Goal: Task Accomplishment & Management: Manage account settings

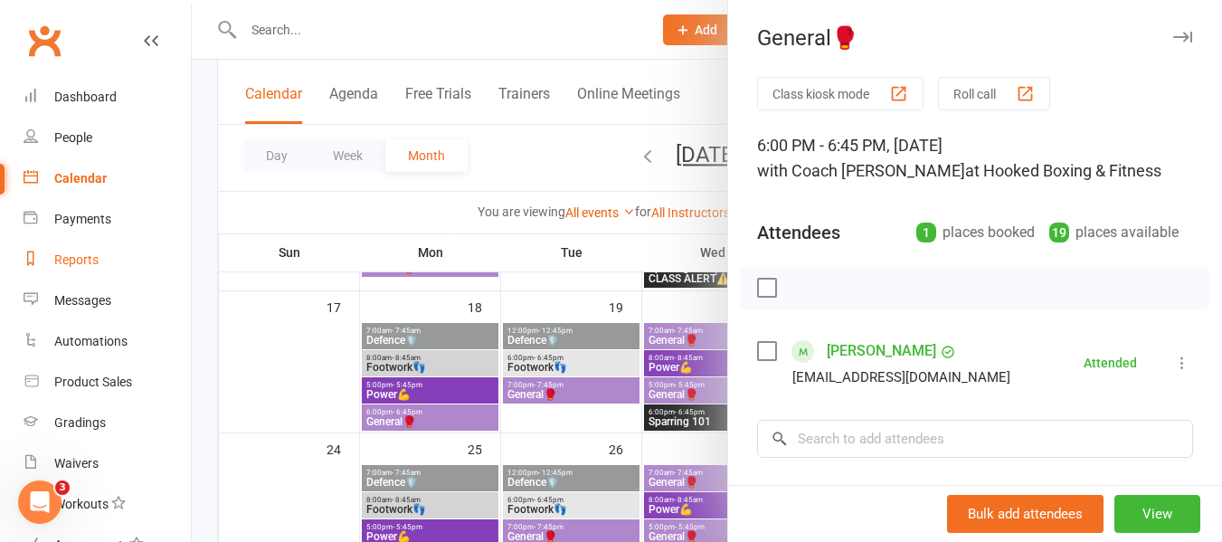
click at [93, 255] on div "Reports" at bounding box center [76, 259] width 44 height 14
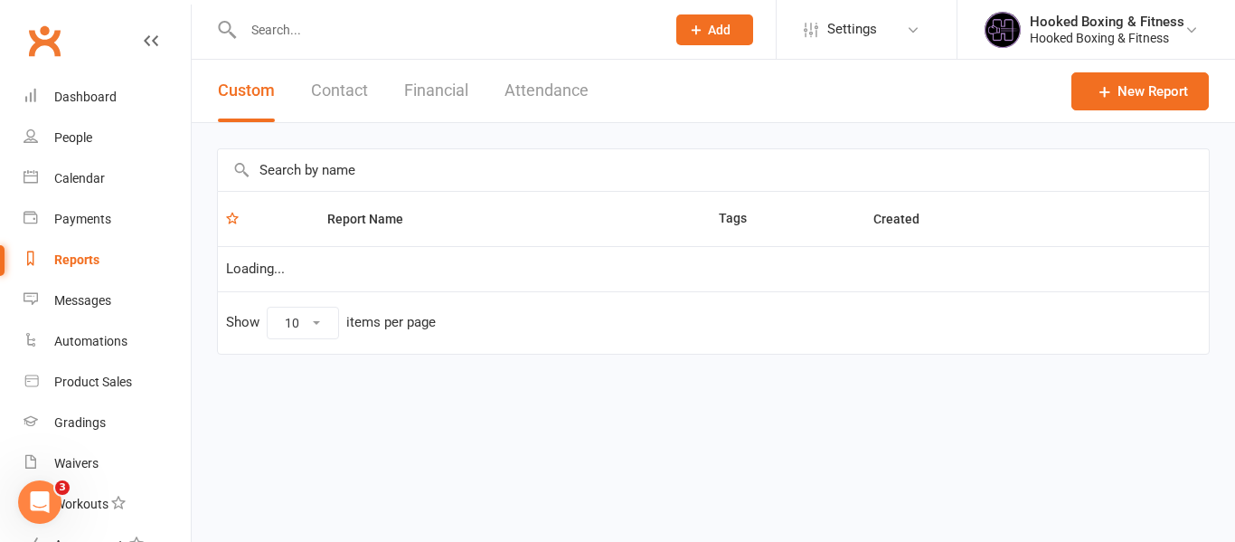
select select "50"
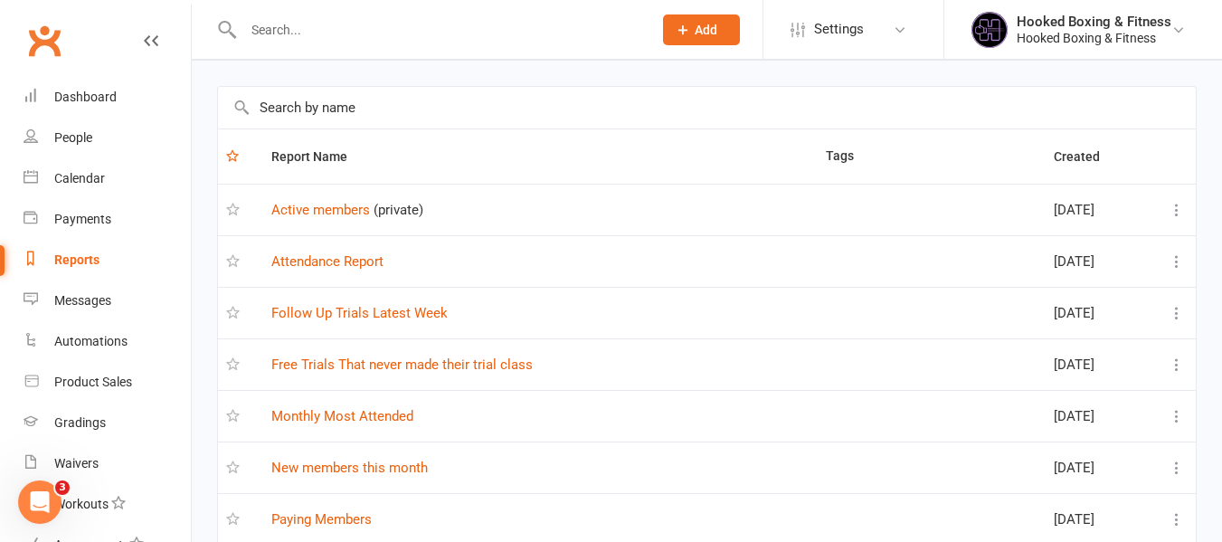
scroll to position [90, 0]
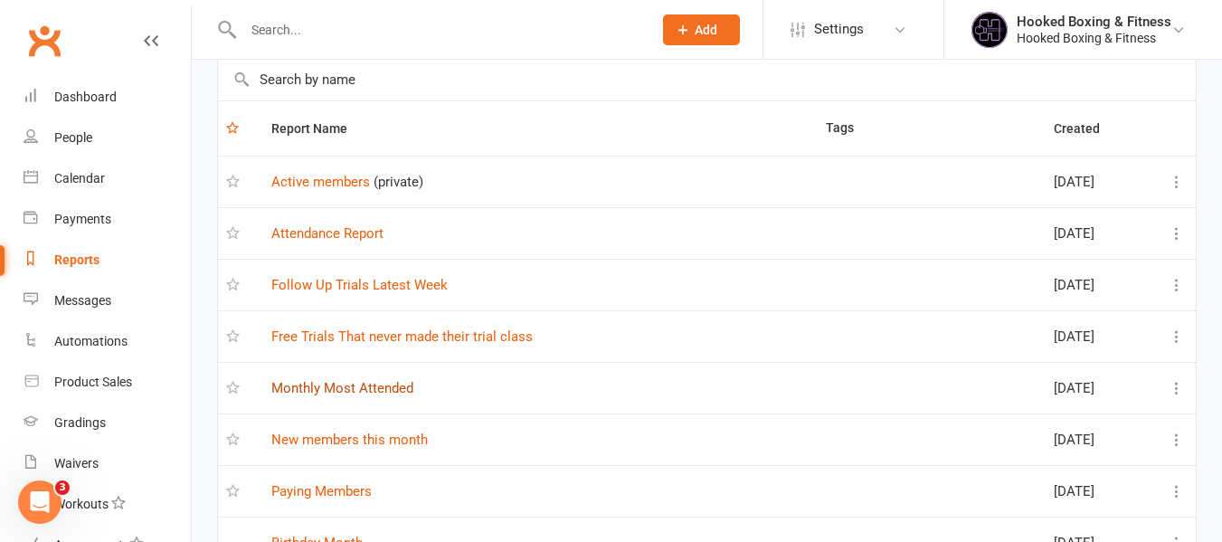
click at [355, 392] on link "Monthly Most Attended" at bounding box center [342, 388] width 142 height 16
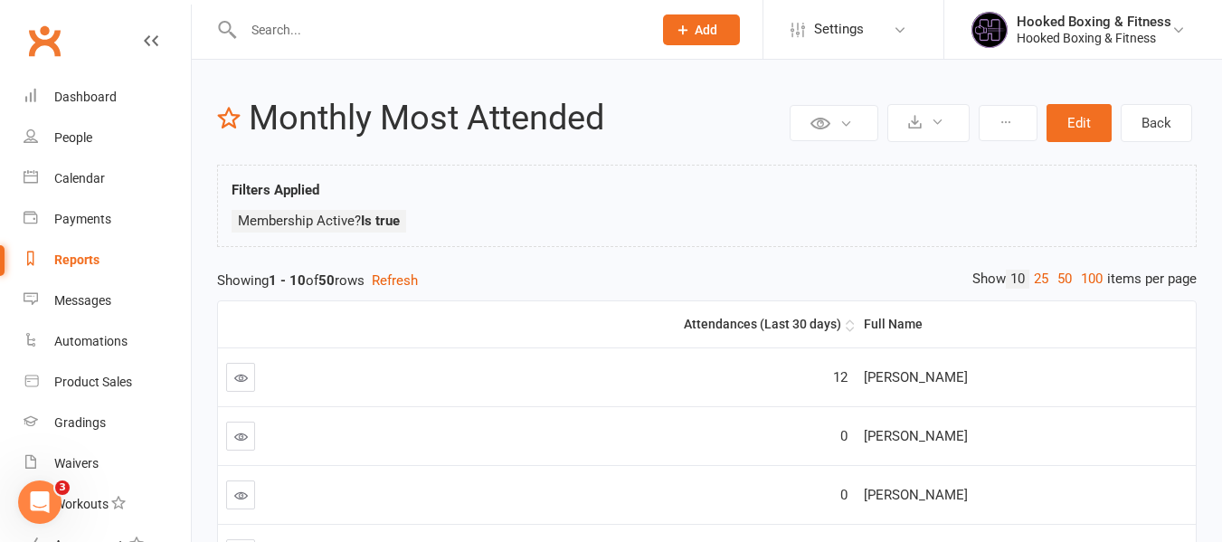
click at [803, 327] on div "Attendances (Last 30 days)" at bounding box center [597, 324] width 487 height 14
click at [742, 326] on div "Attendances (Last 30 days)" at bounding box center [597, 324] width 487 height 14
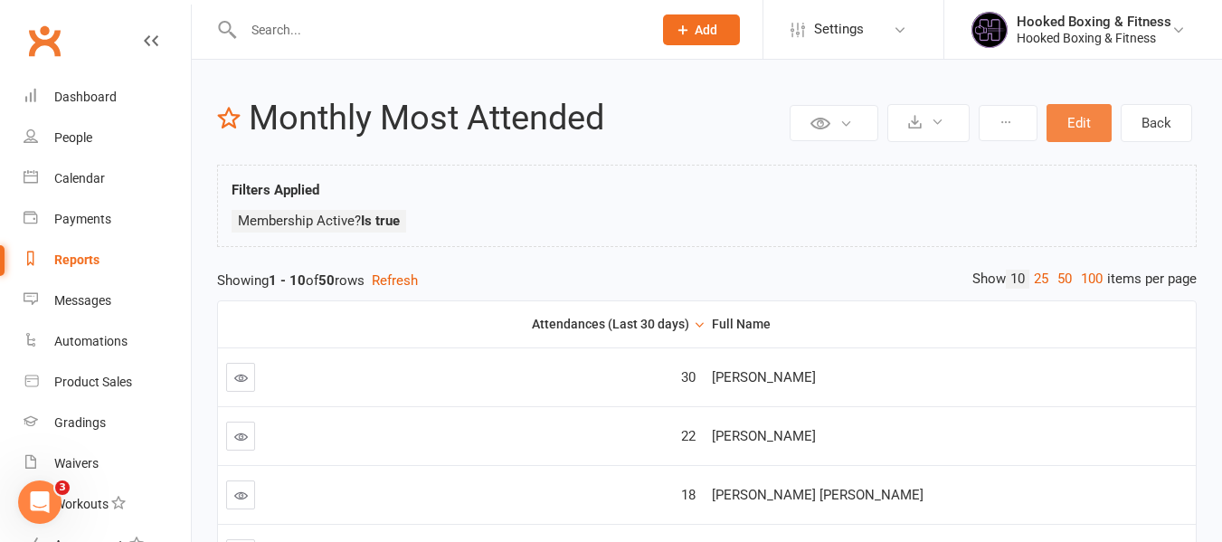
click at [1068, 110] on button "Edit" at bounding box center [1078, 123] width 65 height 38
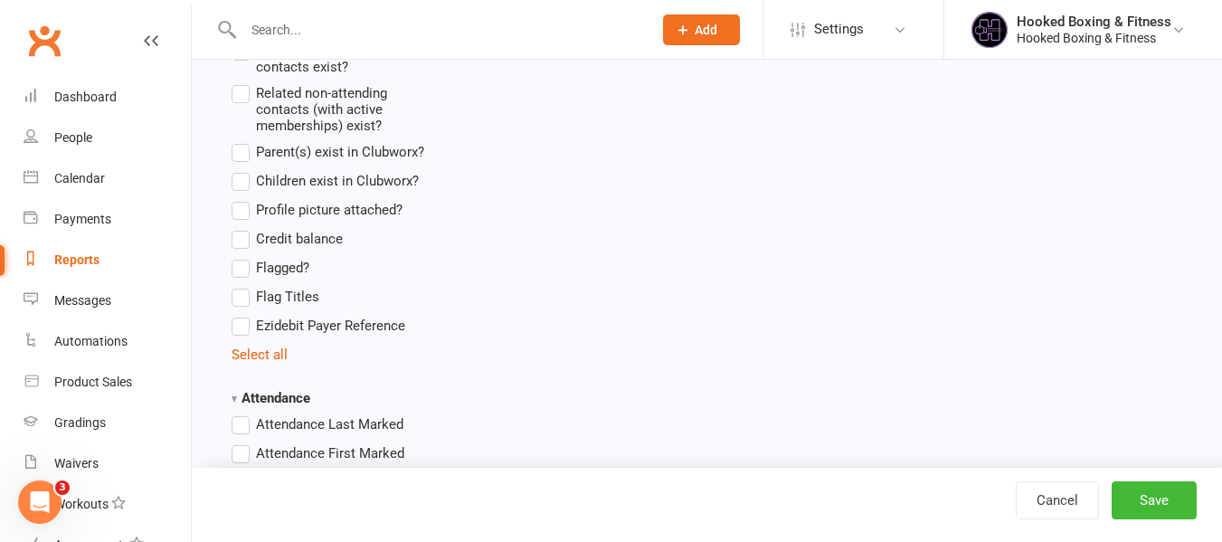
scroll to position [1990, 0]
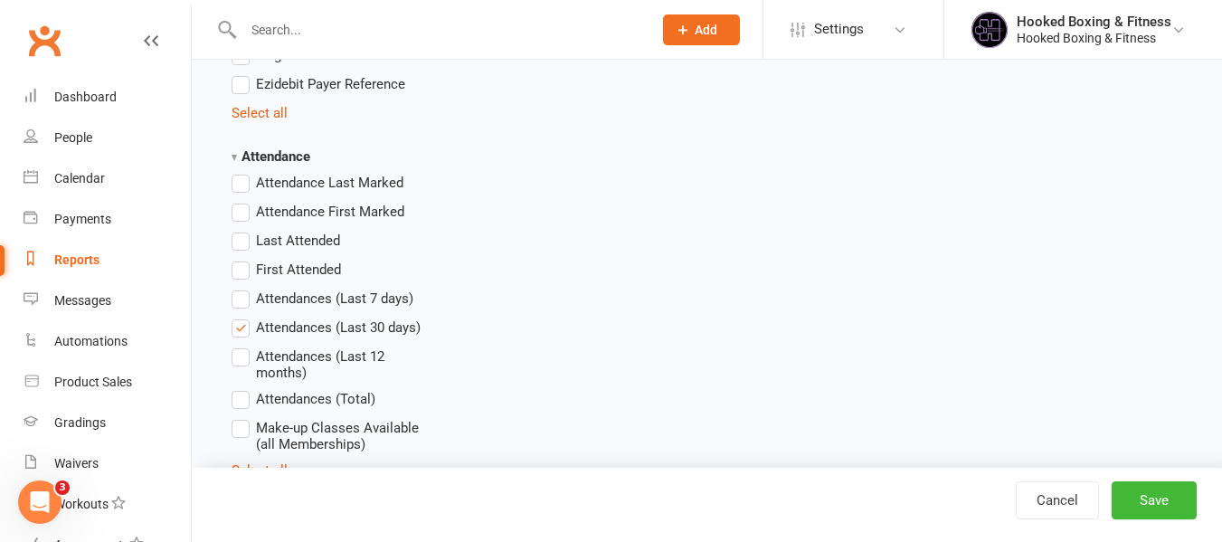
click at [347, 307] on label "Attendances (Last 7 days)" at bounding box center [323, 299] width 182 height 22
click at [243, 288] on input "Attendances (Last 7 days)" at bounding box center [238, 288] width 12 height 0
click at [319, 402] on span "Attendances (Total)" at bounding box center [315, 397] width 119 height 19
click at [243, 388] on input "Attendances (Total)" at bounding box center [238, 388] width 12 height 0
click at [1136, 506] on button "Save" at bounding box center [1153, 500] width 85 height 38
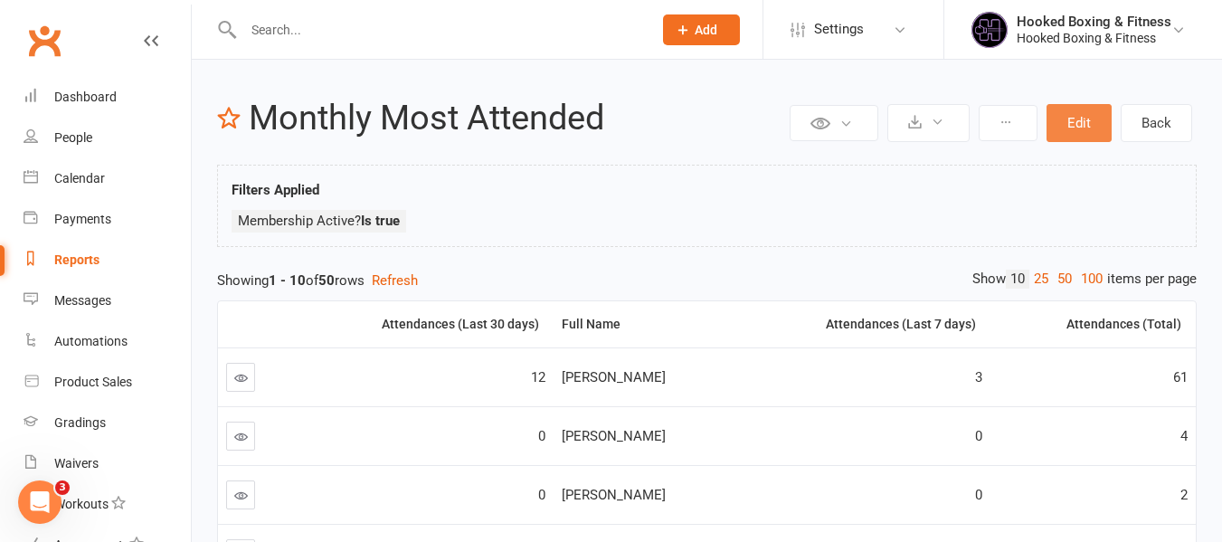
click at [1066, 111] on button "Edit" at bounding box center [1078, 123] width 65 height 38
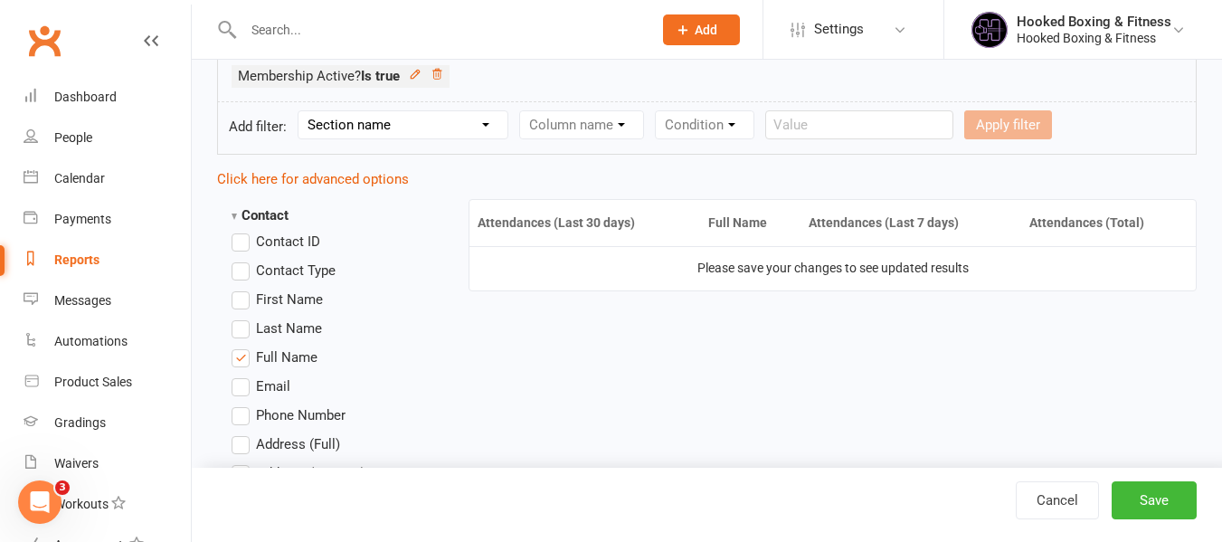
scroll to position [452, 0]
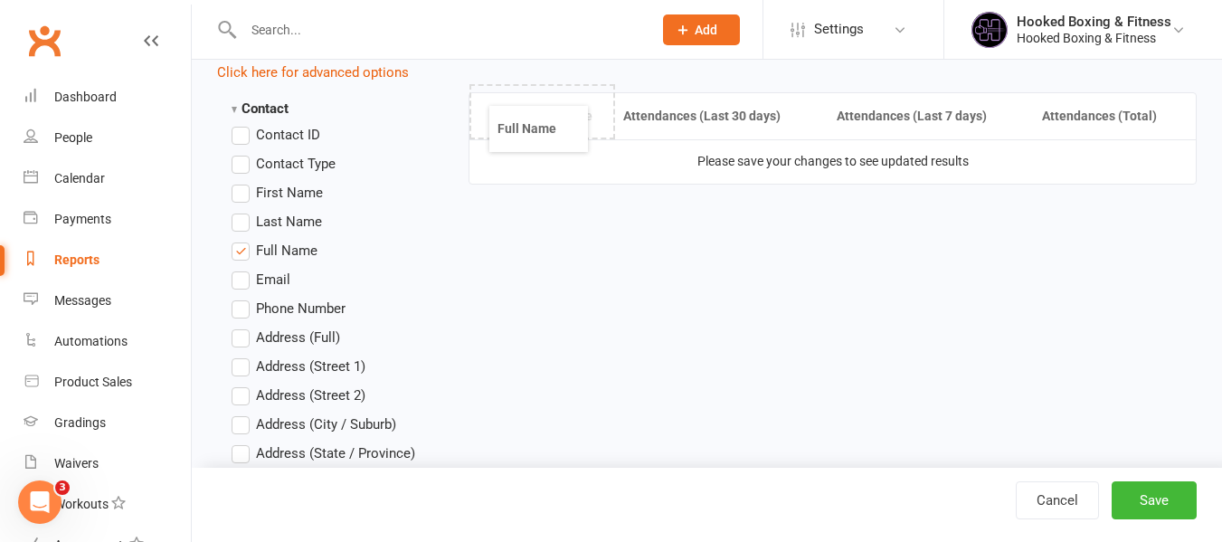
drag, startPoint x: 749, startPoint y: 109, endPoint x: 533, endPoint y: 118, distance: 216.3
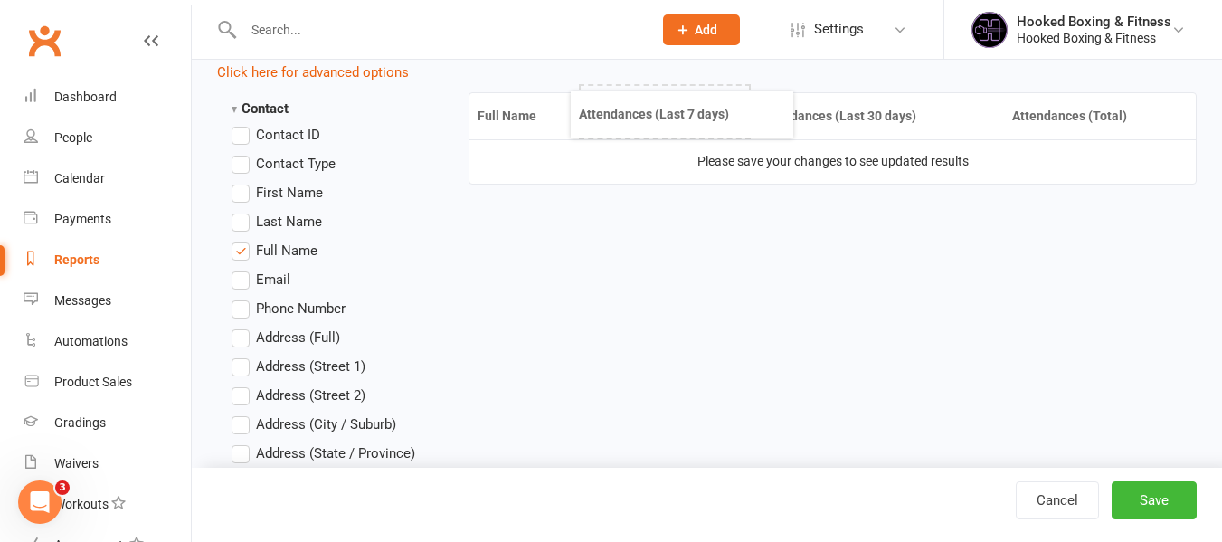
drag, startPoint x: 867, startPoint y: 119, endPoint x: 669, endPoint y: 116, distance: 198.1
click at [1158, 496] on button "Save" at bounding box center [1153, 500] width 85 height 38
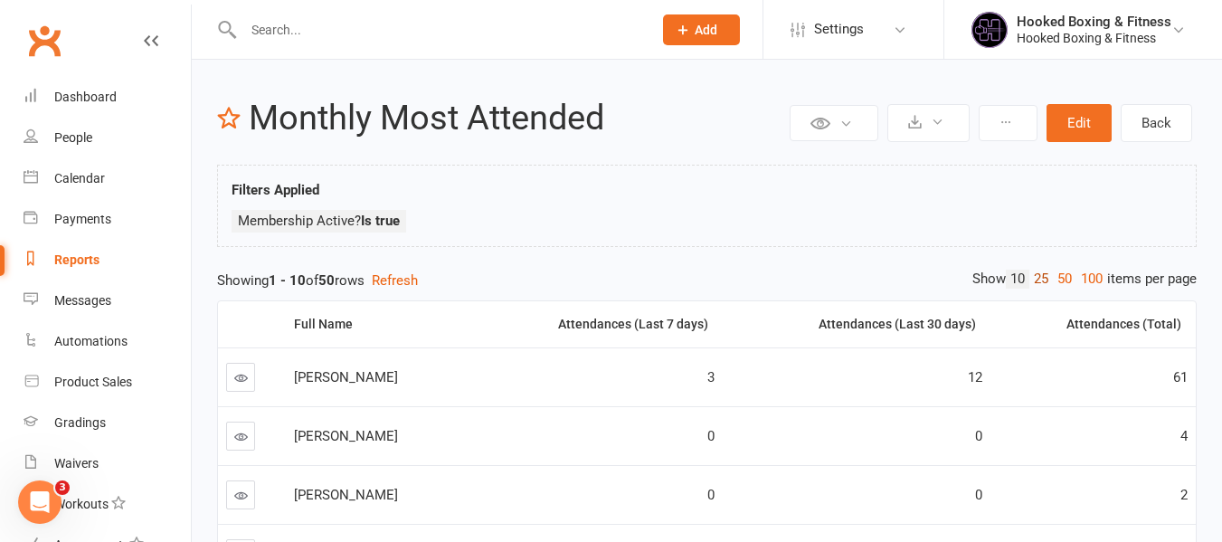
scroll to position [90, 0]
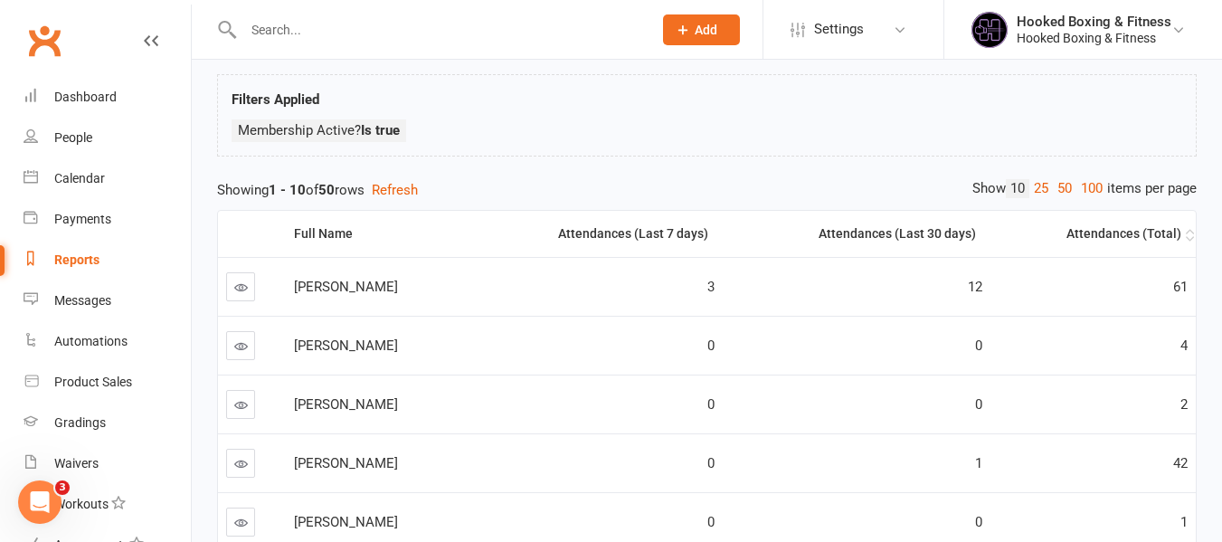
click at [1082, 240] on div "Attendances (Total)" at bounding box center [1089, 234] width 183 height 14
click at [910, 232] on div "Attendances (Last 30 days)" at bounding box center [854, 234] width 246 height 14
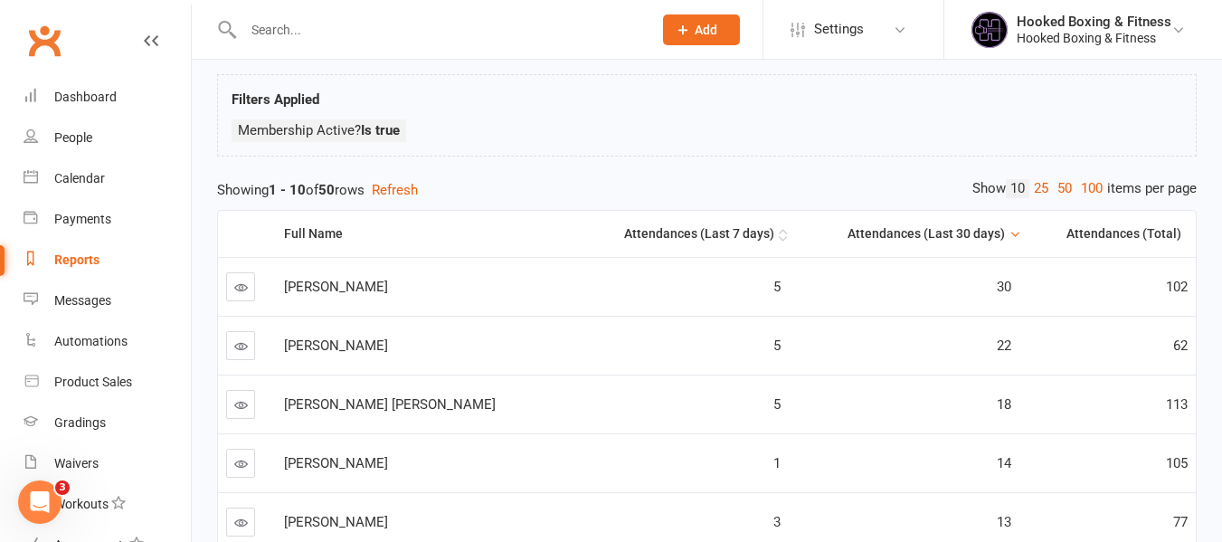
click at [685, 237] on div "Attendances (Last 7 days)" at bounding box center [675, 234] width 199 height 14
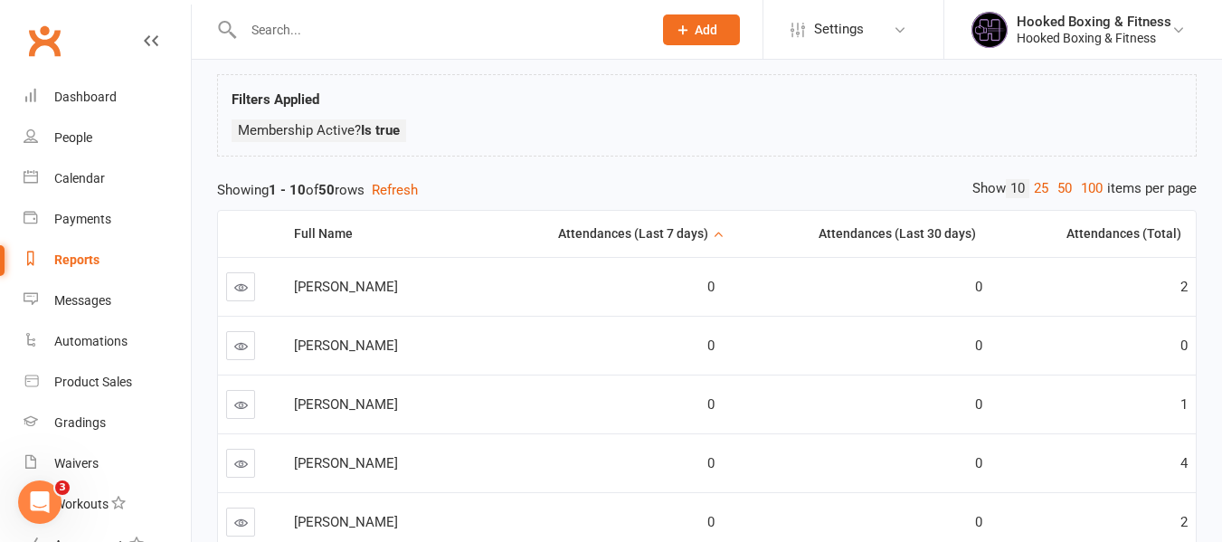
click at [657, 236] on div "Attendances (Last 7 days)" at bounding box center [590, 234] width 235 height 14
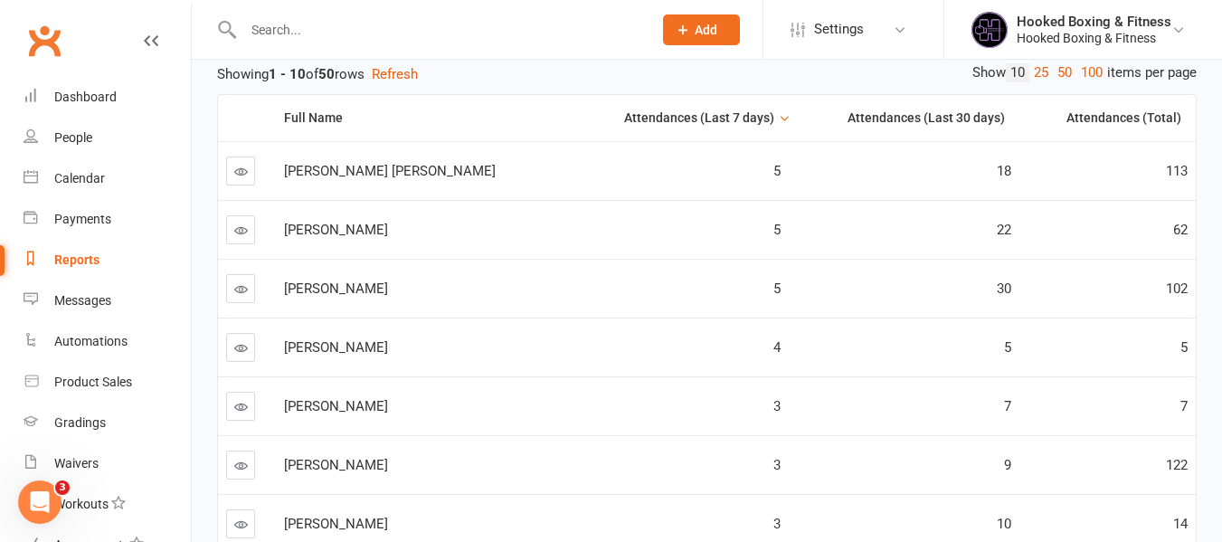
scroll to position [175, 0]
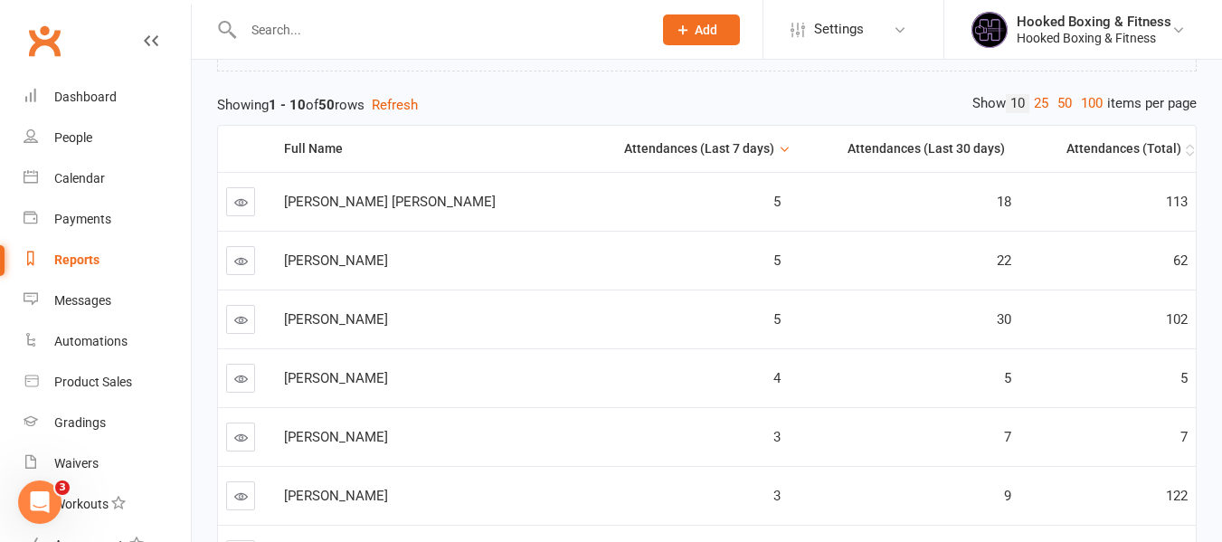
click at [1147, 160] on th "Attendances (Total)" at bounding box center [1107, 149] width 176 height 46
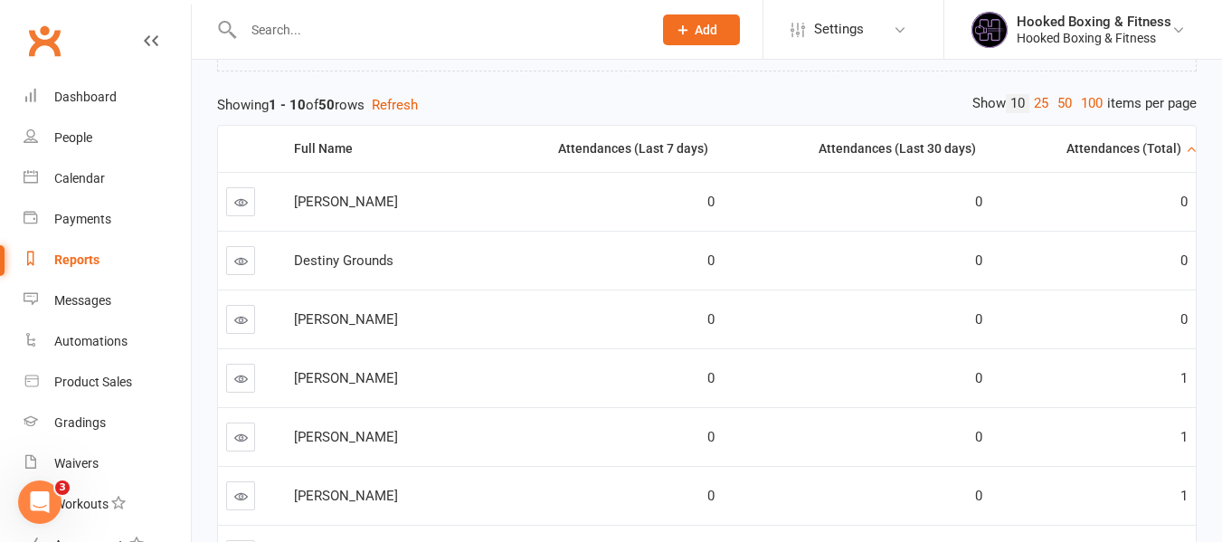
click at [1151, 156] on div "Attendances (Total)" at bounding box center [1089, 149] width 183 height 14
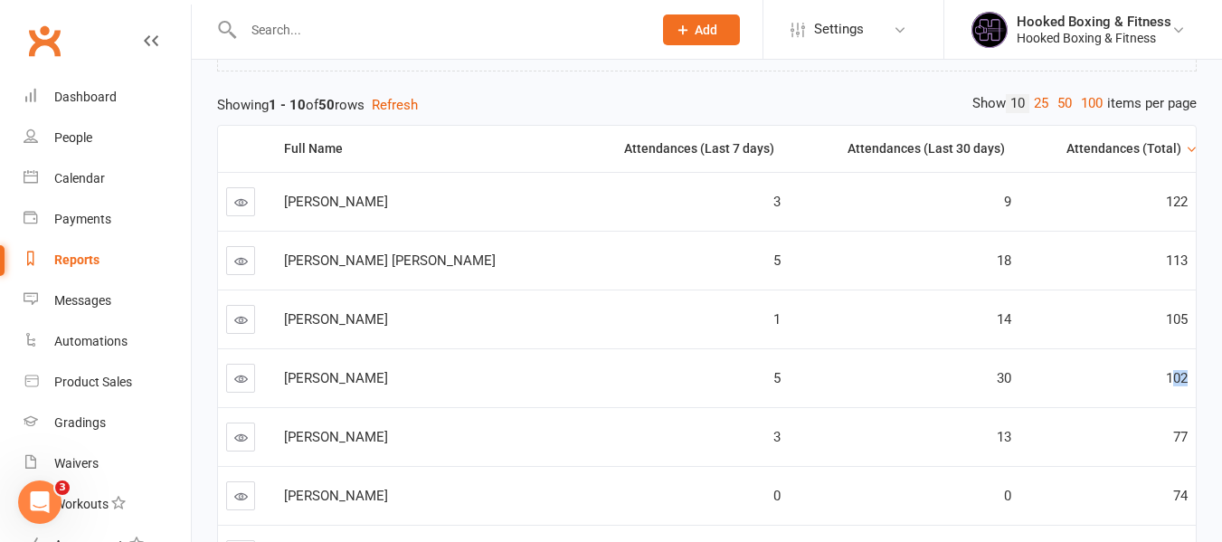
scroll to position [0, 1]
drag, startPoint x: 1184, startPoint y: 381, endPoint x: 1159, endPoint y: 382, distance: 24.4
click at [1159, 382] on div "102" at bounding box center [1106, 378] width 160 height 15
click at [1205, 383] on div "Private Report Only visible by me Public Report Visible to everyone at gym Expo…" at bounding box center [707, 380] width 1030 height 993
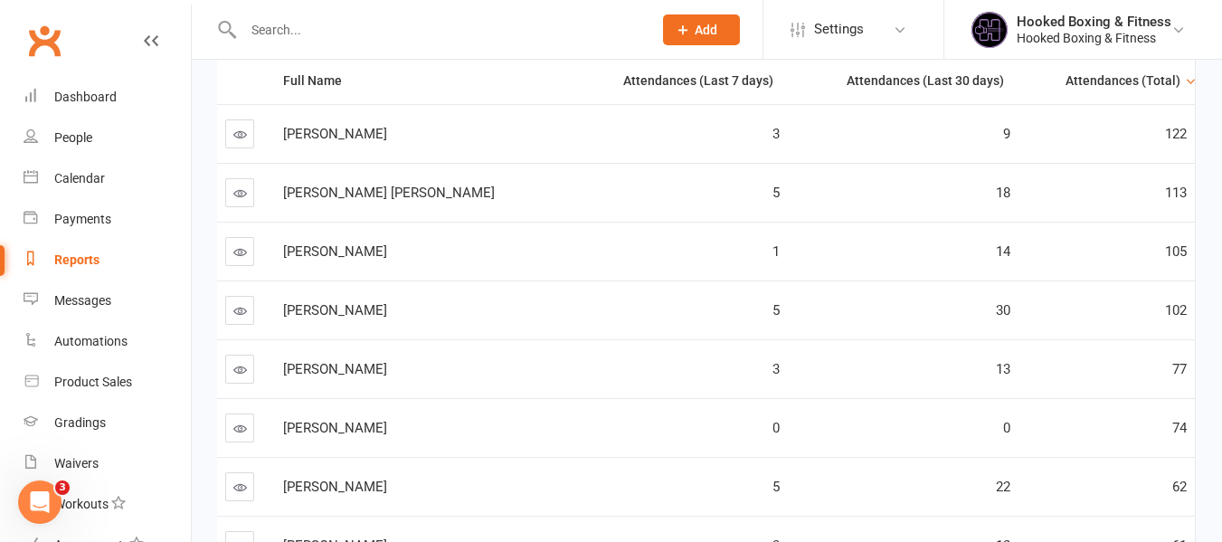
scroll to position [189, 0]
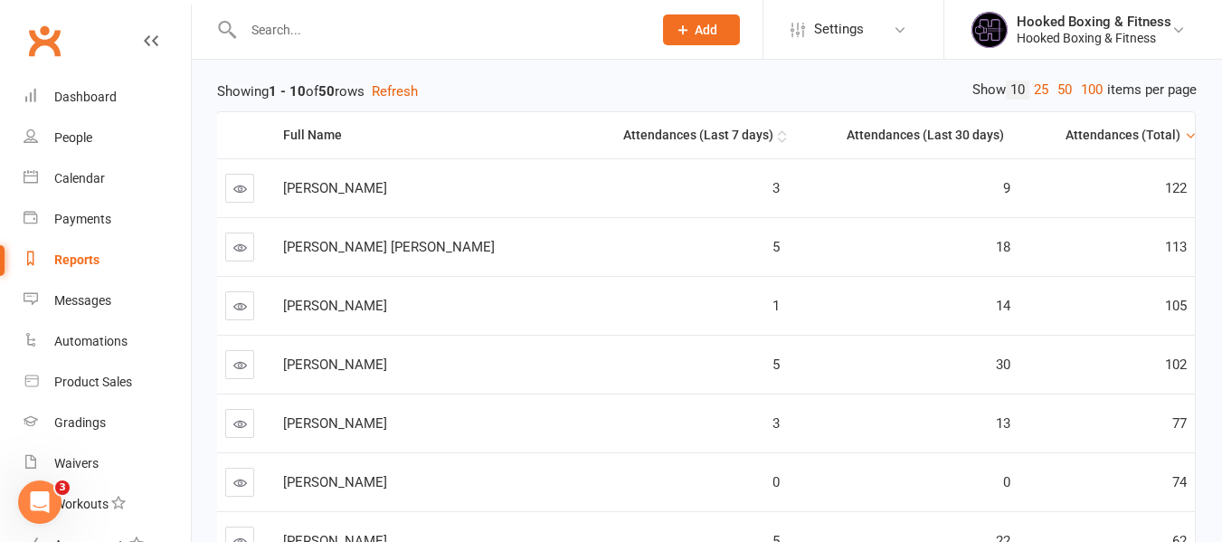
click at [692, 139] on div "Attendances (Last 7 days)" at bounding box center [674, 135] width 199 height 14
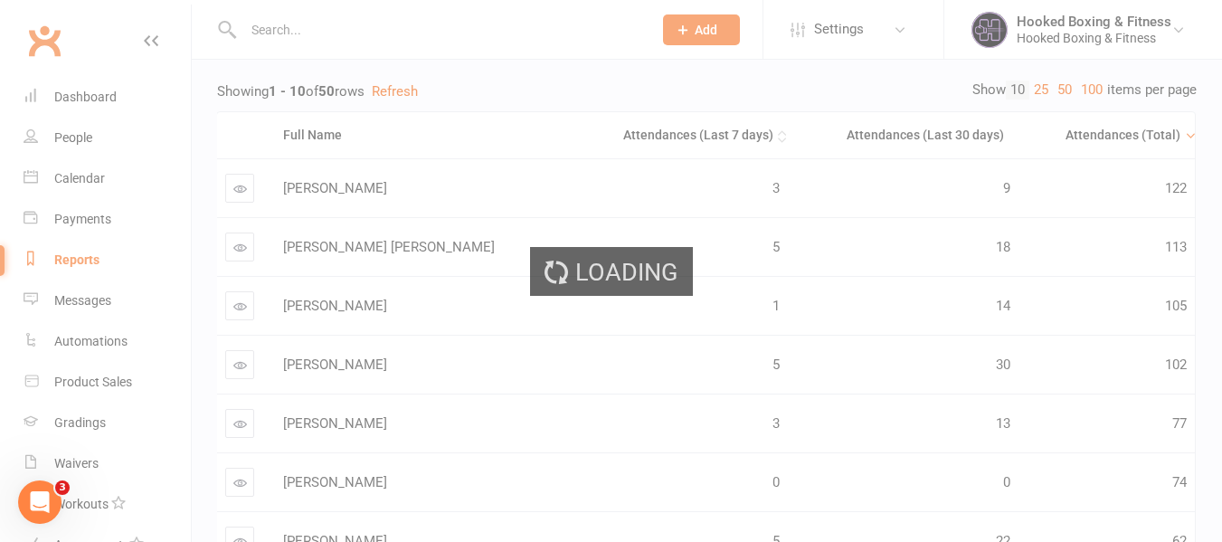
scroll to position [0, 0]
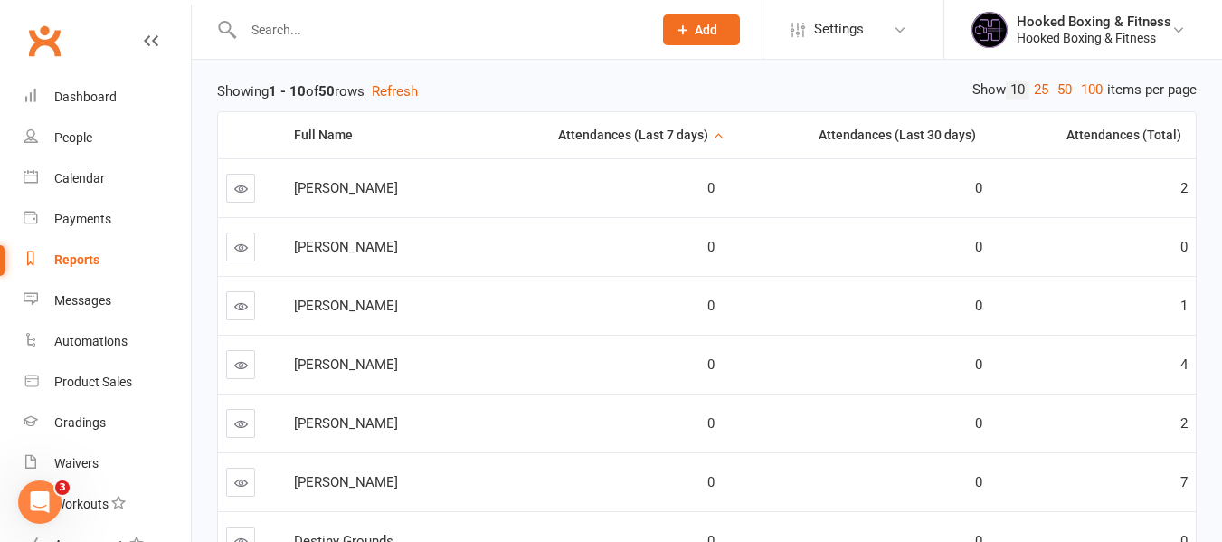
click at [692, 139] on div "Attendances (Last 7 days)" at bounding box center [590, 135] width 235 height 14
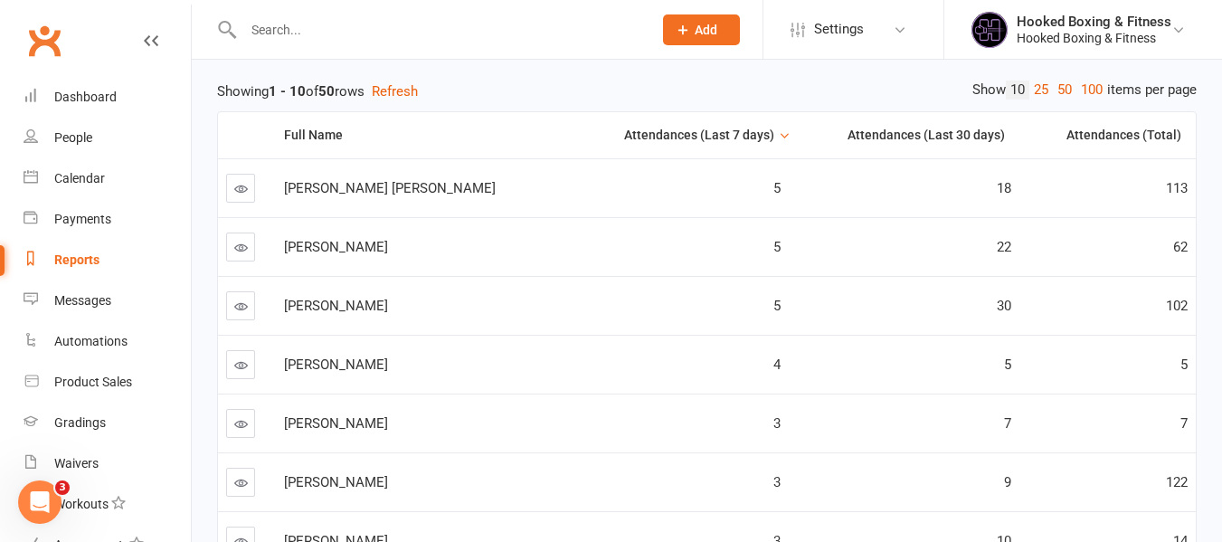
click at [692, 139] on div "Attendances (Last 7 days)" at bounding box center [675, 135] width 199 height 14
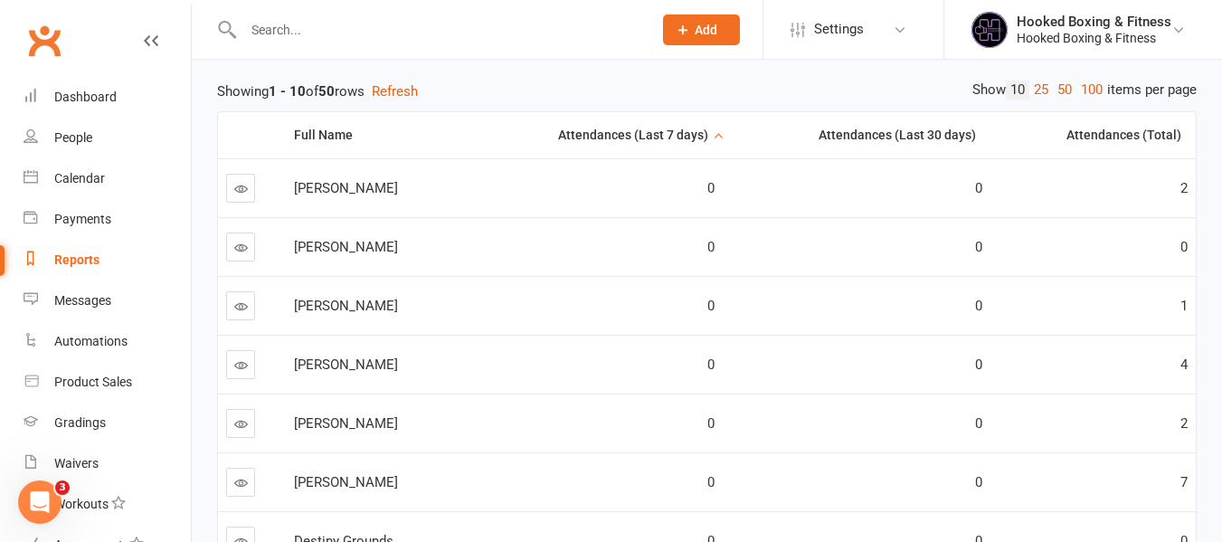
click at [670, 148] on th "Attendances (Last 7 days)" at bounding box center [594, 135] width 258 height 46
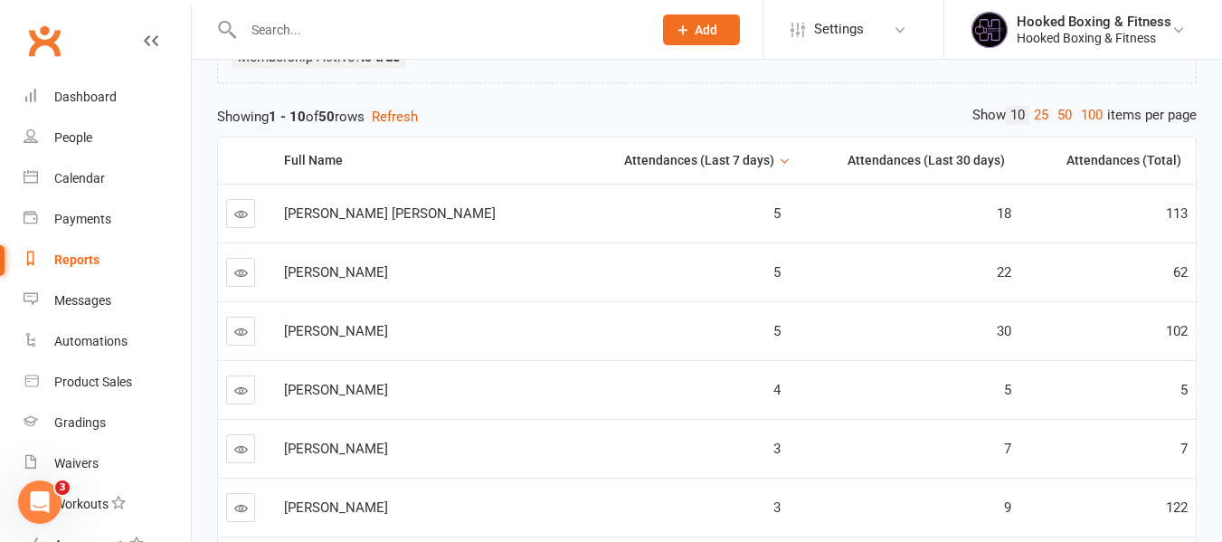
scroll to position [8, 0]
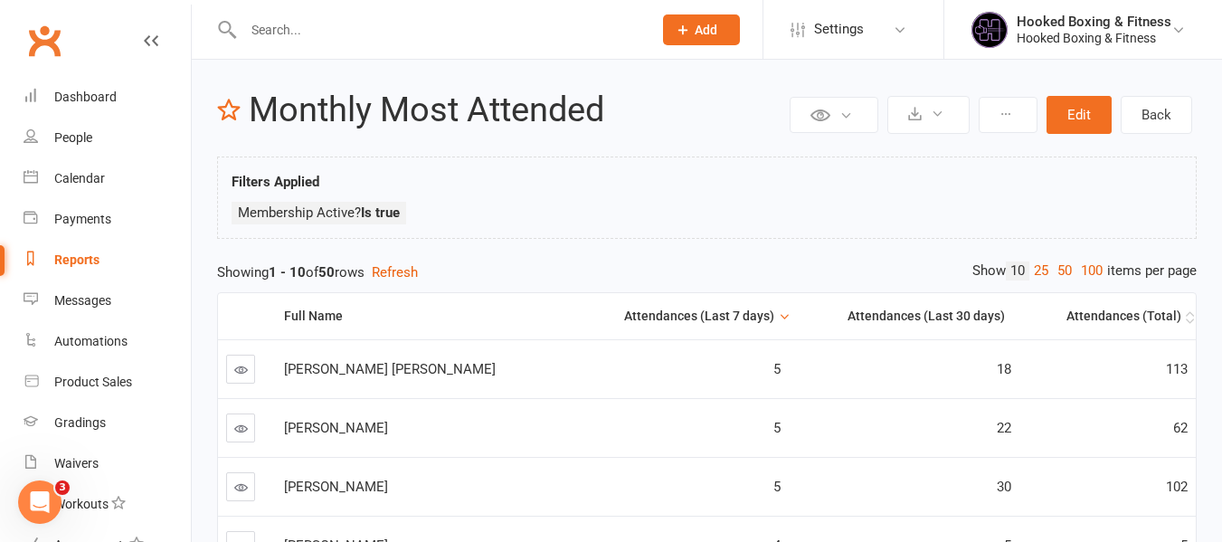
click at [1149, 312] on div "Attendances (Total)" at bounding box center [1104, 316] width 154 height 14
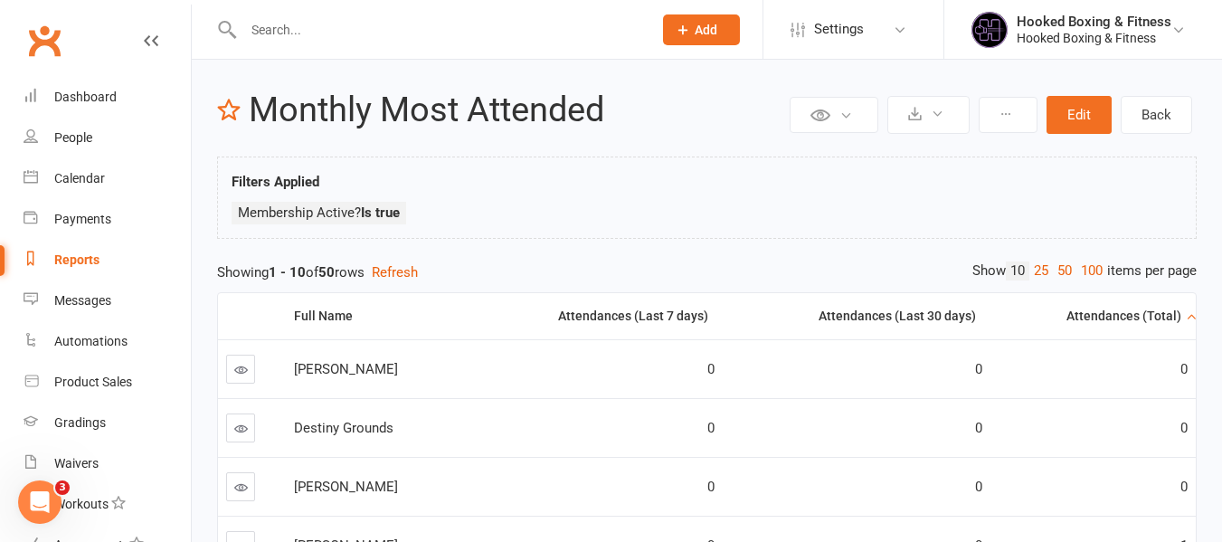
click at [1149, 312] on div "Attendances (Total)" at bounding box center [1089, 316] width 183 height 14
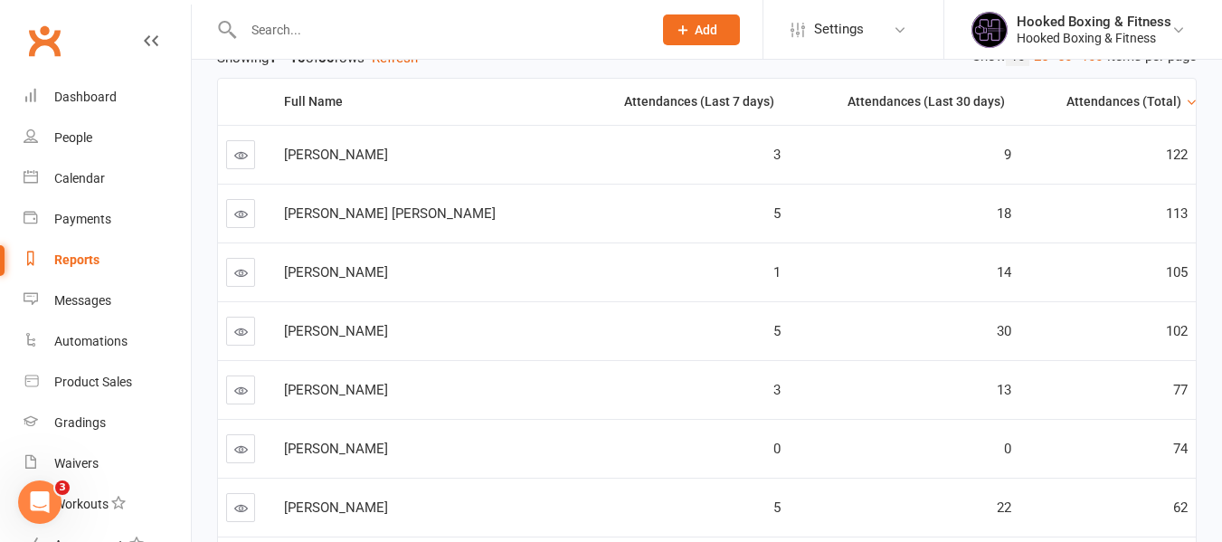
scroll to position [0, 0]
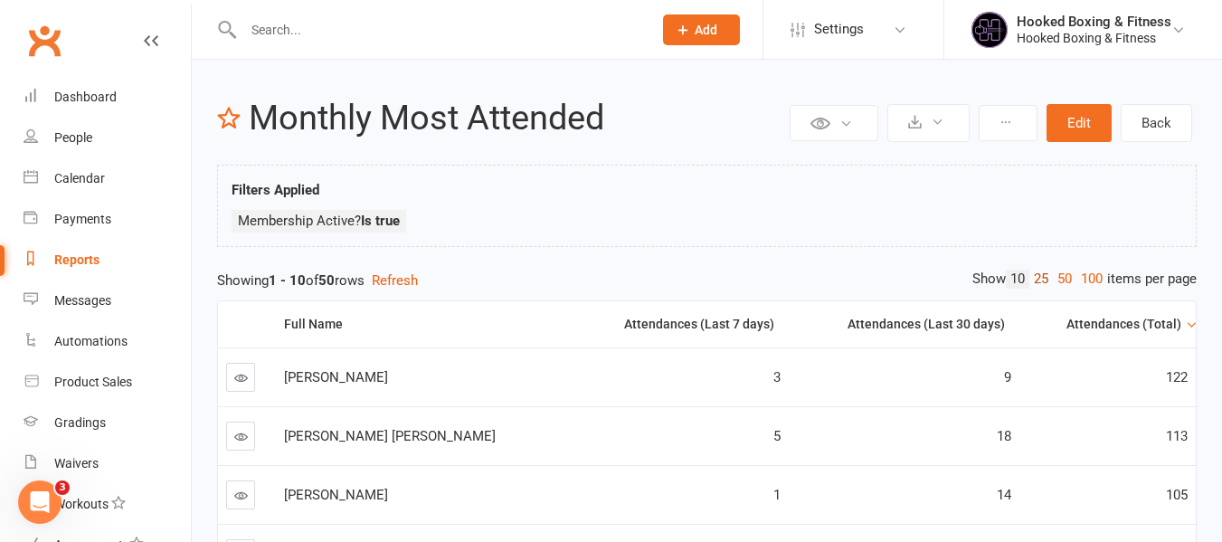
click at [1040, 280] on link "25" at bounding box center [1041, 278] width 24 height 19
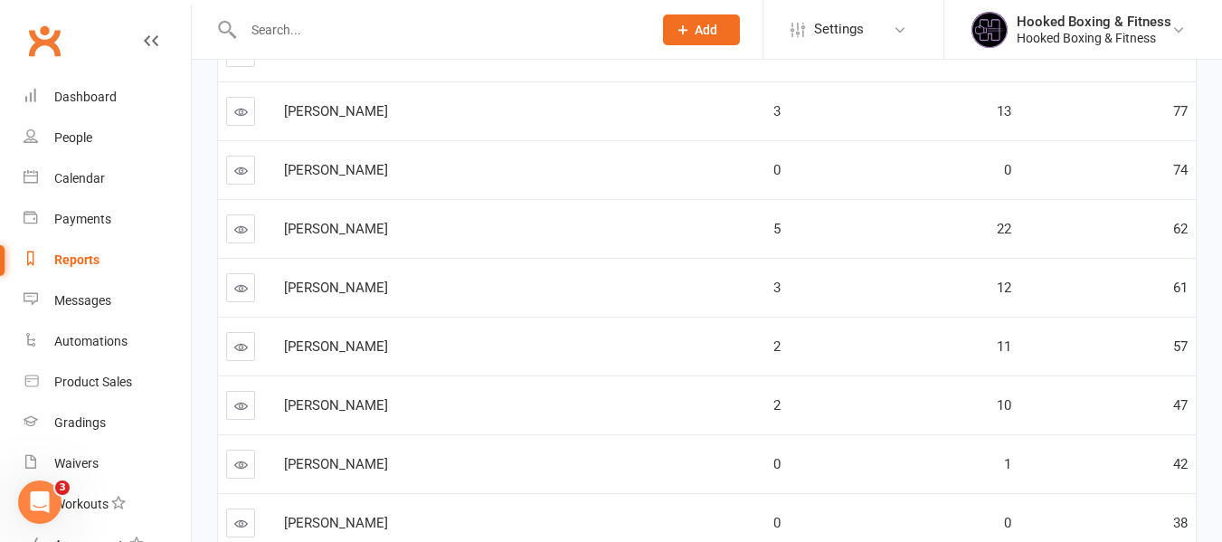
scroll to position [528, 0]
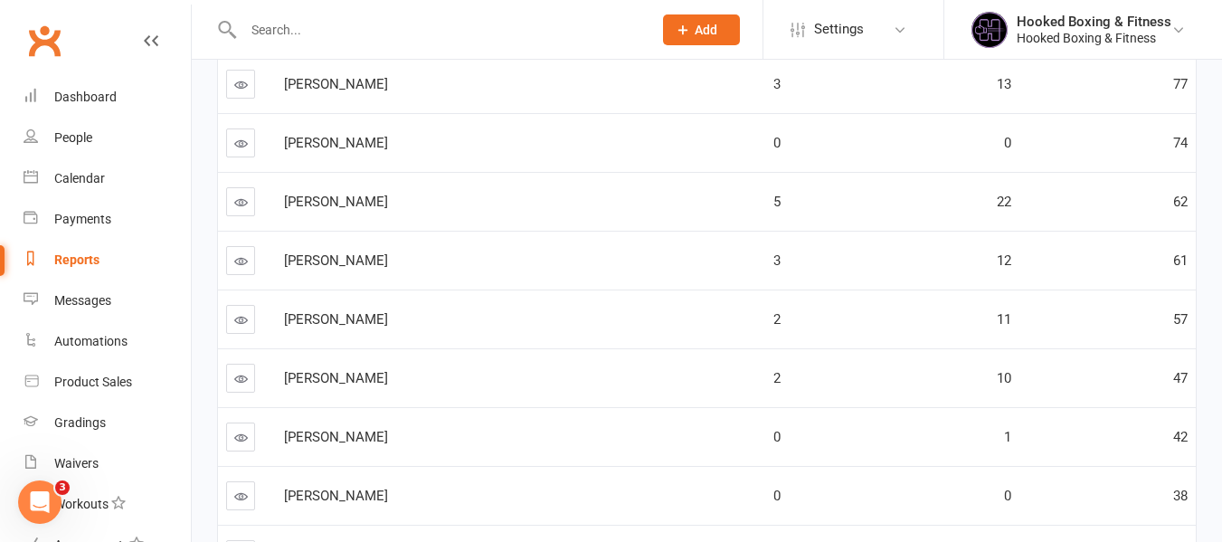
click at [1187, 316] on td "57" at bounding box center [1107, 318] width 176 height 59
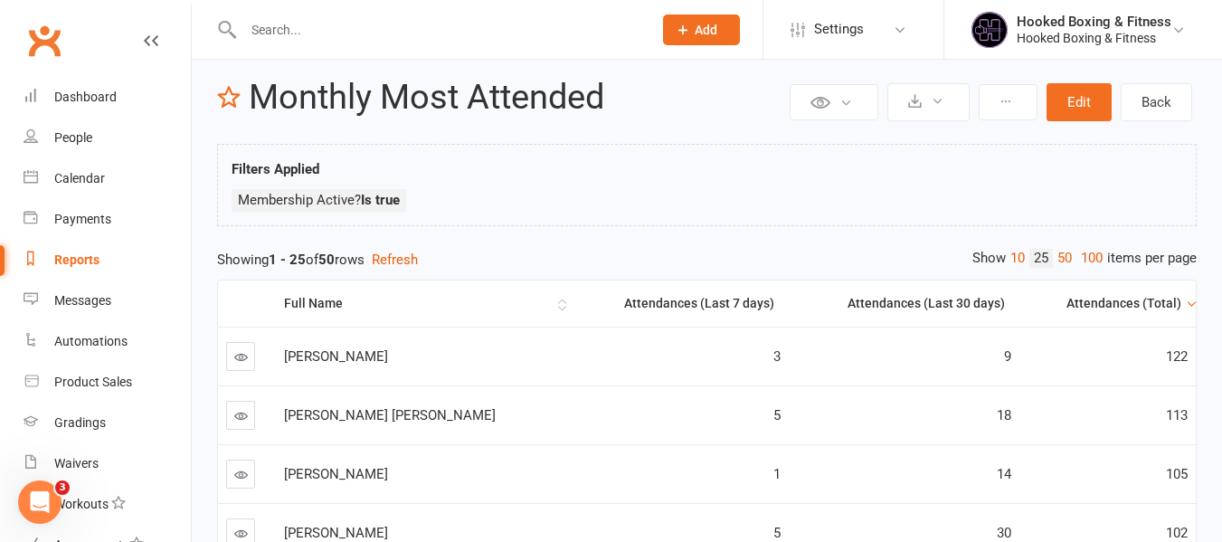
scroll to position [0, 0]
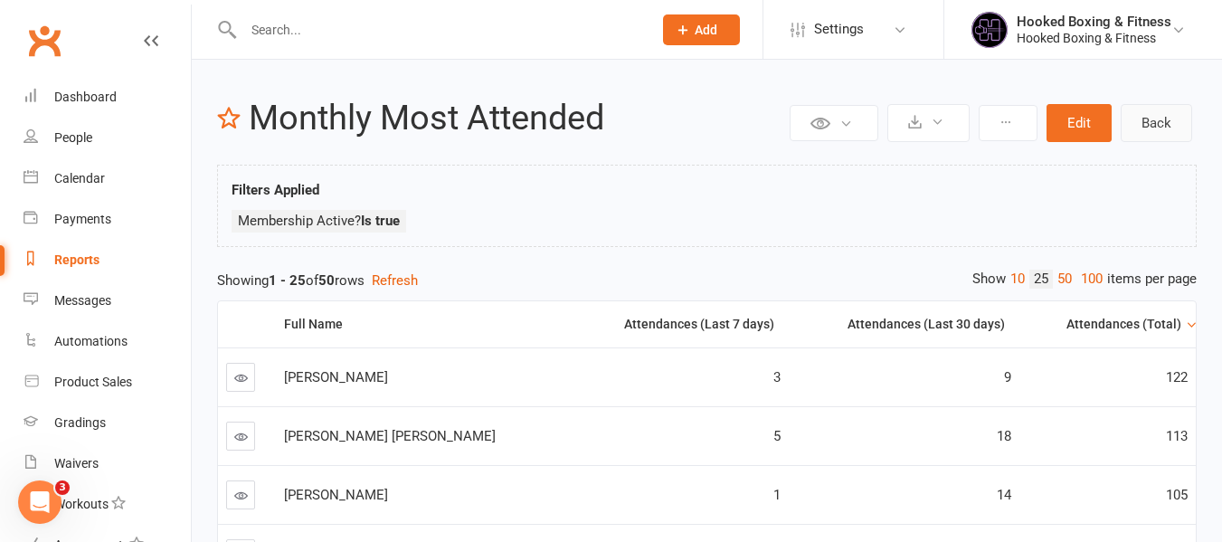
click at [1134, 127] on link "Back" at bounding box center [1155, 123] width 71 height 38
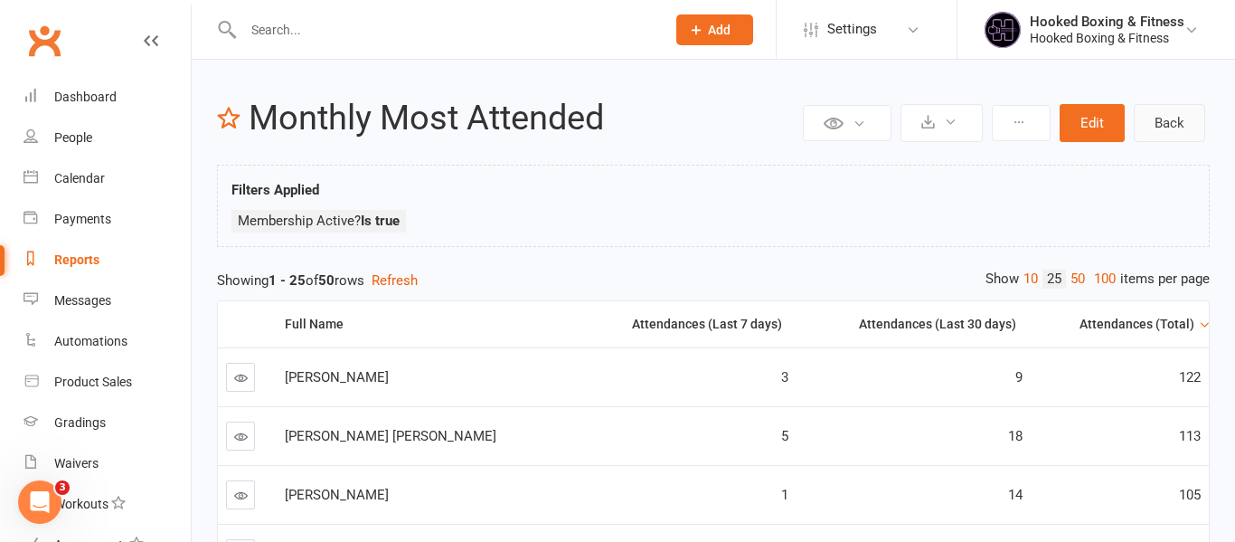
select select "50"
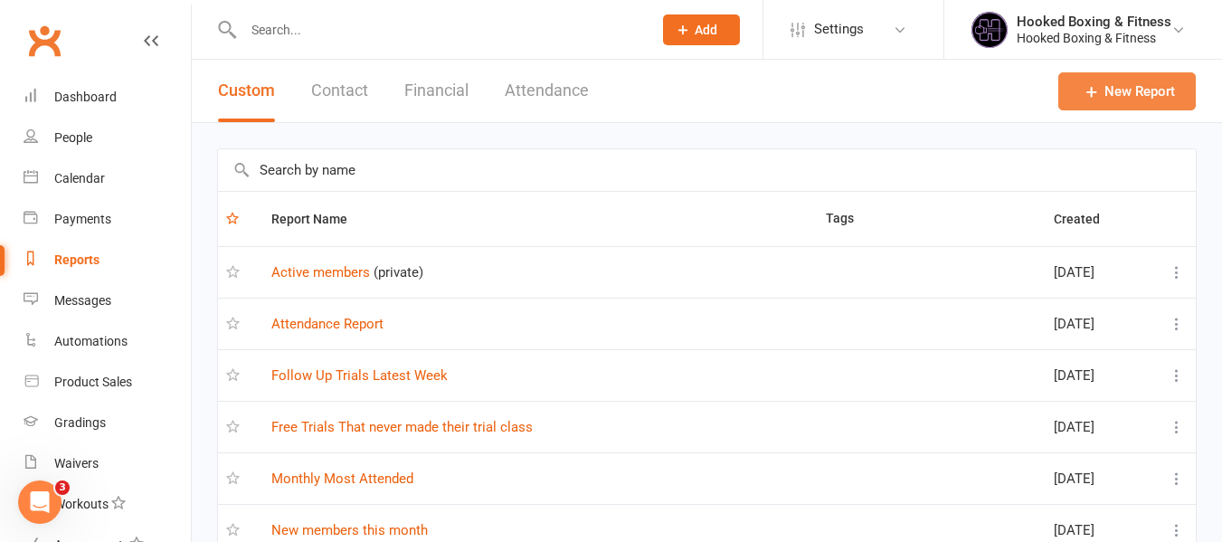
click at [1125, 101] on link "New Report" at bounding box center [1126, 91] width 137 height 38
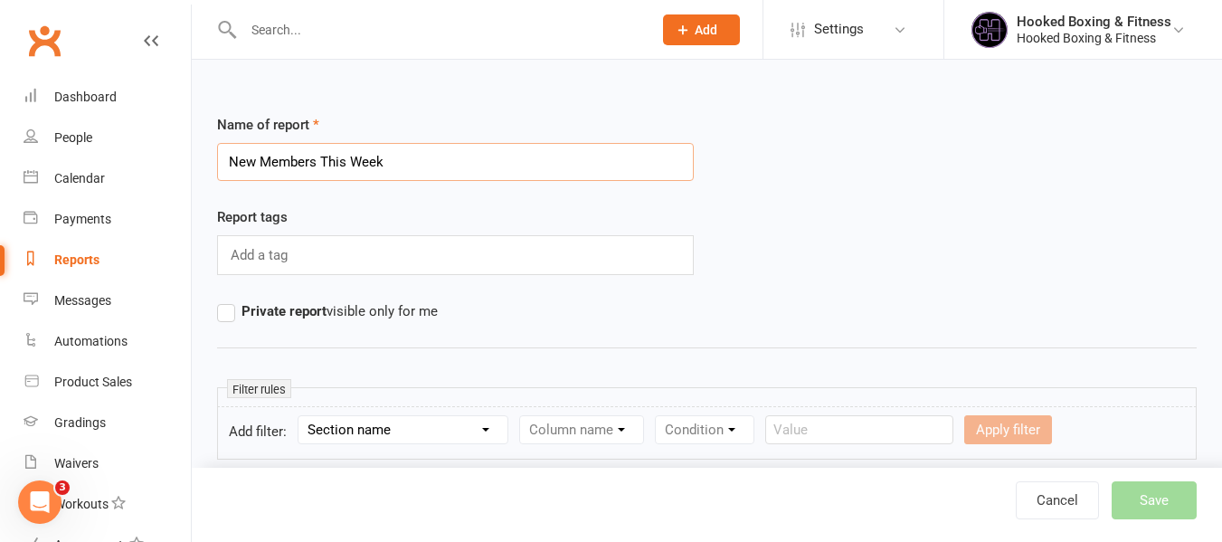
type input "New Members This Week"
click at [468, 429] on select "Section name Contact Attendance Aggregate Payment Booking Waitlist Attendees Ca…" at bounding box center [402, 429] width 209 height 27
select select "11"
click at [301, 416] on select "Section name Contact Attendance Aggregate Payment Booking Waitlist Attendees Ca…" at bounding box center [402, 429] width 209 height 27
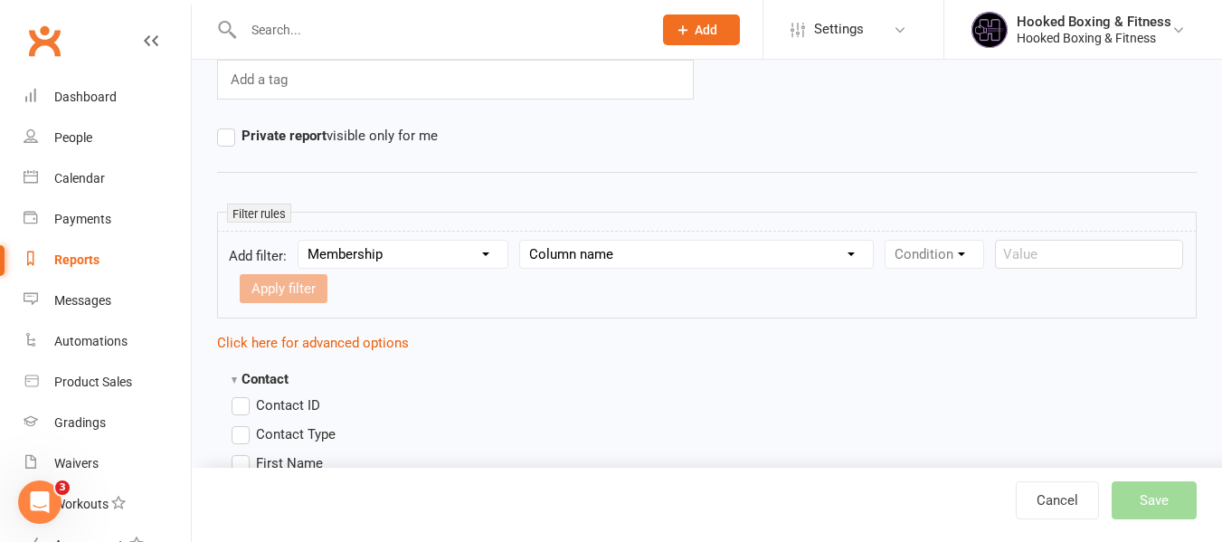
scroll to position [181, 0]
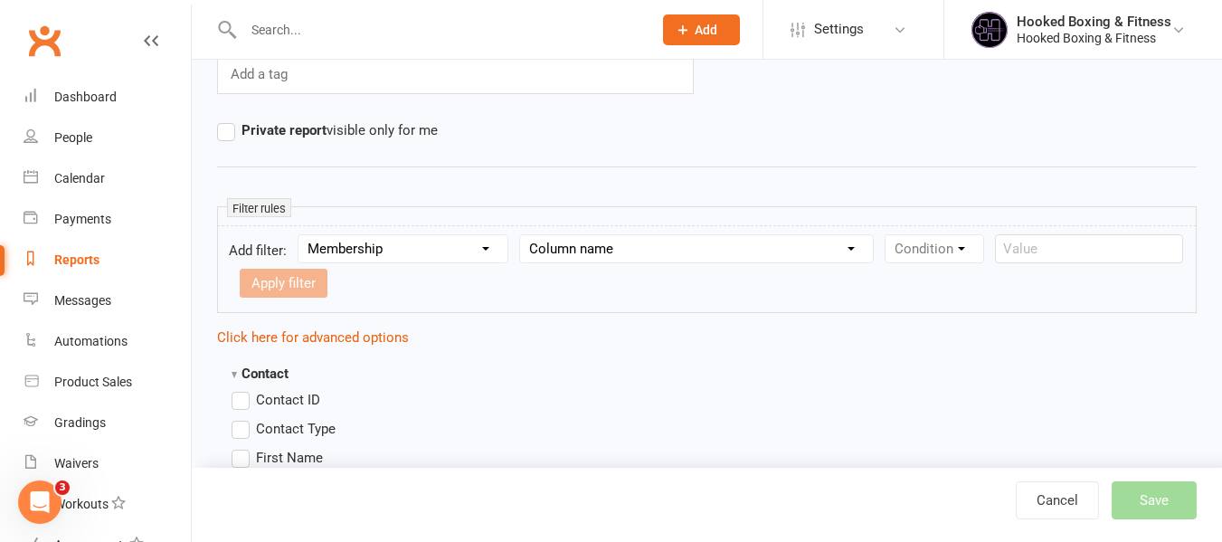
click at [617, 255] on select "Column name Membership ID Membership Name Membership Category Membership Start …" at bounding box center [696, 248] width 353 height 27
click at [523, 235] on select "Column name Membership ID Membership Name Membership Category Membership Start …" at bounding box center [696, 248] width 353 height 27
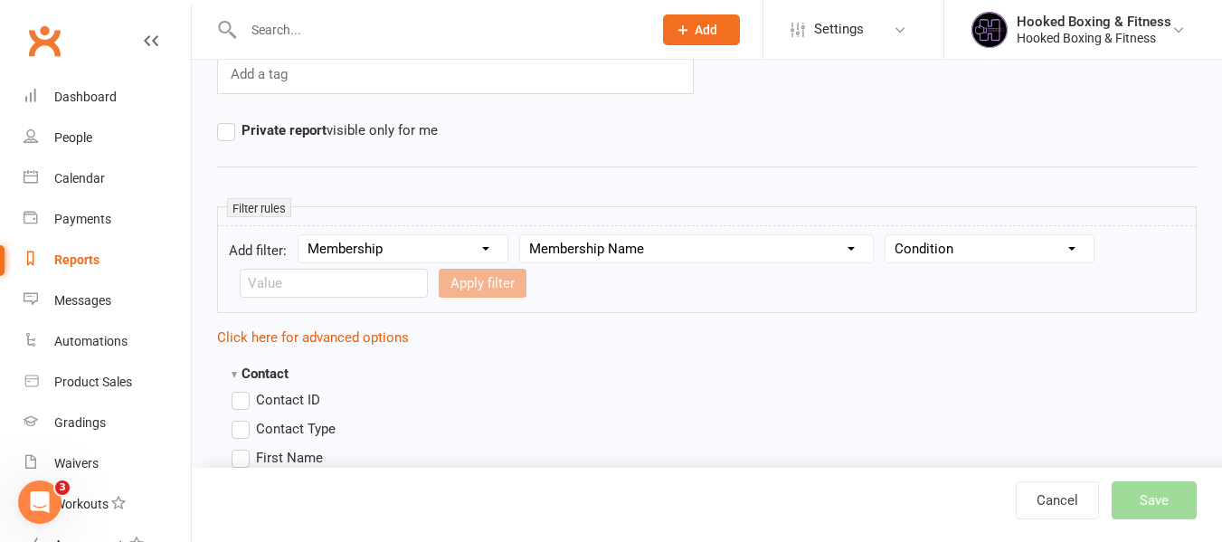
drag, startPoint x: 650, startPoint y: 132, endPoint x: 639, endPoint y: 175, distance: 43.9
click at [640, 171] on div "Name of report New Members This Week Report tags Add a tag Private report visib…" at bounding box center [706, 55] width 979 height 244
click at [627, 250] on select "Column name Membership ID Membership Name Membership Category Membership Start …" at bounding box center [696, 248] width 353 height 27
select select "3"
click at [523, 235] on select "Column name Membership ID Membership Name Membership Category Membership Start …" at bounding box center [696, 248] width 353 height 27
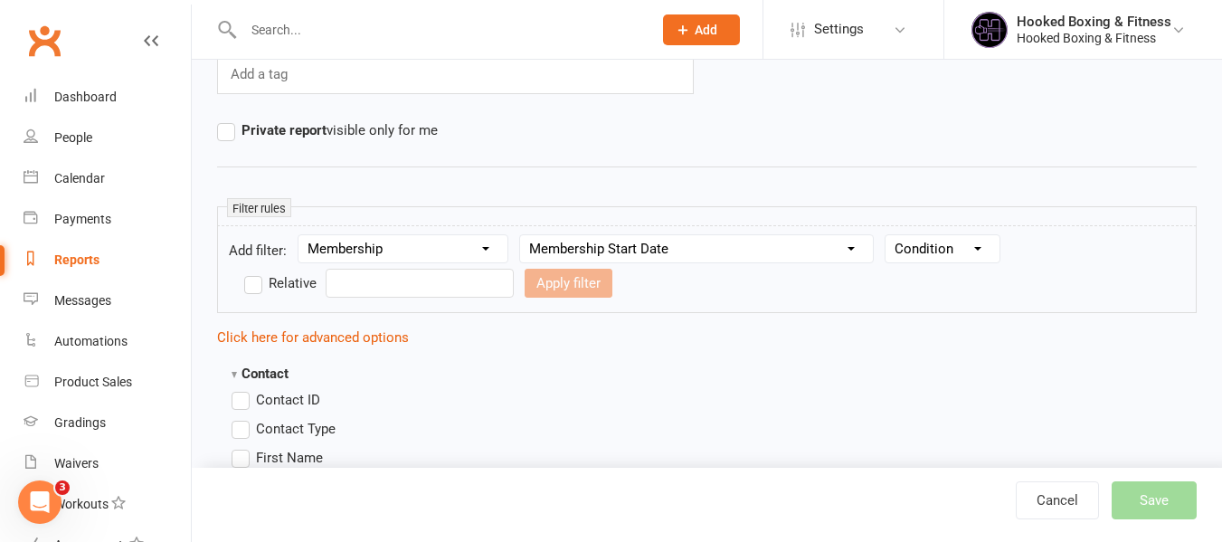
click at [969, 250] on select "Condition Is Is not Before After Before or on After or on Is blank Is not blank" at bounding box center [942, 248] width 114 height 27
select select "5"
click at [889, 235] on select "Condition Is Is not Before After Before or on After or on Is blank Is not blank" at bounding box center [942, 248] width 114 height 27
click at [431, 285] on input "text" at bounding box center [420, 283] width 188 height 29
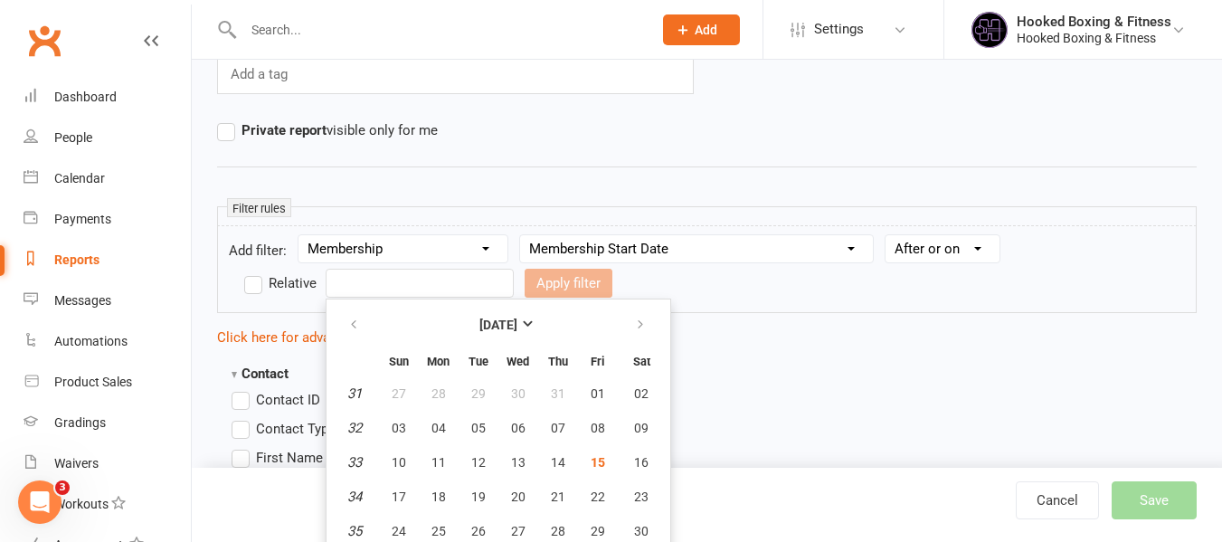
scroll to position [222, 0]
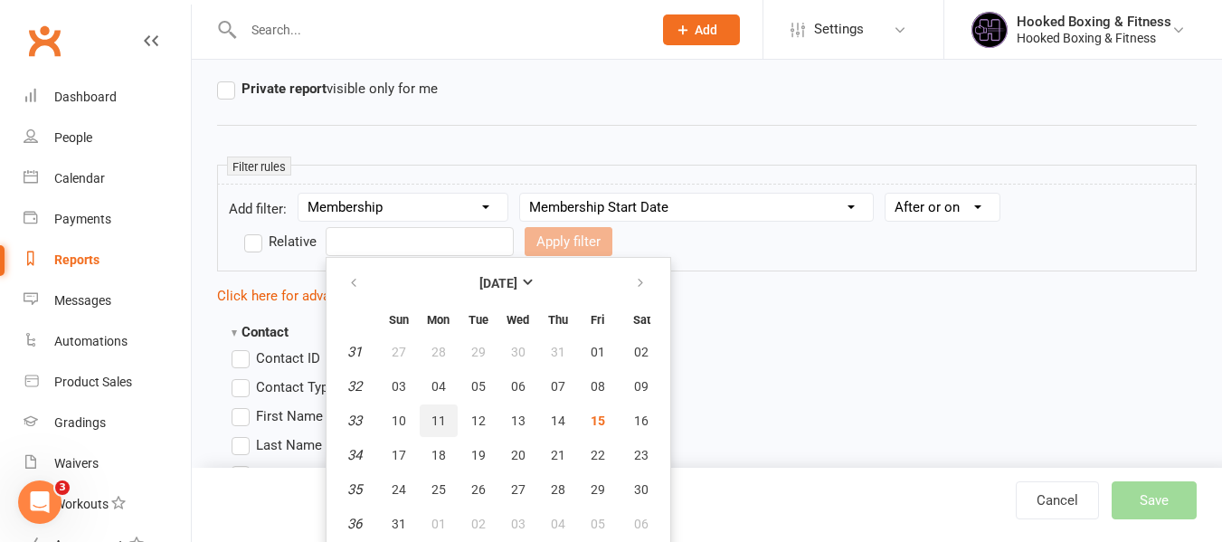
click at [428, 425] on button "11" at bounding box center [439, 420] width 38 height 33
type input "[DATE]"
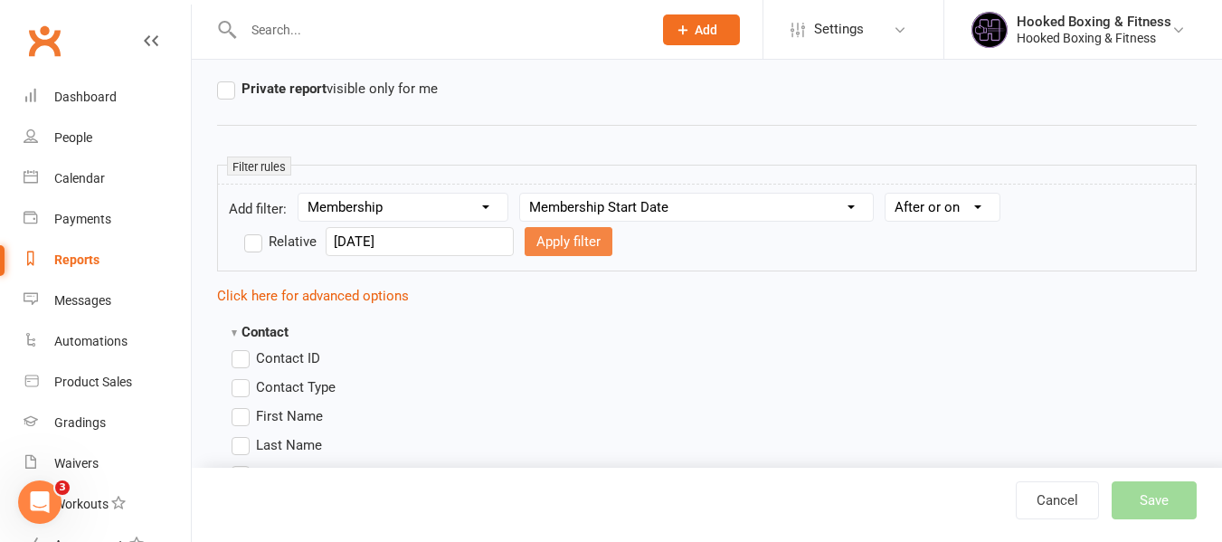
click at [562, 244] on button "Apply filter" at bounding box center [569, 241] width 88 height 29
select select
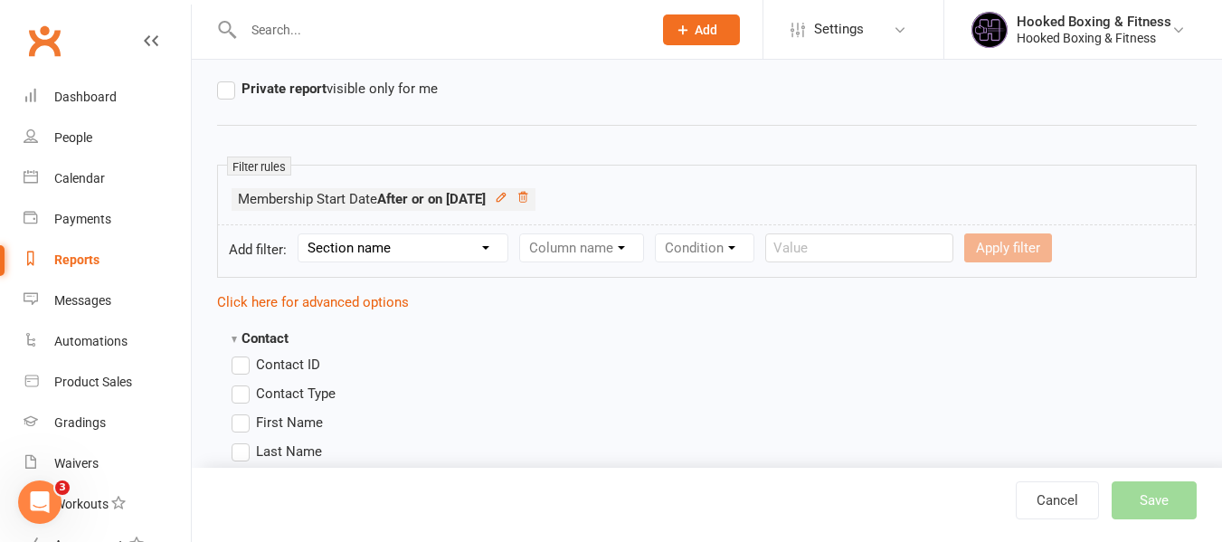
click at [316, 397] on span "Contact Type" at bounding box center [296, 392] width 80 height 19
click at [243, 383] on input "Contact Type" at bounding box center [238, 383] width 12 height 0
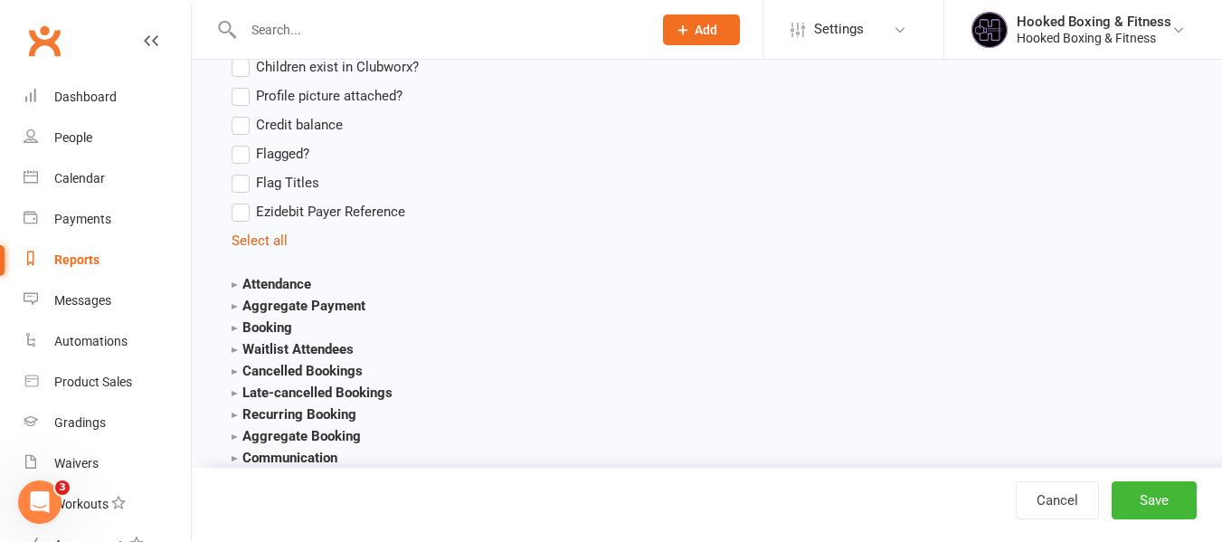
scroll to position [2031, 0]
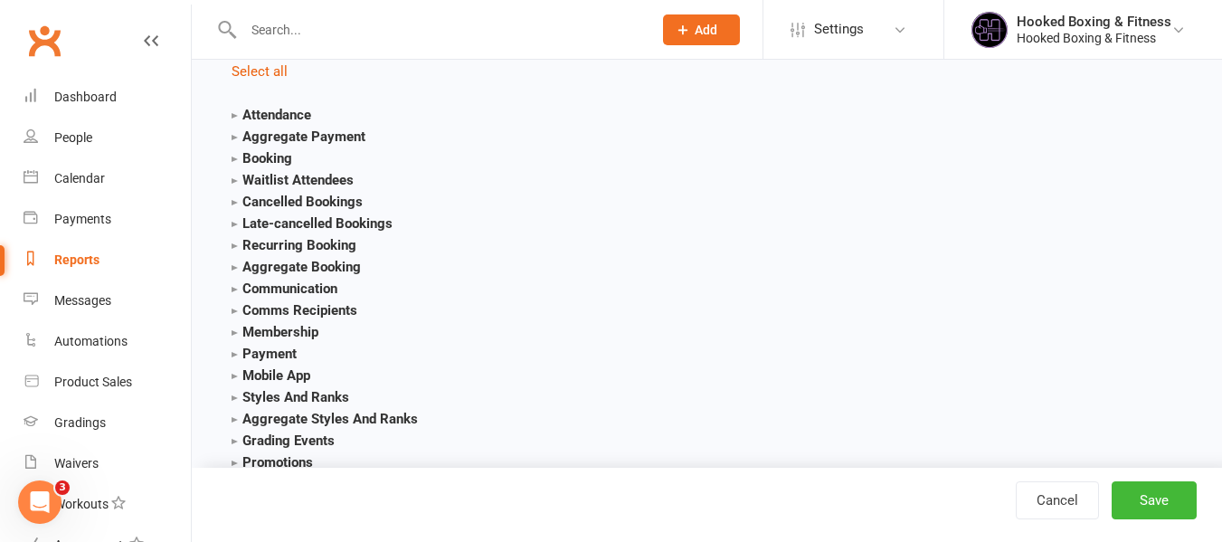
click at [283, 117] on strong "Attendance" at bounding box center [272, 115] width 80 height 16
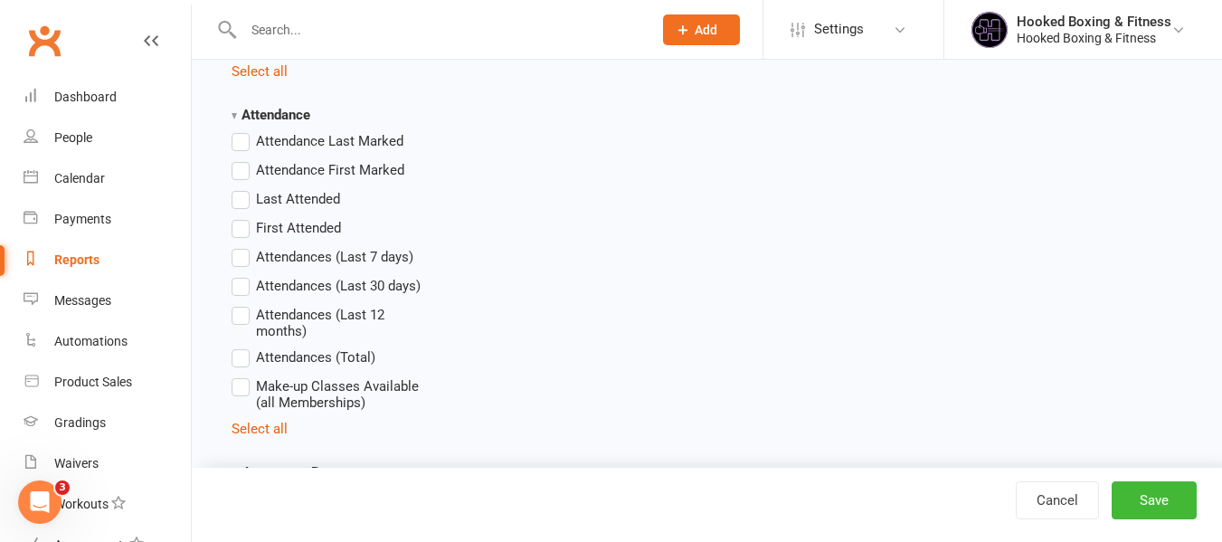
click at [328, 224] on span "First Attended" at bounding box center [298, 226] width 85 height 19
click at [243, 217] on input "First Attended" at bounding box center [238, 217] width 12 height 0
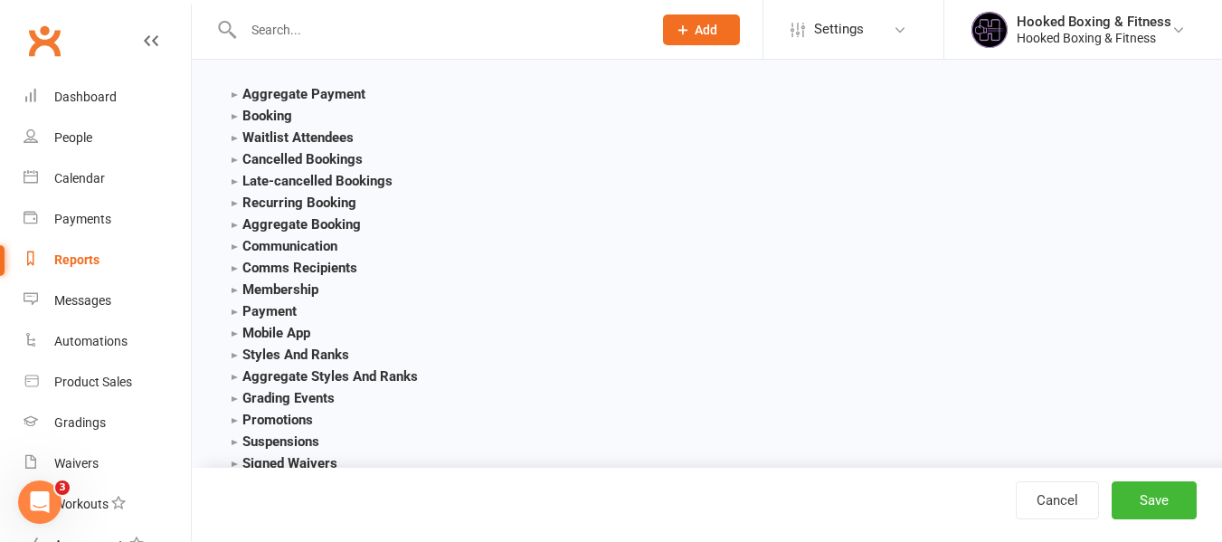
scroll to position [2302, 0]
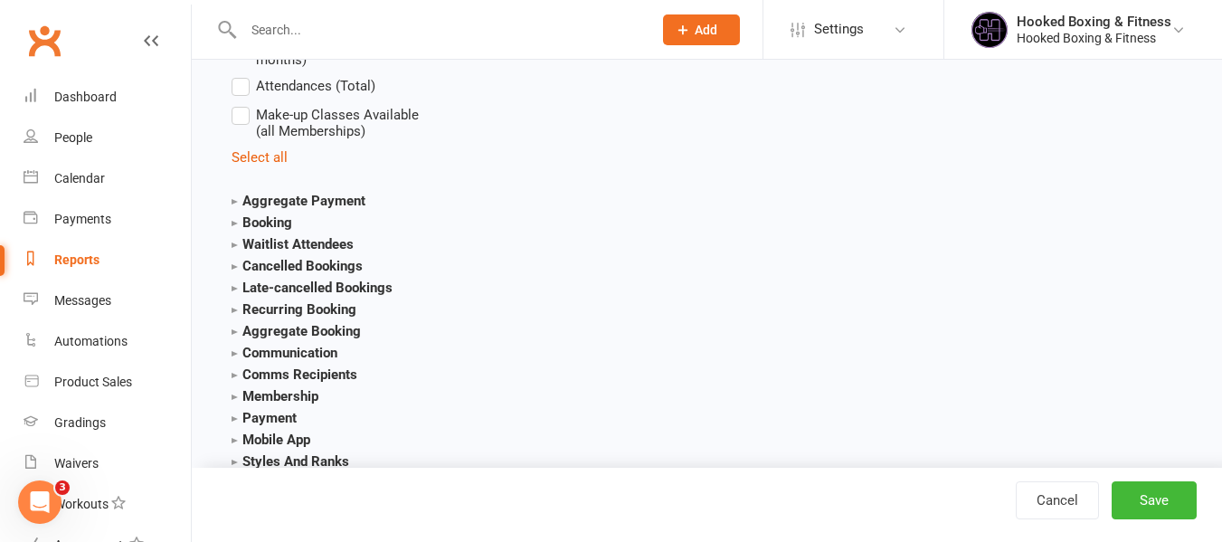
click at [255, 219] on strong "Booking" at bounding box center [262, 222] width 61 height 16
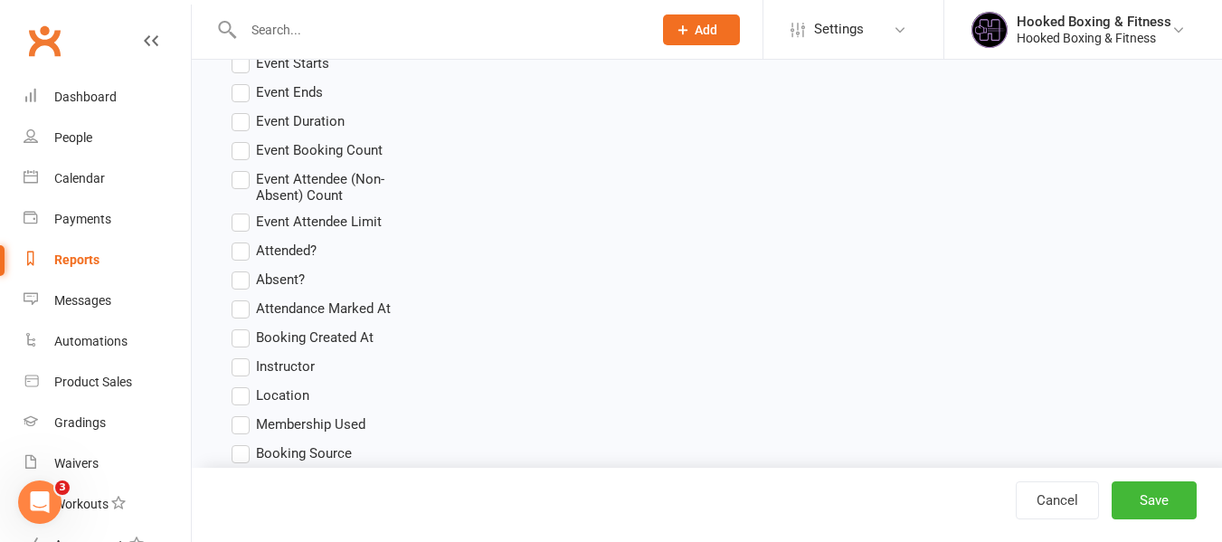
scroll to position [2664, 0]
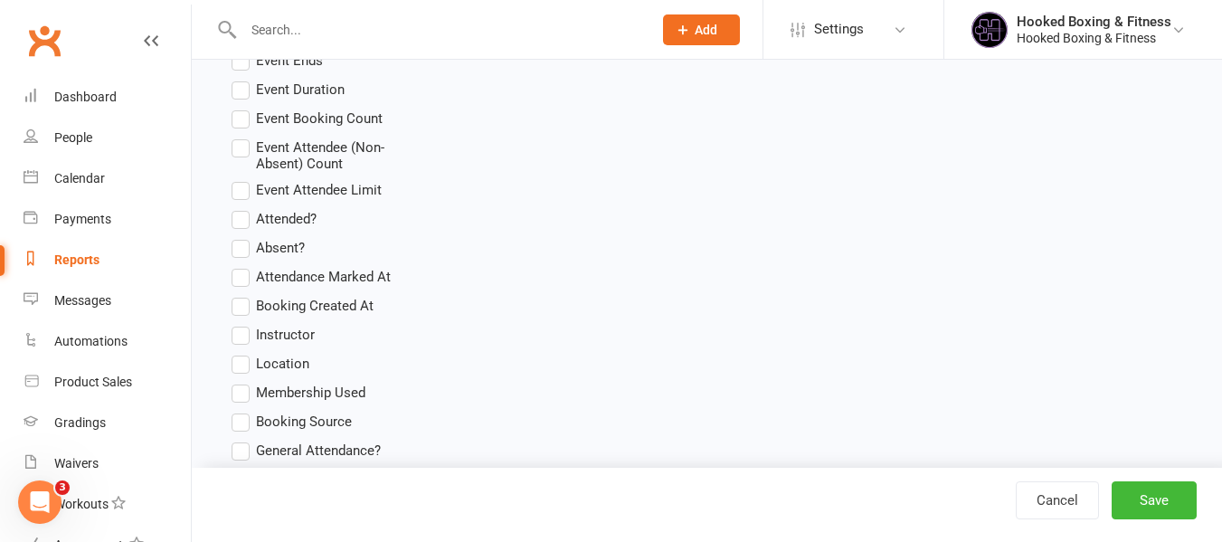
click at [267, 326] on span "Instructor" at bounding box center [285, 333] width 59 height 19
click at [243, 324] on input "Instructor" at bounding box center [238, 324] width 12 height 0
click at [1189, 499] on button "Save" at bounding box center [1153, 500] width 85 height 38
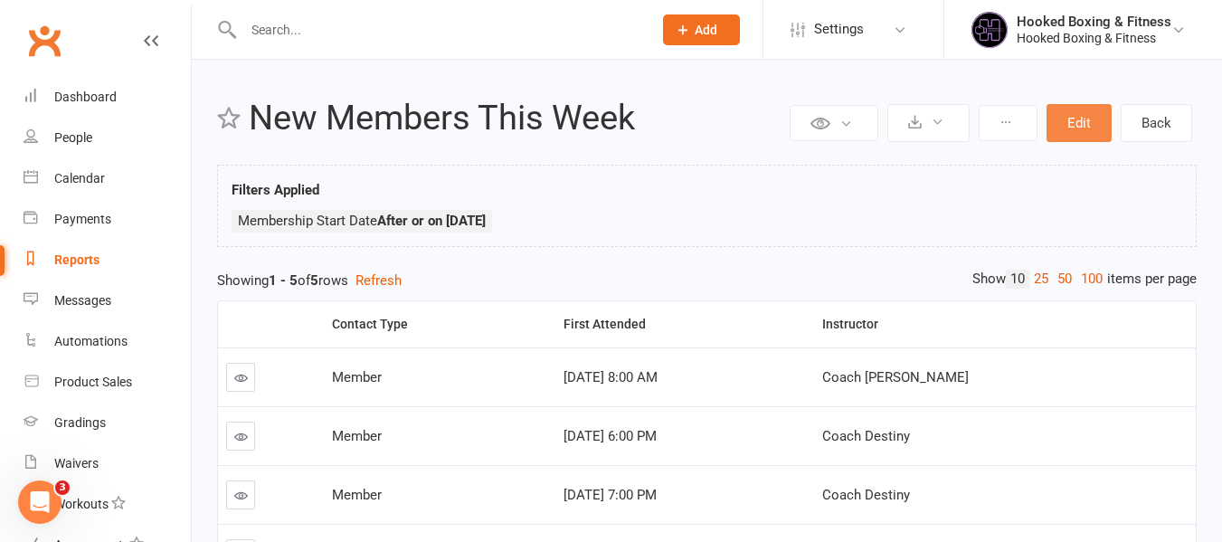
click at [1078, 137] on button "Edit" at bounding box center [1078, 123] width 65 height 38
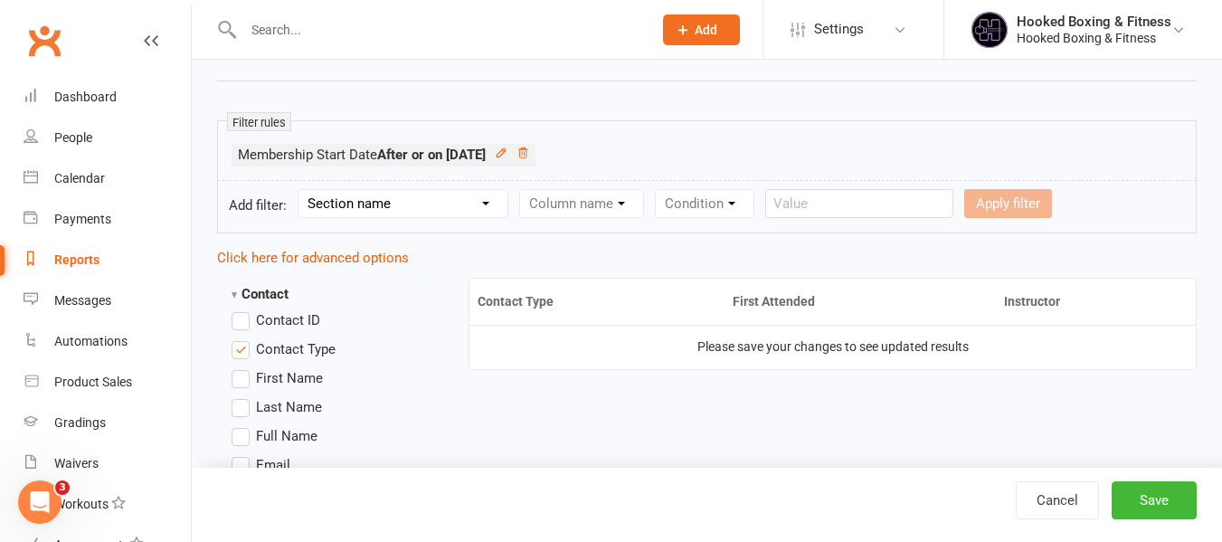
scroll to position [362, 0]
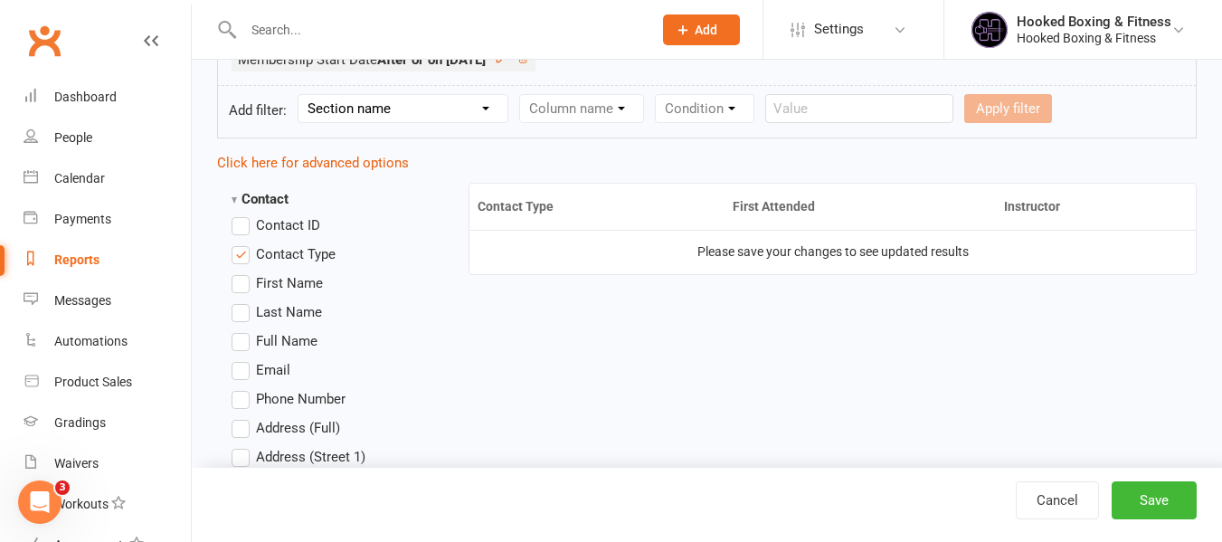
click at [321, 255] on span "Contact Type" at bounding box center [296, 252] width 80 height 19
click at [243, 243] on input "Contact Type" at bounding box center [238, 243] width 12 height 0
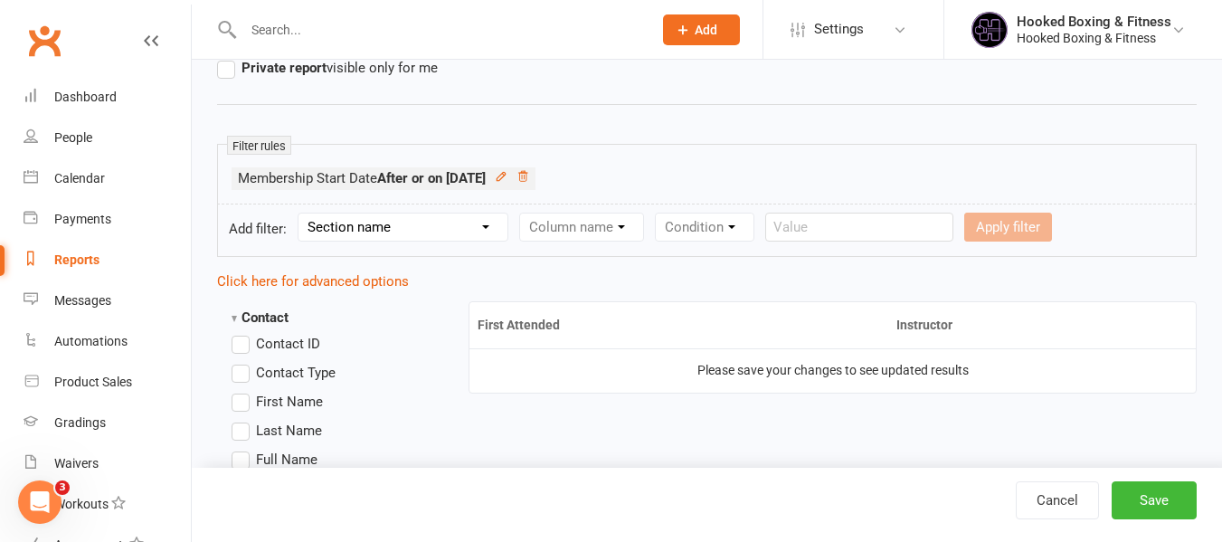
scroll to position [271, 0]
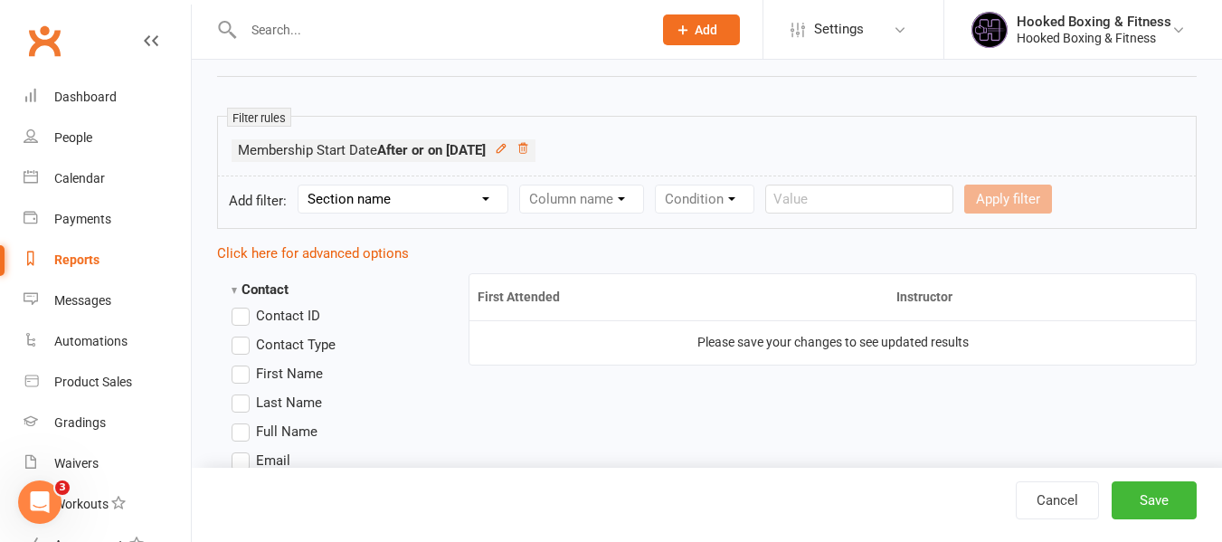
click at [307, 430] on span "Full Name" at bounding box center [286, 430] width 61 height 19
click at [243, 421] on input "Full Name" at bounding box center [238, 421] width 12 height 0
click at [410, 205] on select "Section name Contact Attendance Aggregate Payment Booking Waitlist Attendees Ca…" at bounding box center [402, 198] width 209 height 27
click at [1194, 502] on button "Save" at bounding box center [1153, 500] width 85 height 38
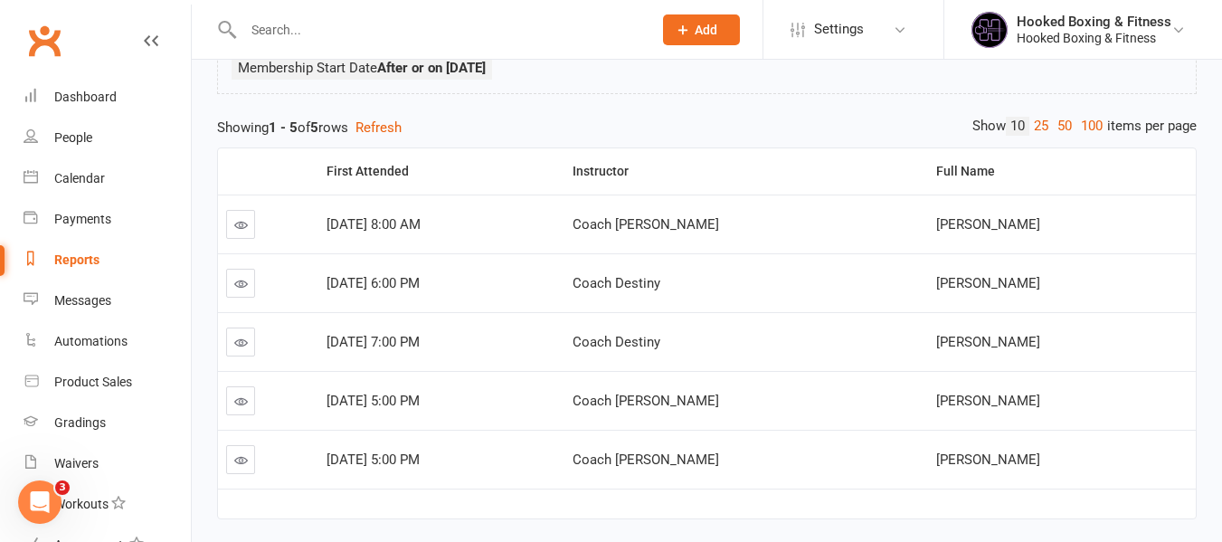
scroll to position [126, 0]
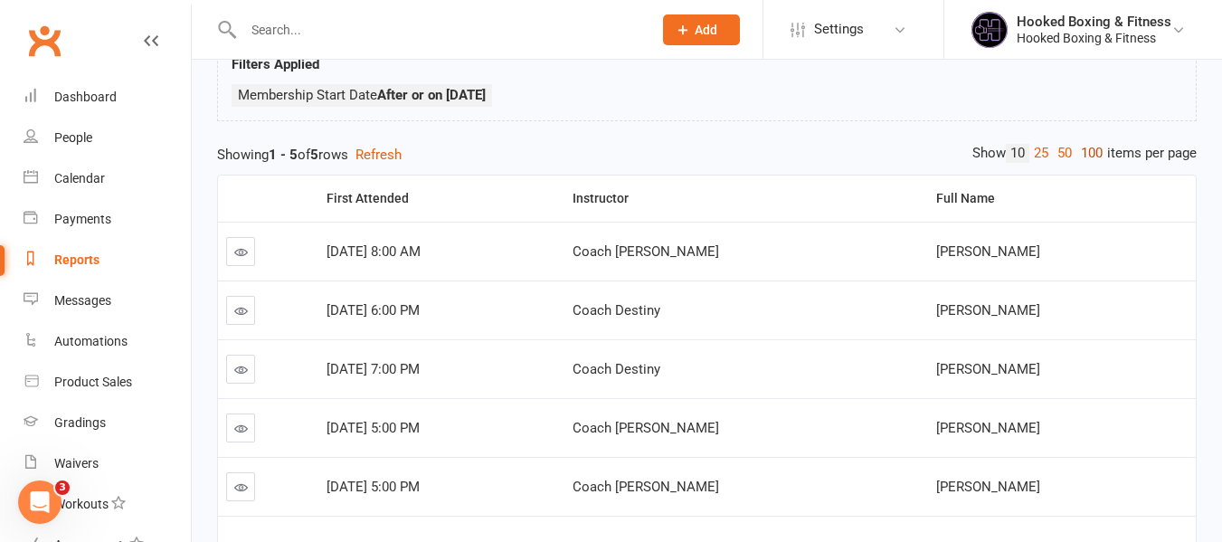
click at [1092, 158] on link "100" at bounding box center [1091, 153] width 31 height 19
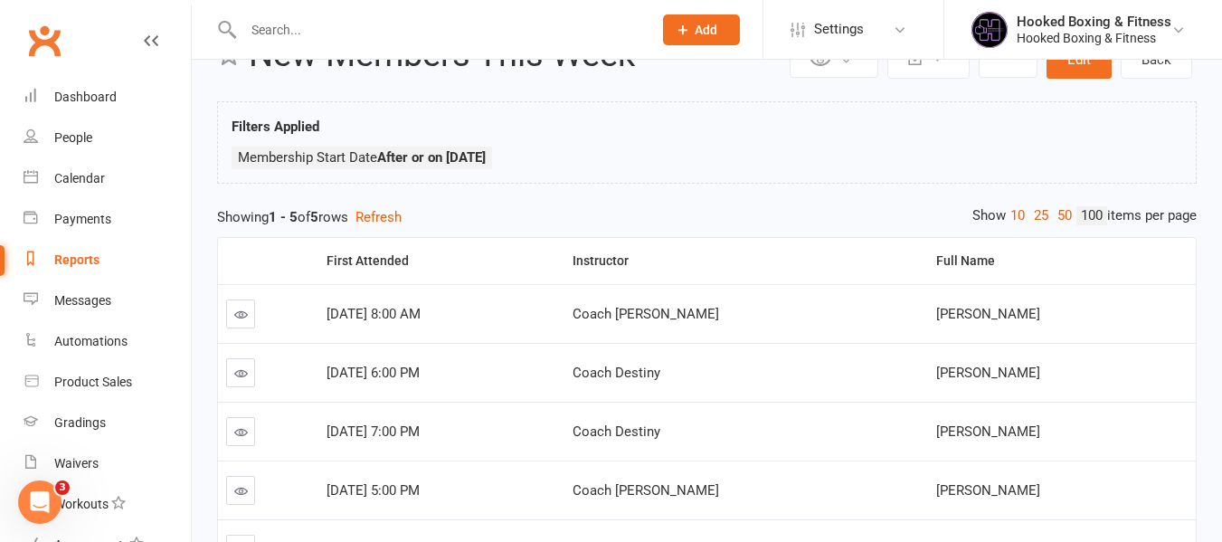
scroll to position [0, 0]
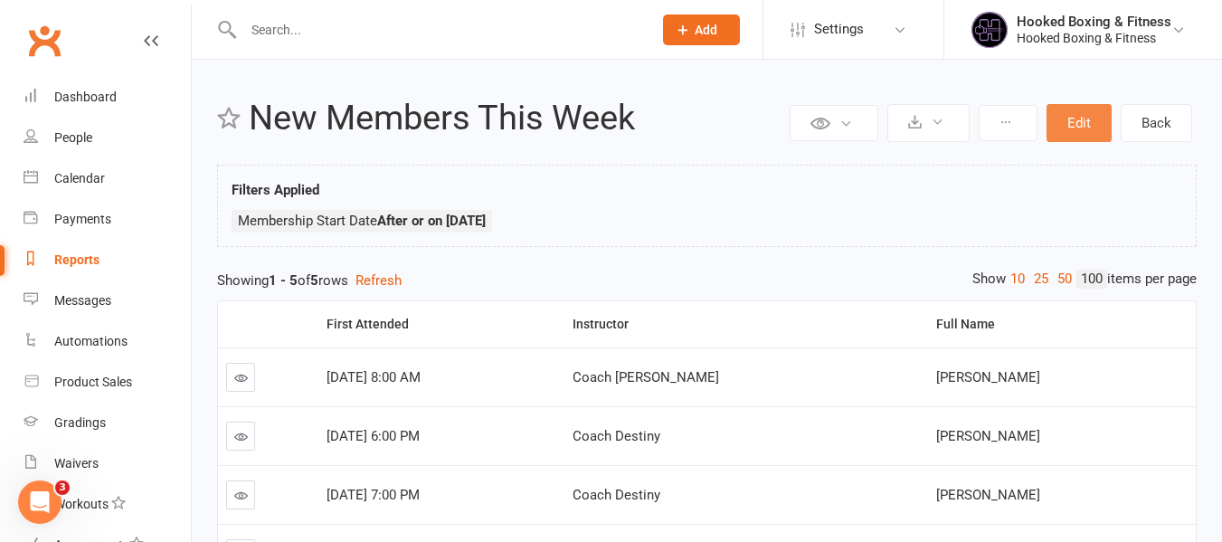
click at [1086, 132] on button "Edit" at bounding box center [1078, 123] width 65 height 38
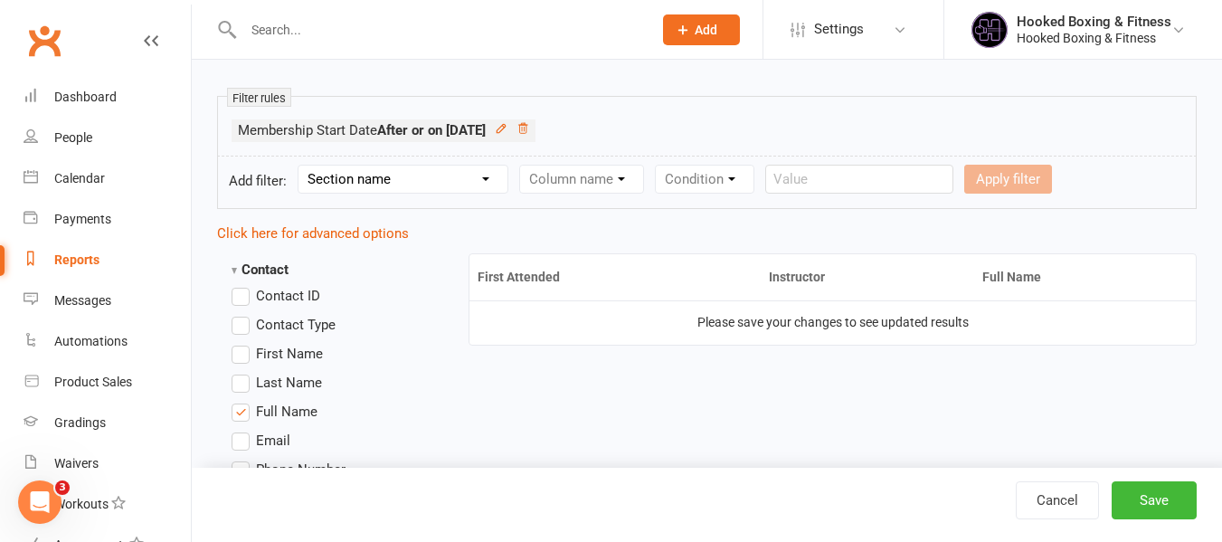
scroll to position [362, 0]
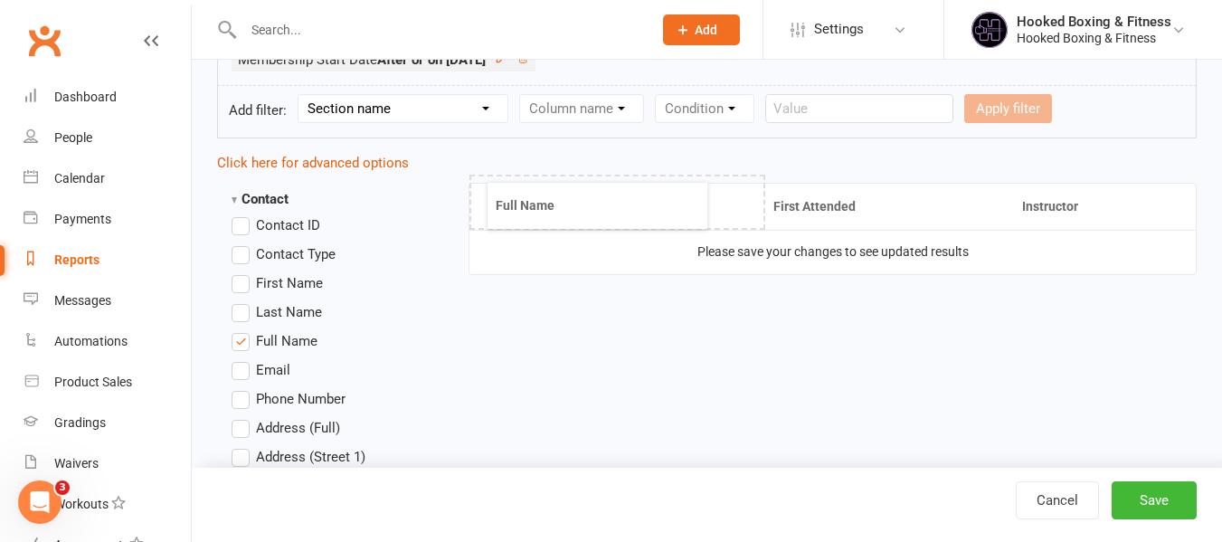
drag, startPoint x: 1007, startPoint y: 222, endPoint x: 519, endPoint y: 222, distance: 488.3
click at [1136, 510] on button "Save" at bounding box center [1153, 500] width 85 height 38
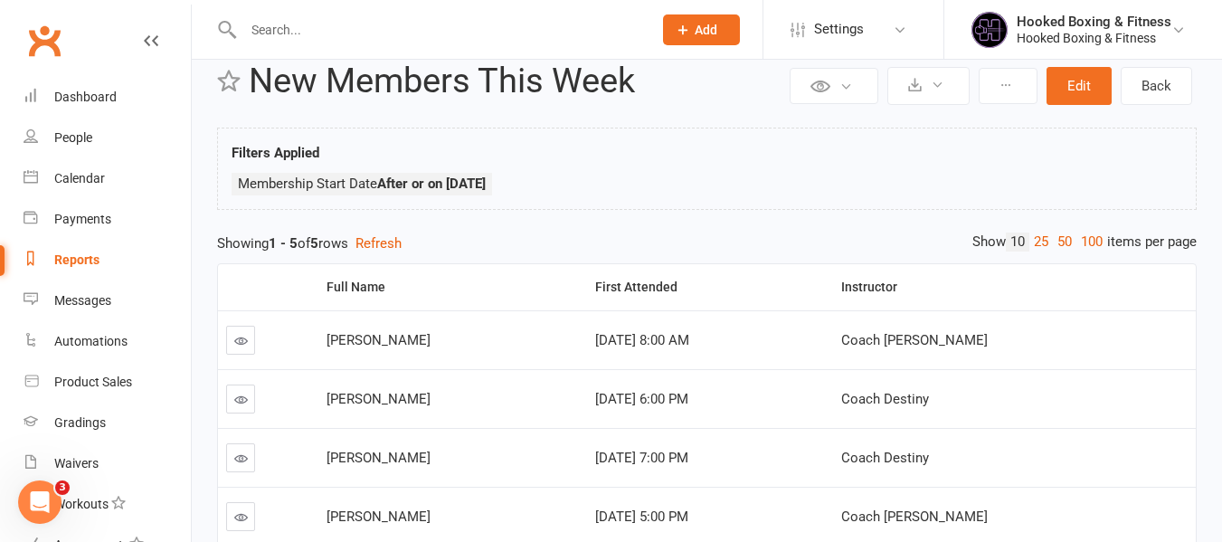
scroll to position [35, 0]
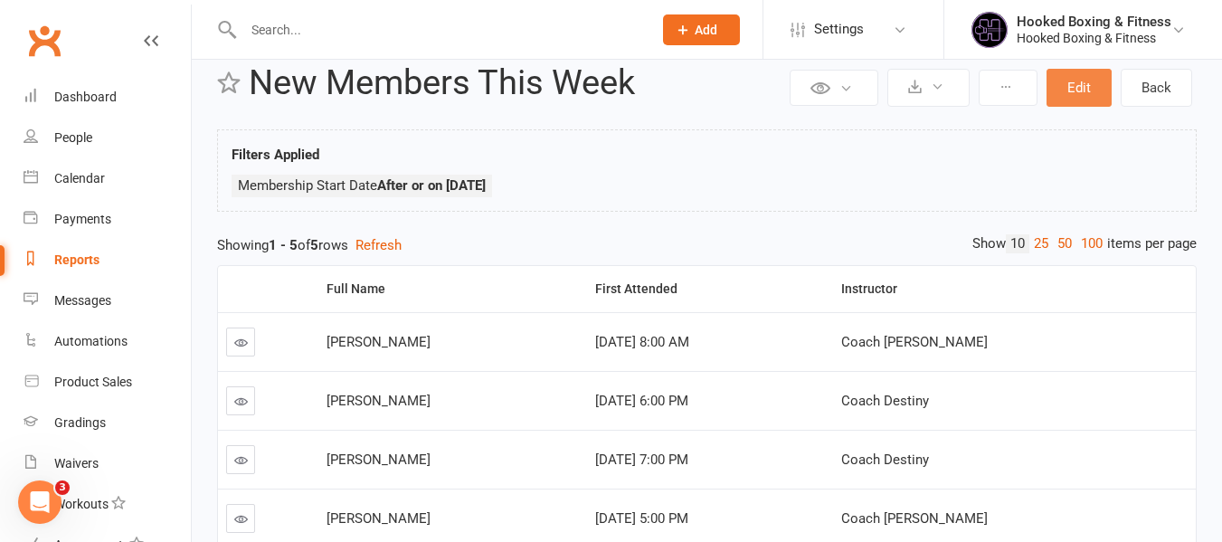
click at [1098, 93] on button "Edit" at bounding box center [1078, 88] width 65 height 38
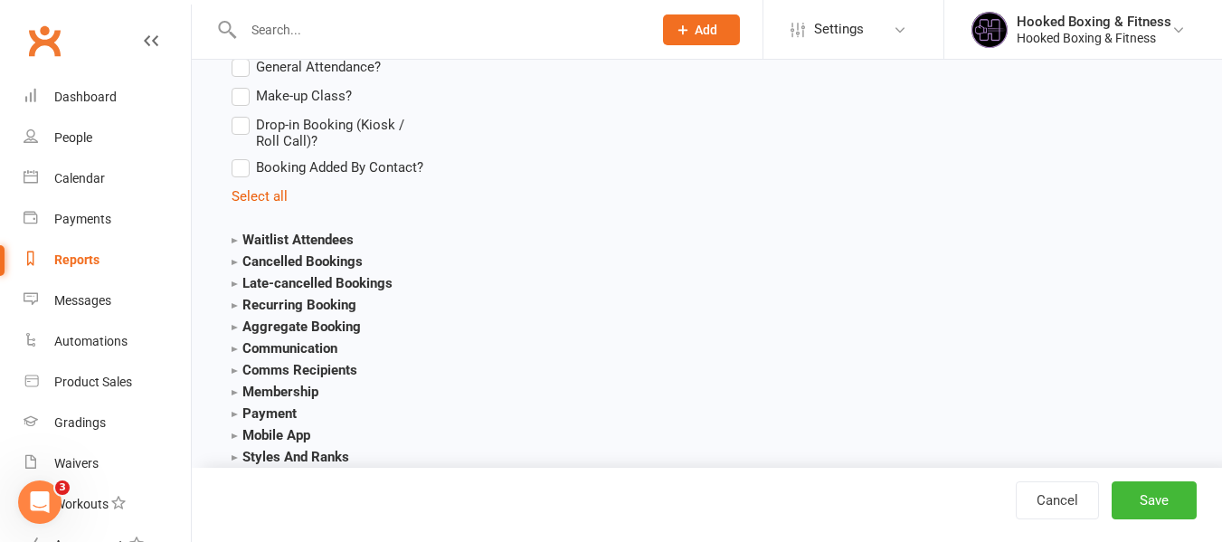
scroll to position [3075, 0]
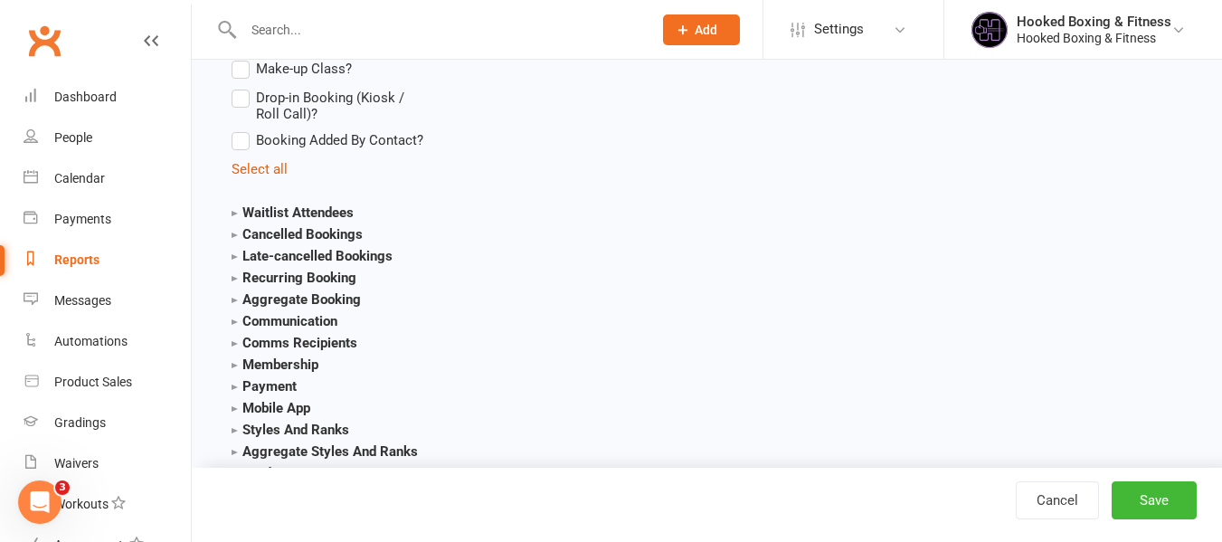
click at [295, 365] on strong "Membership" at bounding box center [275, 364] width 87 height 16
click at [331, 414] on span "Membership Name" at bounding box center [313, 418] width 115 height 19
click at [243, 409] on input "Membership Name" at bounding box center [238, 409] width 12 height 0
click at [1158, 494] on button "Save" at bounding box center [1153, 500] width 85 height 38
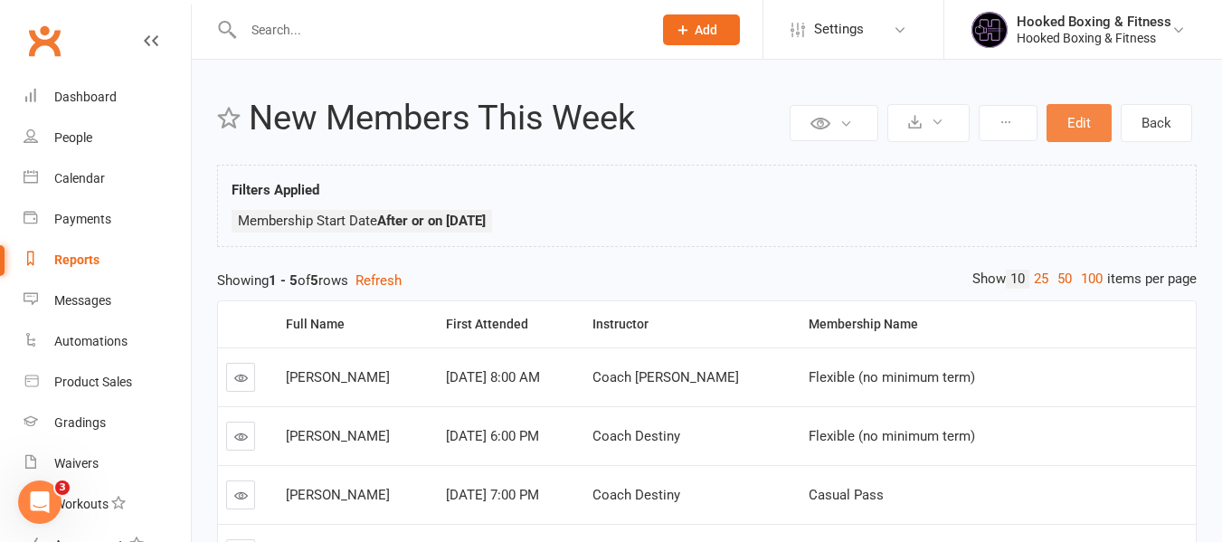
click at [1086, 125] on button "Edit" at bounding box center [1078, 123] width 65 height 38
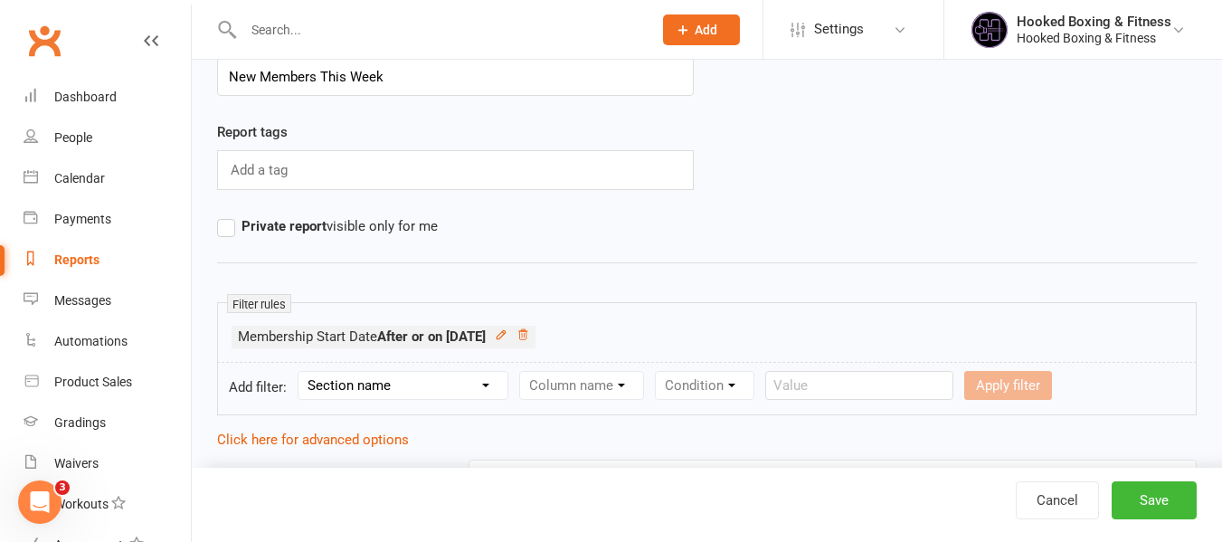
scroll to position [181, 0]
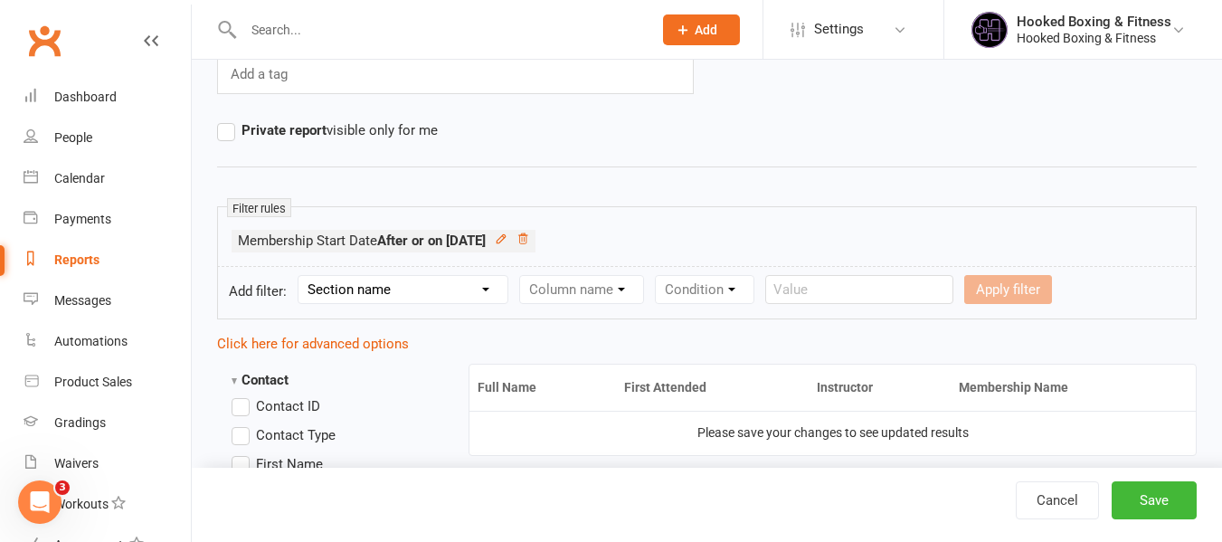
click at [338, 288] on select "Section name Contact Attendance Aggregate Payment Booking Waitlist Attendees Ca…" at bounding box center [402, 289] width 209 height 27
select select "11"
click at [301, 276] on select "Section name Contact Attendance Aggregate Payment Booking Waitlist Attendees Ca…" at bounding box center [402, 289] width 209 height 27
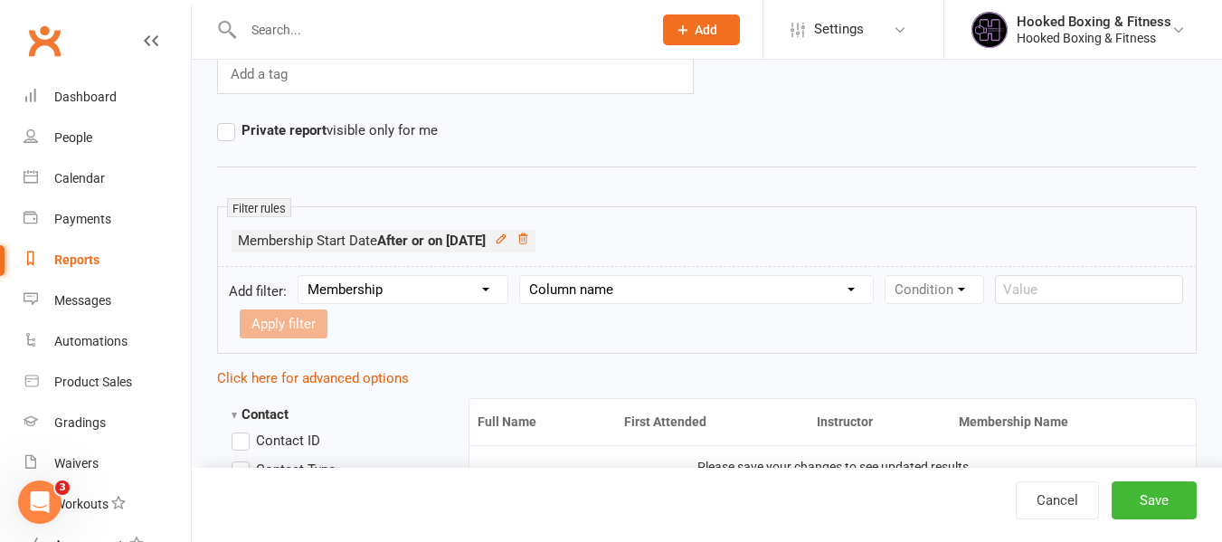
click at [579, 279] on select "Column name Membership ID Membership Name Membership Category Membership Start …" at bounding box center [696, 289] width 353 height 27
select select "1"
click at [523, 276] on select "Column name Membership ID Membership Name Membership Category Membership Start …" at bounding box center [696, 289] width 353 height 27
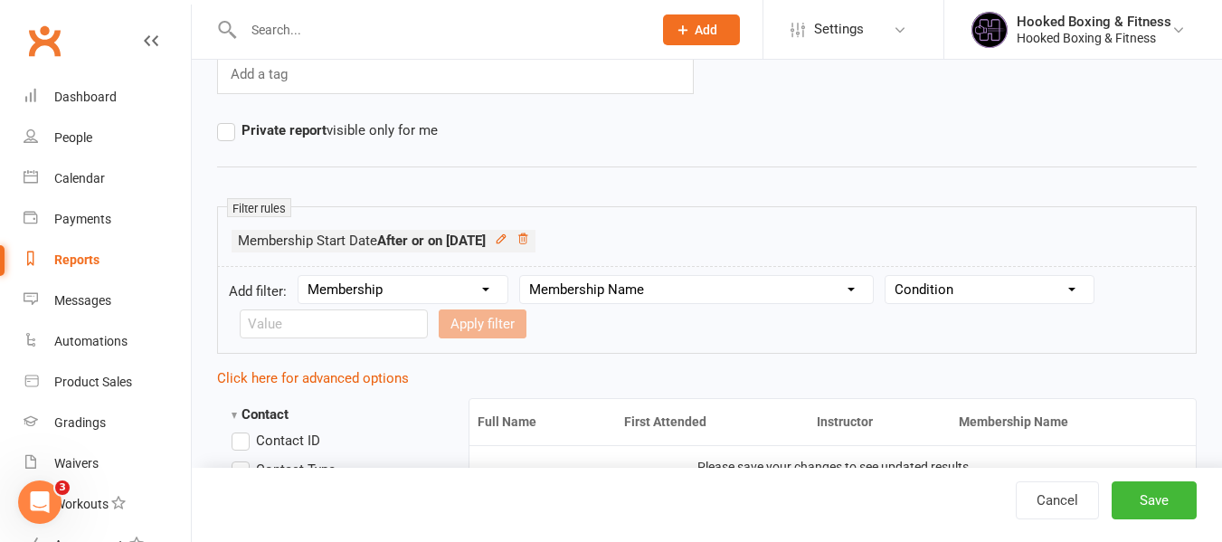
click at [962, 276] on select "Condition Equals Does not equal Contains Does not contain Is blank or does not …" at bounding box center [989, 289] width 208 height 27
select select "3"
click at [889, 276] on select "Condition Equals Does not equal Contains Does not contain Is blank or does not …" at bounding box center [989, 289] width 208 height 27
click at [311, 329] on input "text" at bounding box center [334, 323] width 188 height 29
type input "Casual Pass"
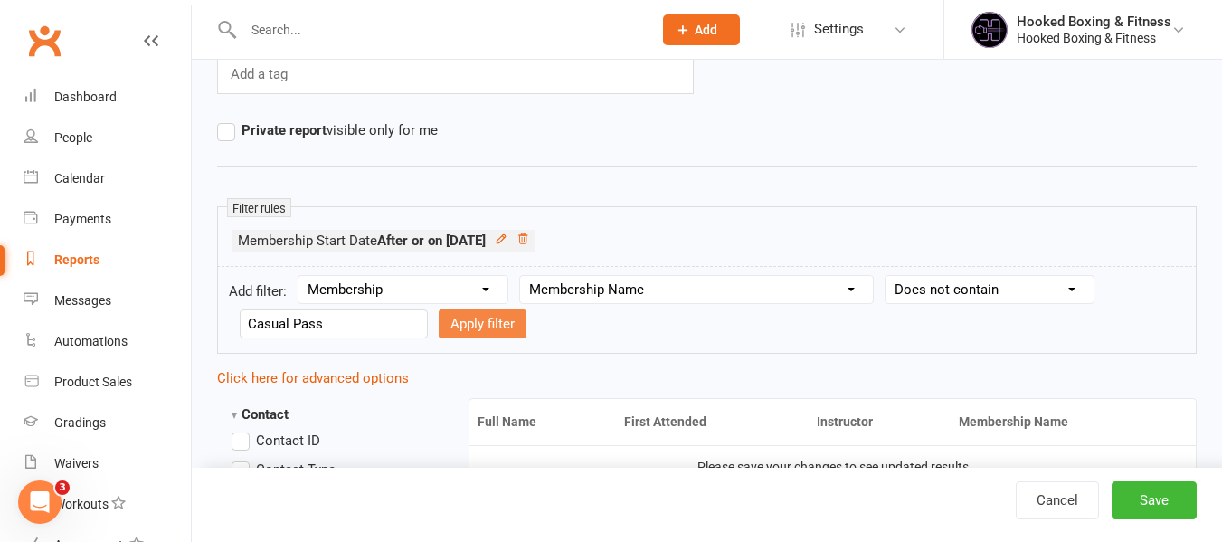
click at [459, 310] on button "Apply filter" at bounding box center [483, 323] width 88 height 29
select select
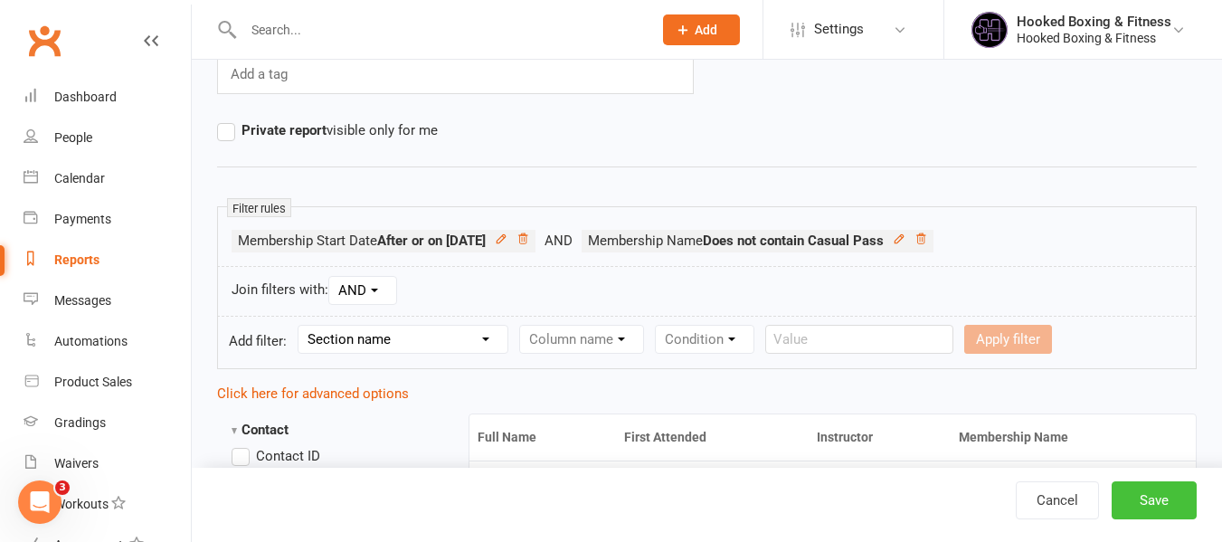
click at [1179, 498] on button "Save" at bounding box center [1153, 500] width 85 height 38
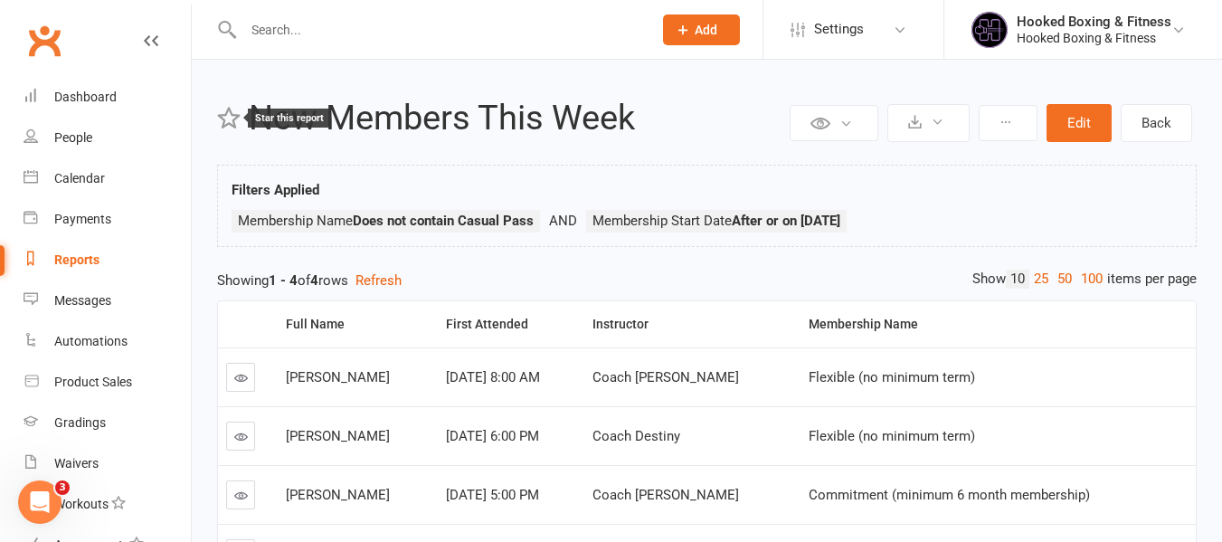
click at [237, 115] on icon at bounding box center [229, 118] width 24 height 24
click at [1158, 134] on link "Back" at bounding box center [1155, 123] width 71 height 38
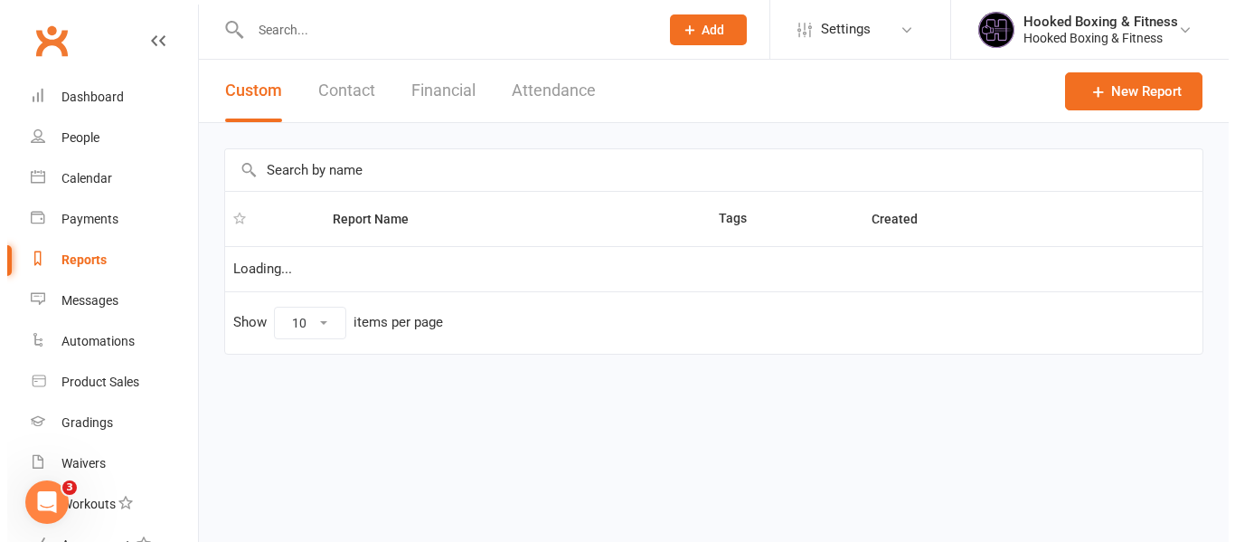
select select "50"
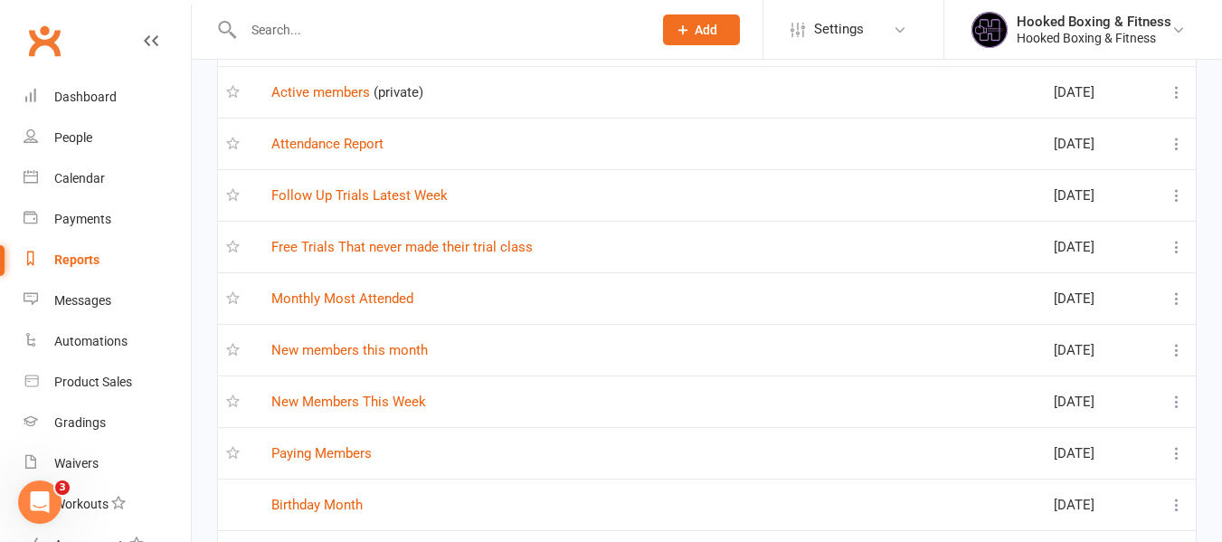
scroll to position [181, 0]
click at [348, 346] on link "New members this month" at bounding box center [349, 349] width 156 height 16
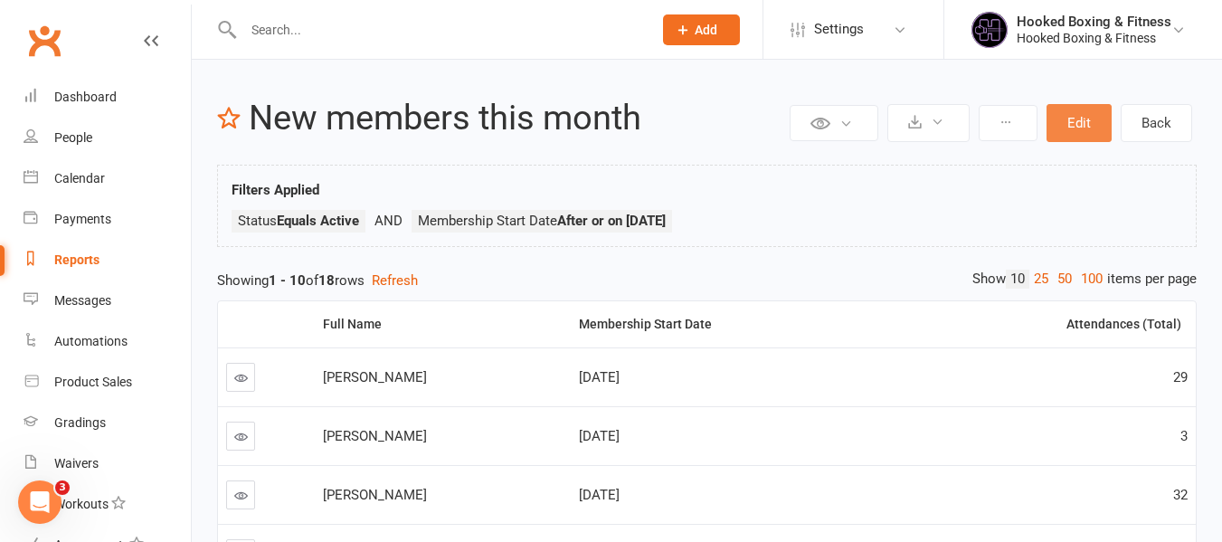
click at [1073, 131] on button "Edit" at bounding box center [1078, 123] width 65 height 38
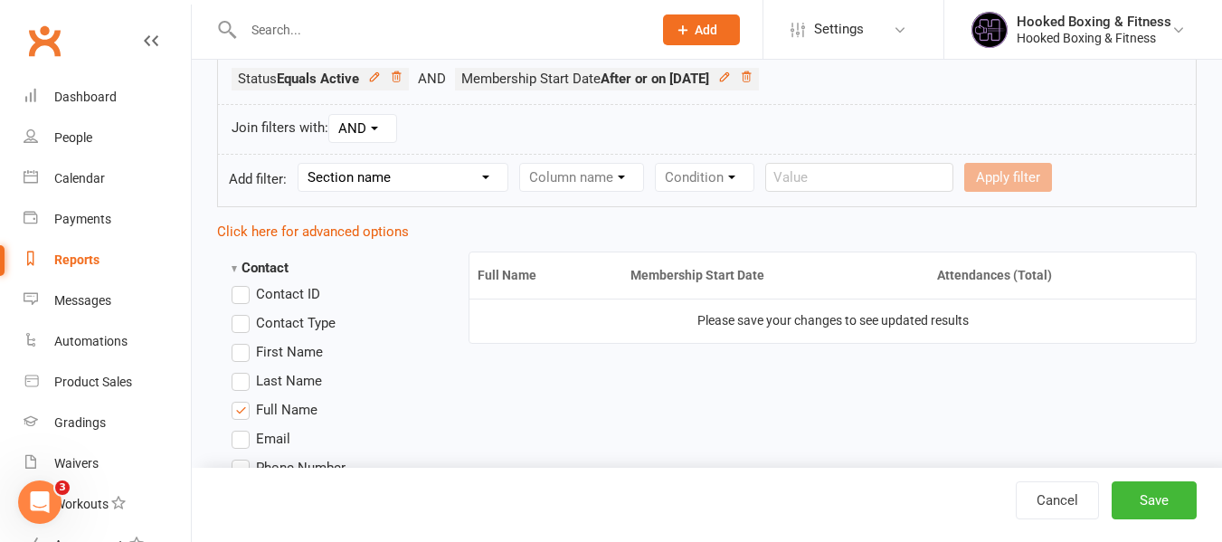
scroll to position [362, 0]
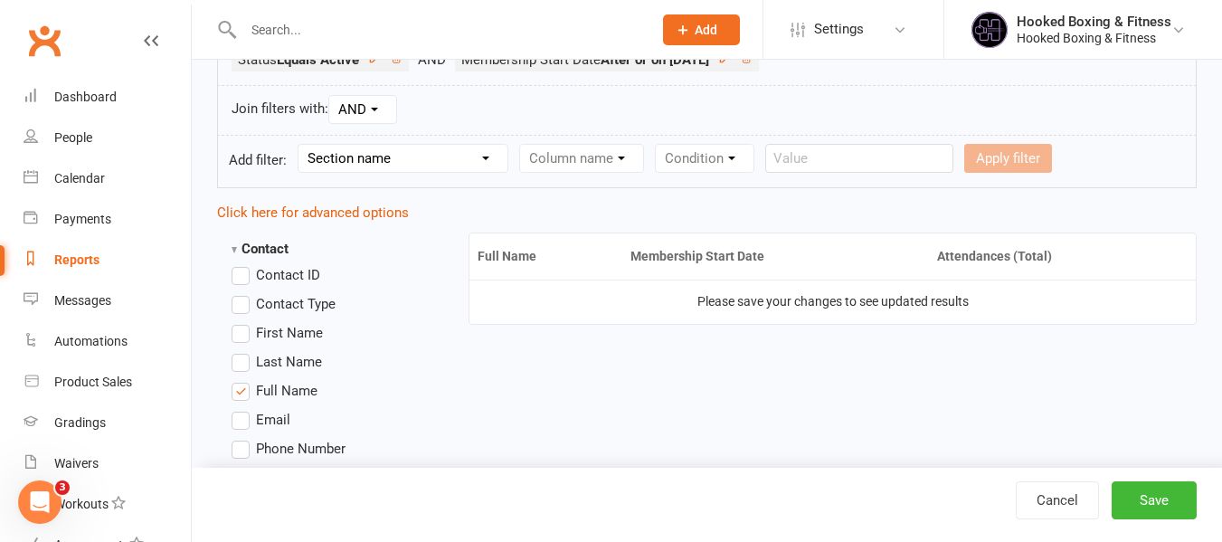
drag, startPoint x: 387, startPoint y: 156, endPoint x: 392, endPoint y: 170, distance: 14.6
click at [387, 156] on select "Section name Contact Attendance Aggregate Payment Booking Waitlist Attendees Ca…" at bounding box center [402, 158] width 209 height 27
select select "11"
click at [301, 145] on select "Section name Contact Attendance Aggregate Payment Booking Waitlist Attendees Ca…" at bounding box center [402, 158] width 209 height 27
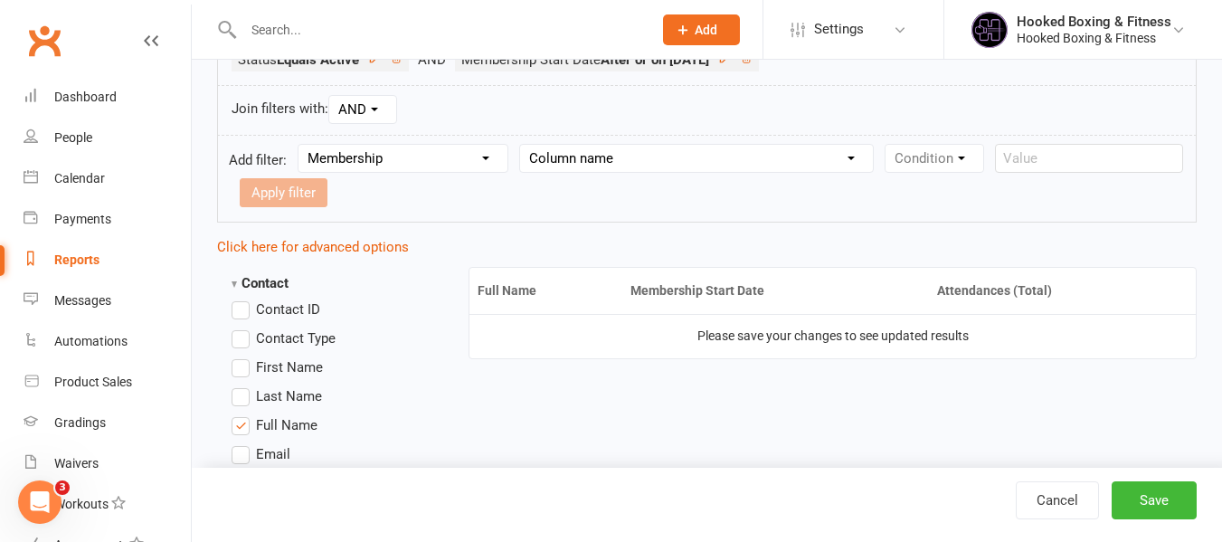
click at [622, 165] on select "Column name Membership ID Membership Name Membership Category Membership Start …" at bounding box center [696, 158] width 353 height 27
select select "3"
click at [523, 145] on select "Column name Membership ID Membership Name Membership Category Membership Start …" at bounding box center [696, 158] width 353 height 27
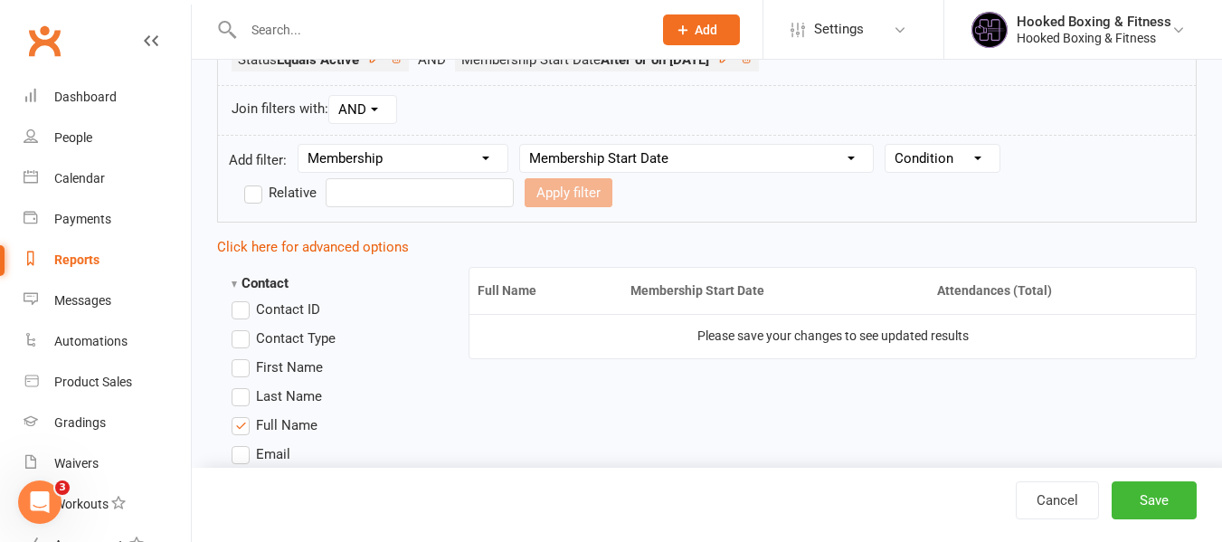
click at [910, 165] on select "Condition Is Is not Before After Before or on After or on Is blank Is not blank" at bounding box center [942, 158] width 114 height 27
select select "4"
click at [889, 145] on select "Condition Is Is not Before After Before or on After or on Is blank Is not blank" at bounding box center [942, 158] width 114 height 27
click at [430, 194] on input "text" at bounding box center [420, 192] width 188 height 29
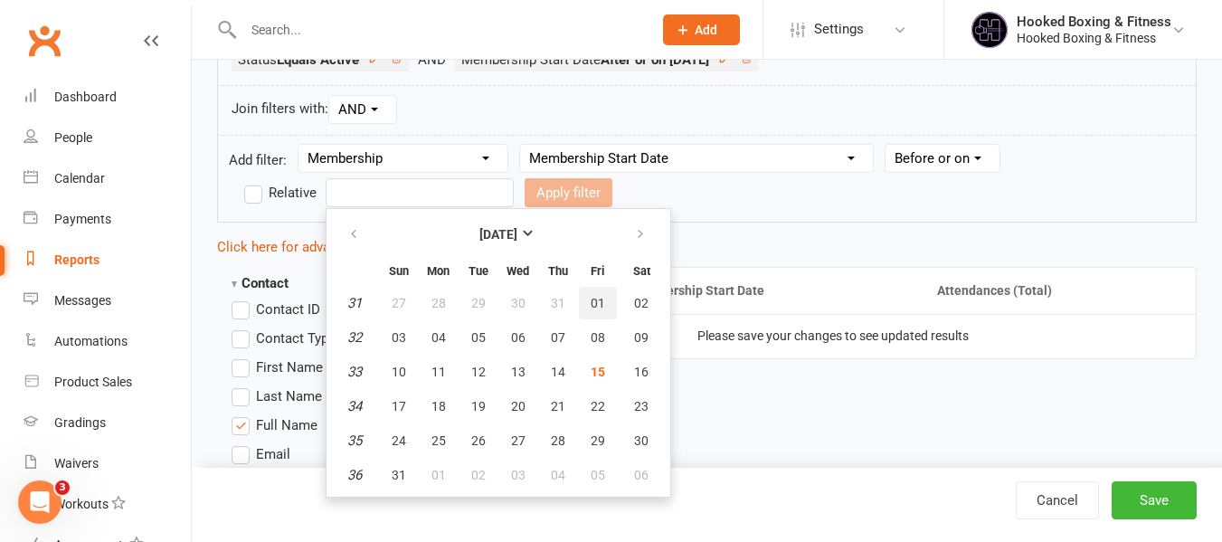
click at [601, 304] on span "01" at bounding box center [598, 303] width 14 height 14
type input "[DATE]"
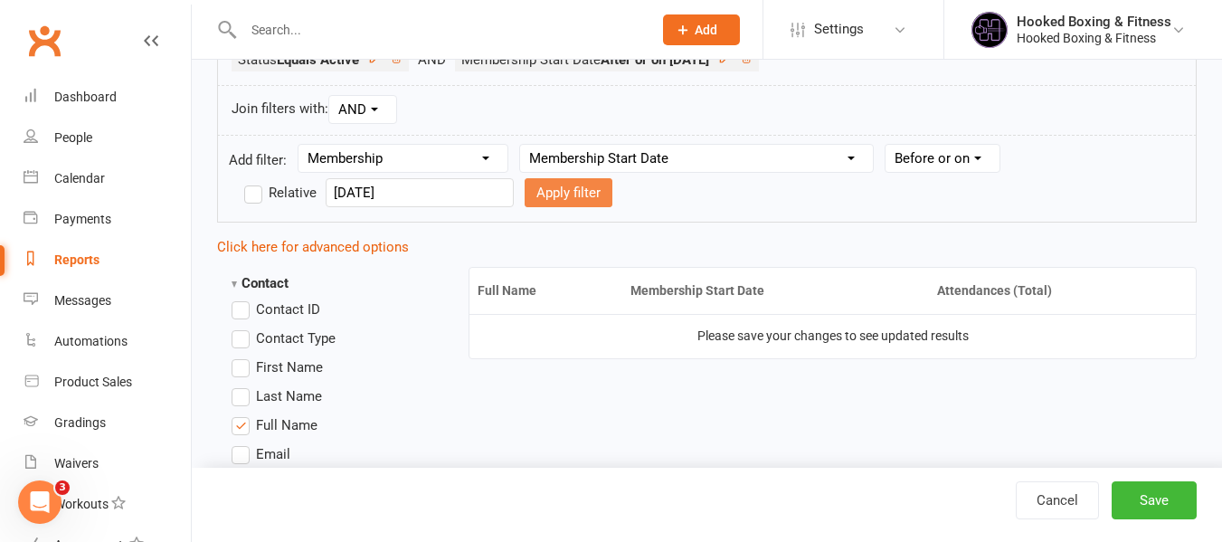
click at [534, 198] on button "Apply filter" at bounding box center [569, 192] width 88 height 29
select select
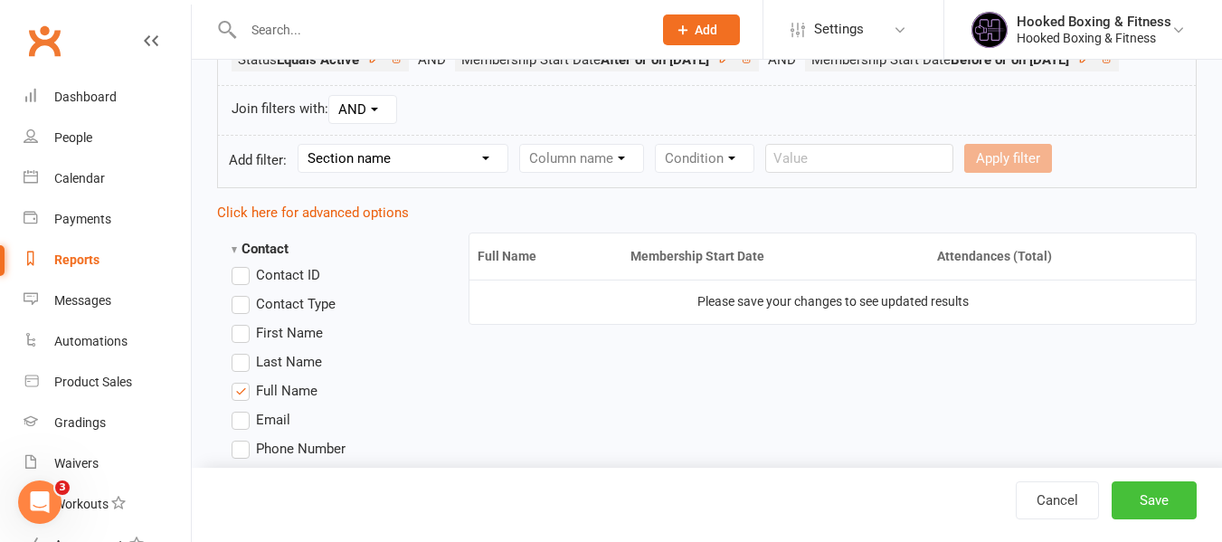
click at [1145, 498] on button "Save" at bounding box center [1153, 500] width 85 height 38
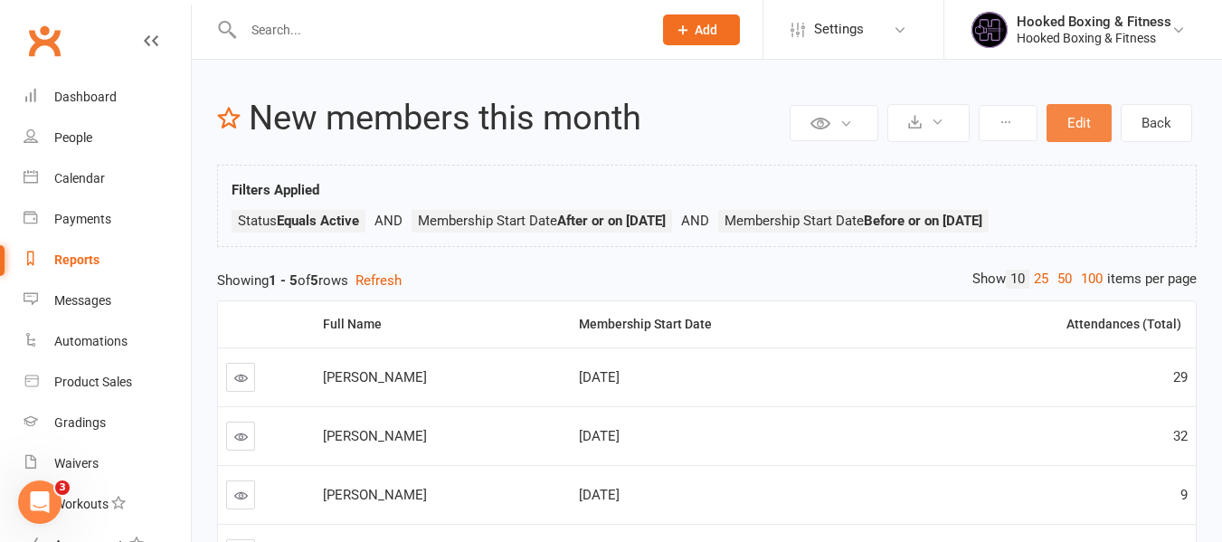
click at [1092, 118] on button "Edit" at bounding box center [1078, 123] width 65 height 38
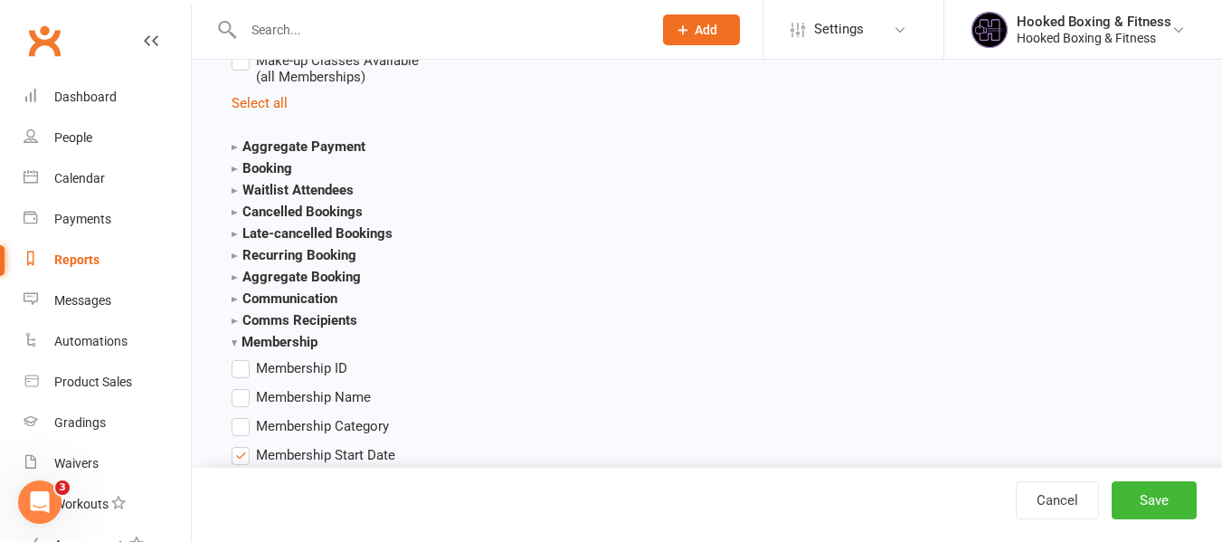
scroll to position [2623, 0]
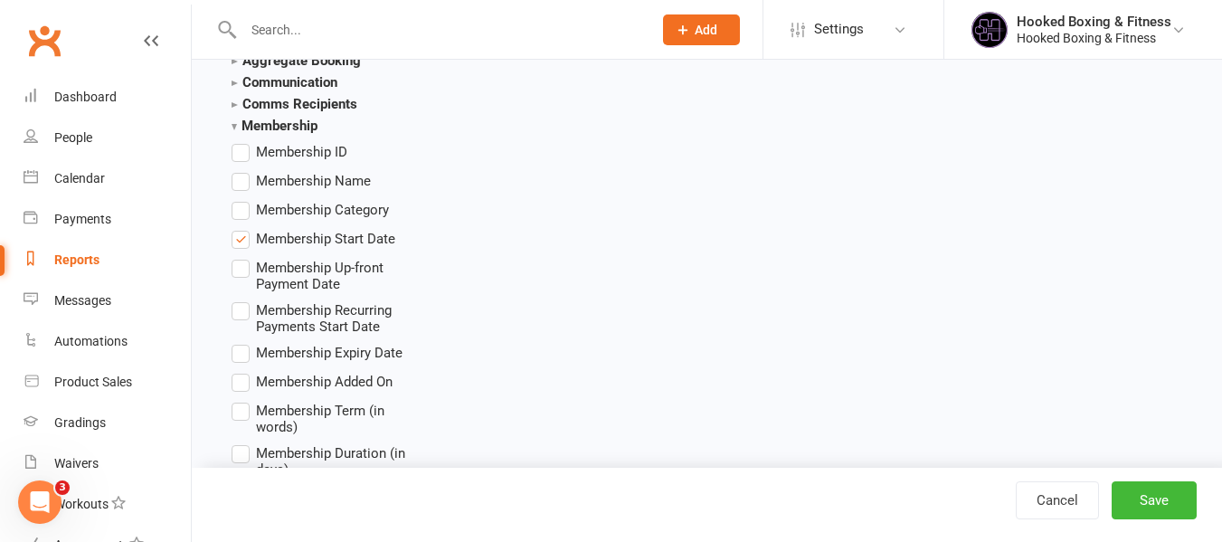
click at [373, 192] on li "Membership Name" at bounding box center [329, 181] width 195 height 22
click at [371, 189] on span "Membership Name" at bounding box center [313, 179] width 115 height 19
click at [243, 170] on input "Membership Name" at bounding box center [238, 170] width 12 height 0
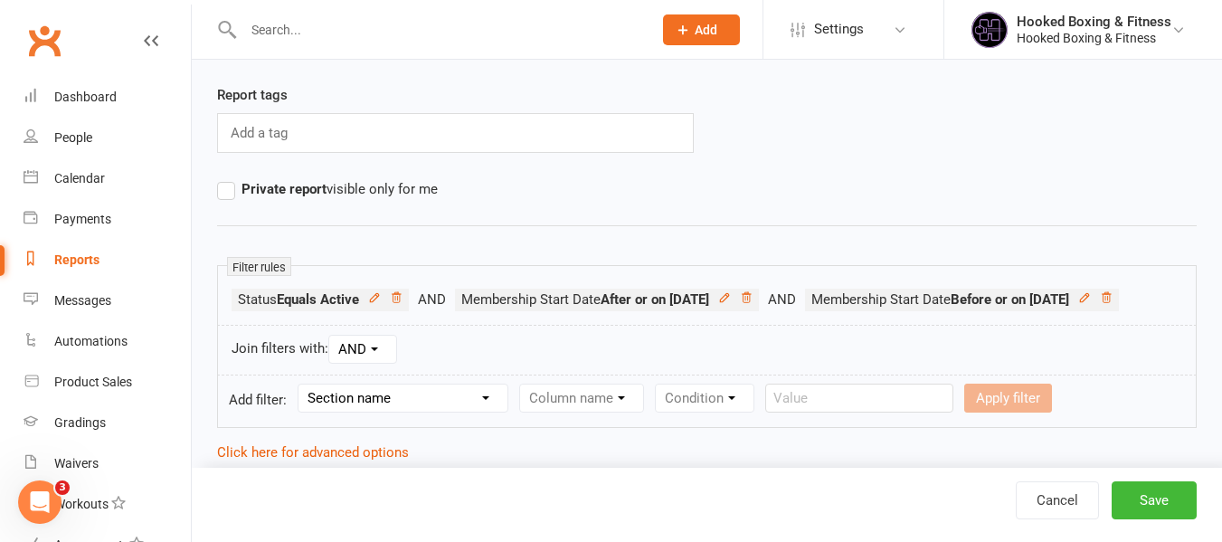
scroll to position [90, 0]
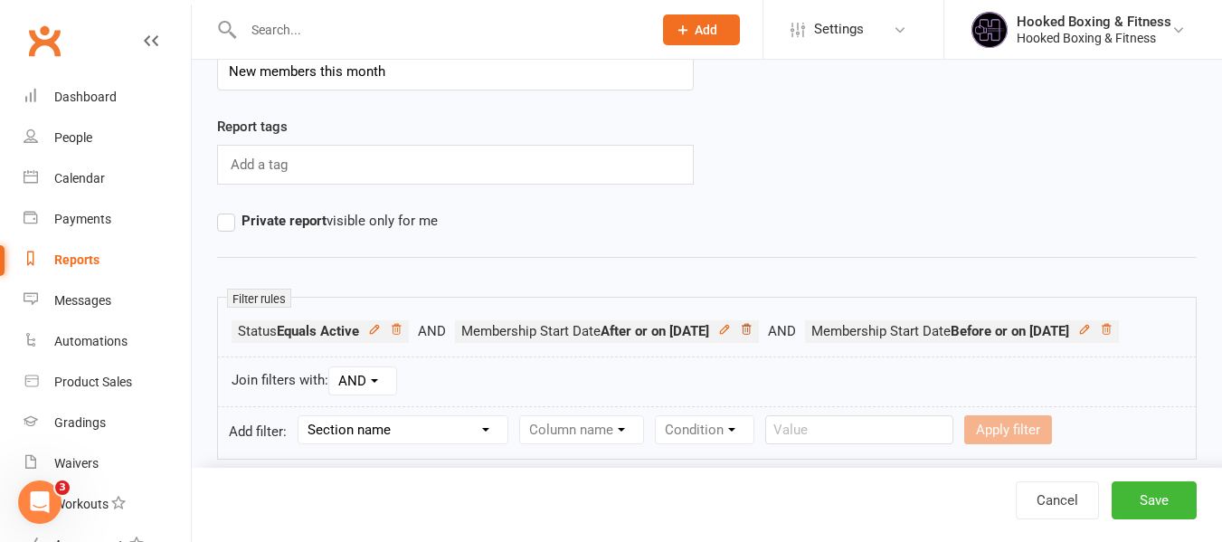
click at [752, 331] on icon at bounding box center [746, 329] width 13 height 13
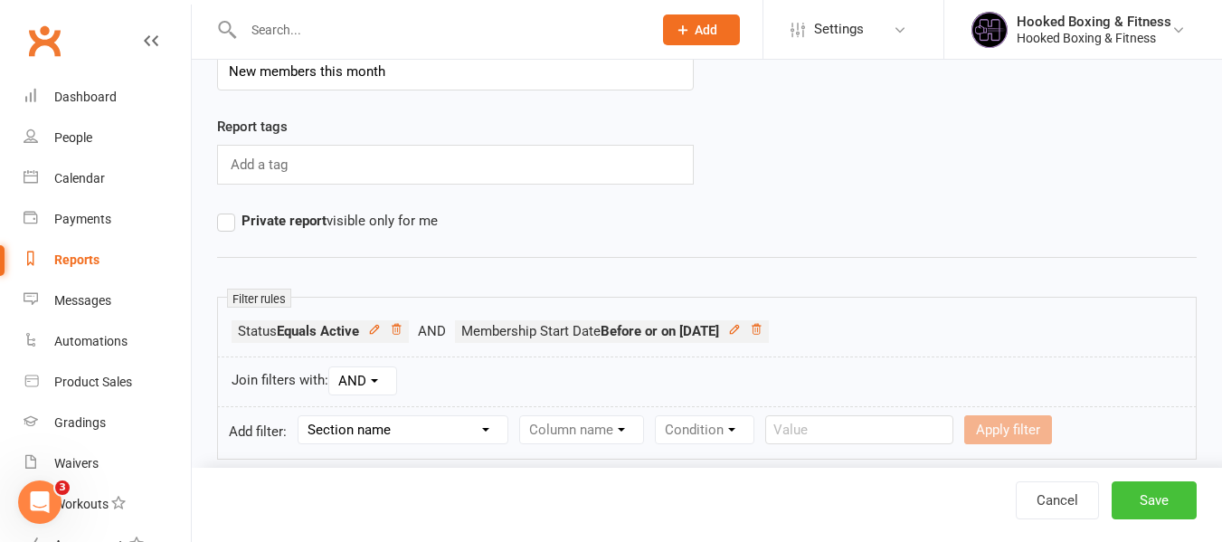
click at [1148, 487] on button "Save" at bounding box center [1153, 500] width 85 height 38
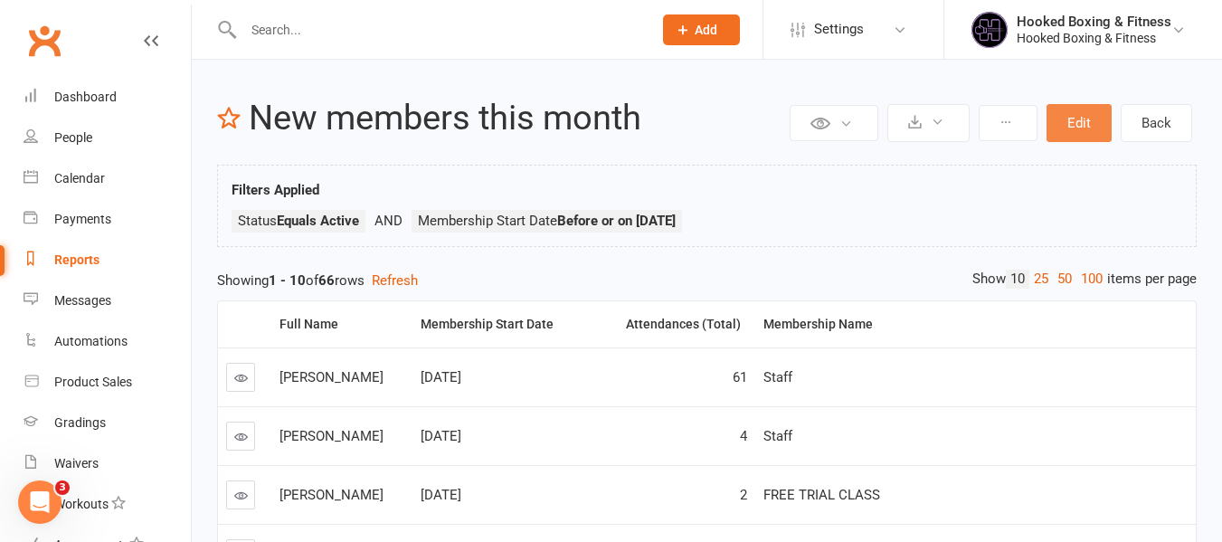
click at [1081, 124] on button "Edit" at bounding box center [1078, 123] width 65 height 38
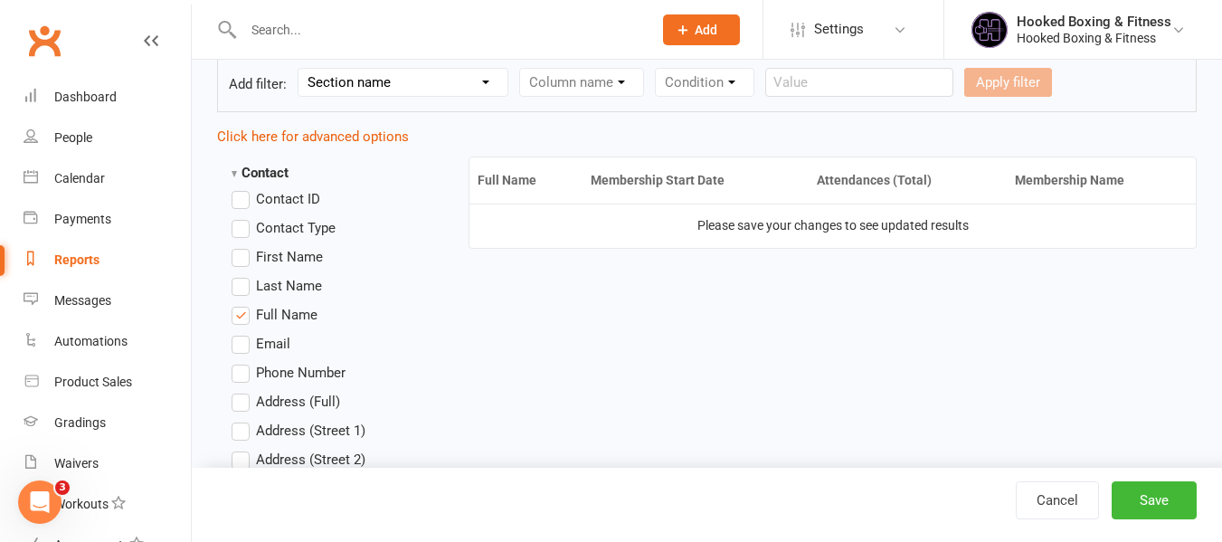
scroll to position [362, 0]
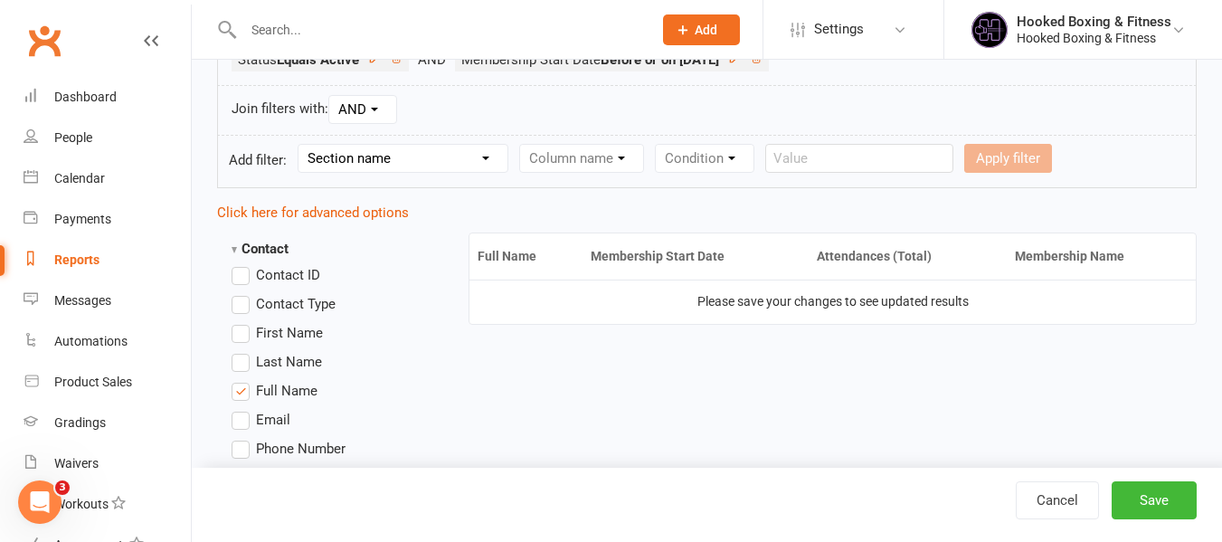
click at [348, 152] on select "Section name Contact Attendance Aggregate Payment Booking Waitlist Attendees Ca…" at bounding box center [402, 158] width 209 height 27
select select "11"
click at [301, 145] on select "Section name Contact Attendance Aggregate Payment Booking Waitlist Attendees Ca…" at bounding box center [402, 158] width 209 height 27
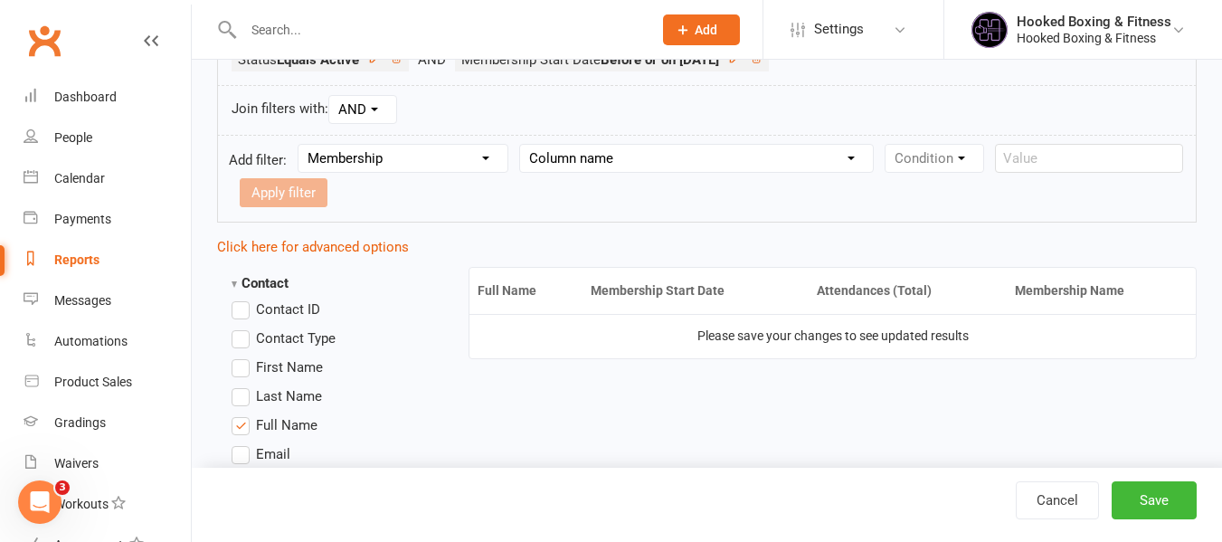
click at [616, 175] on form "Add filter: Section name Contact Attendance Aggregate Payment Booking Waitlist …" at bounding box center [706, 179] width 979 height 88
click at [637, 145] on select "Column name Membership ID Membership Name Membership Category Membership Start …" at bounding box center [696, 158] width 353 height 27
select select "1"
click at [523, 145] on select "Column name Membership ID Membership Name Membership Category Membership Start …" at bounding box center [696, 158] width 353 height 27
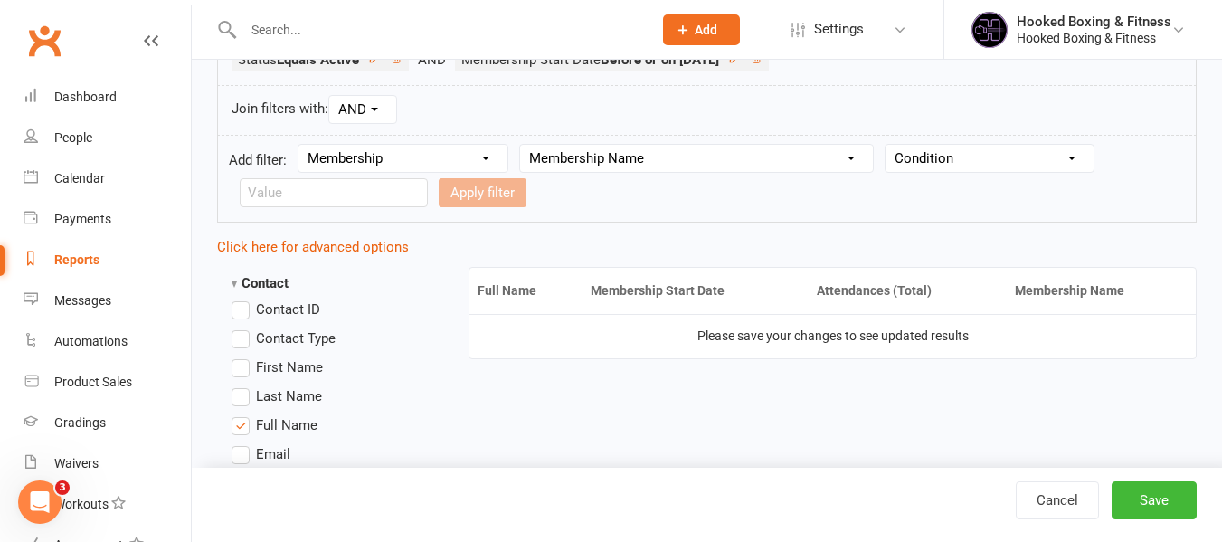
click at [1029, 166] on select "Condition Equals Does not equal Contains Does not contain Is blank or does not …" at bounding box center [989, 158] width 208 height 27
select select "1"
click at [889, 145] on select "Condition Equals Does not equal Contains Does not contain Is blank or does not …" at bounding box center [989, 158] width 208 height 27
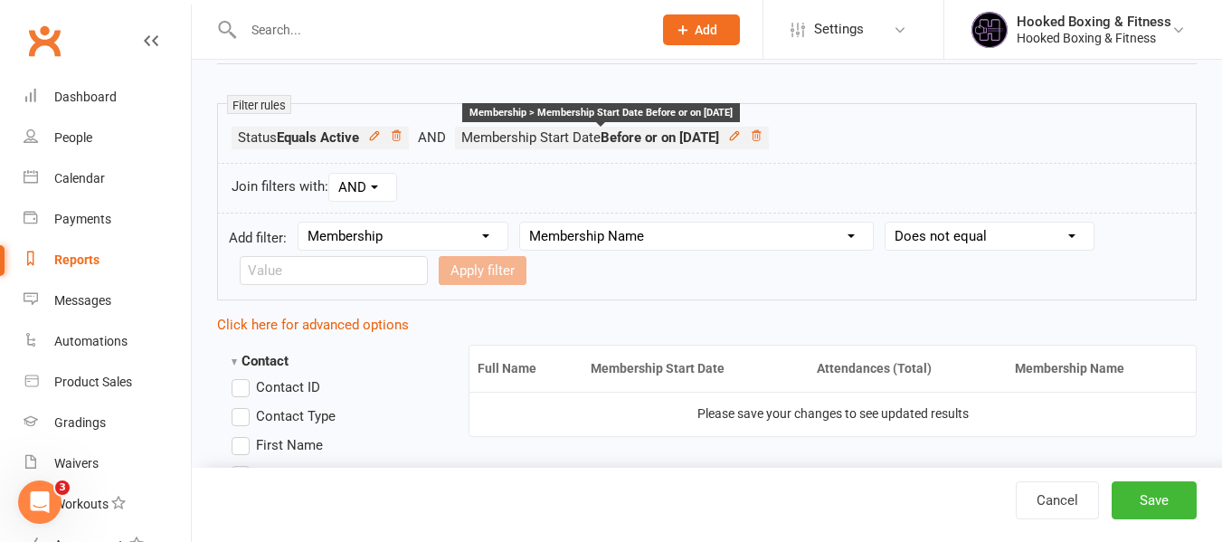
scroll to position [181, 0]
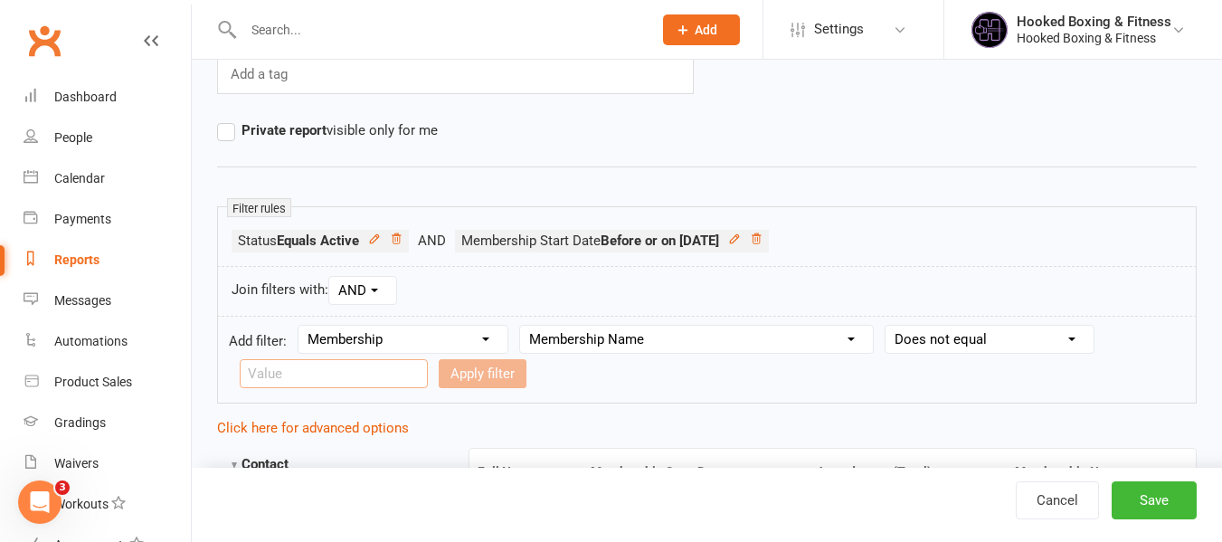
click at [342, 369] on input "text" at bounding box center [334, 373] width 188 height 29
type input "Casual Pass"
click at [463, 375] on button "Apply filter" at bounding box center [483, 373] width 88 height 29
select select
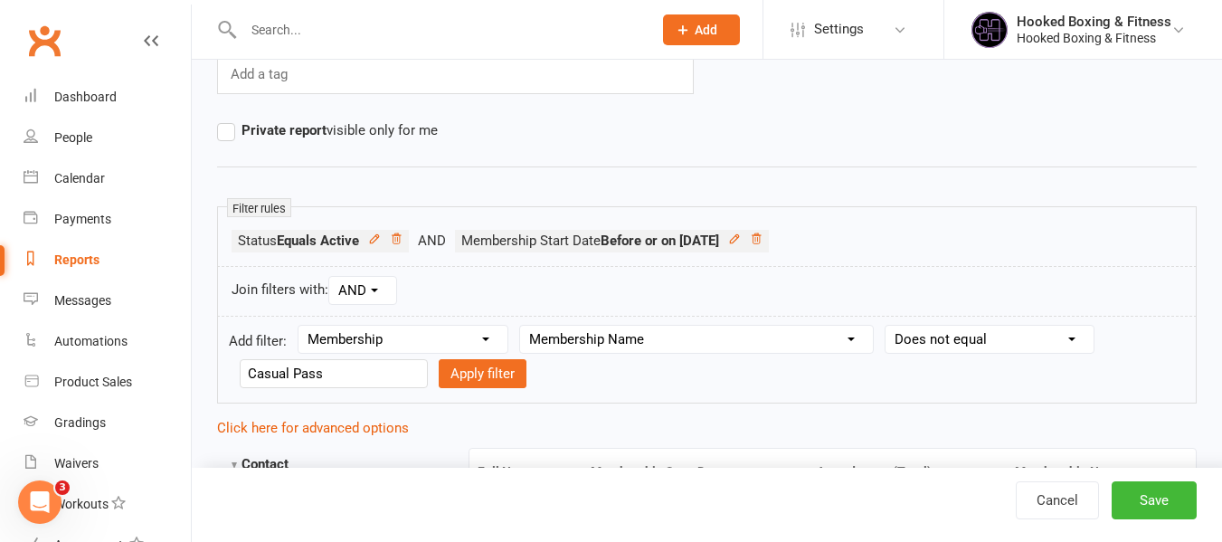
select select
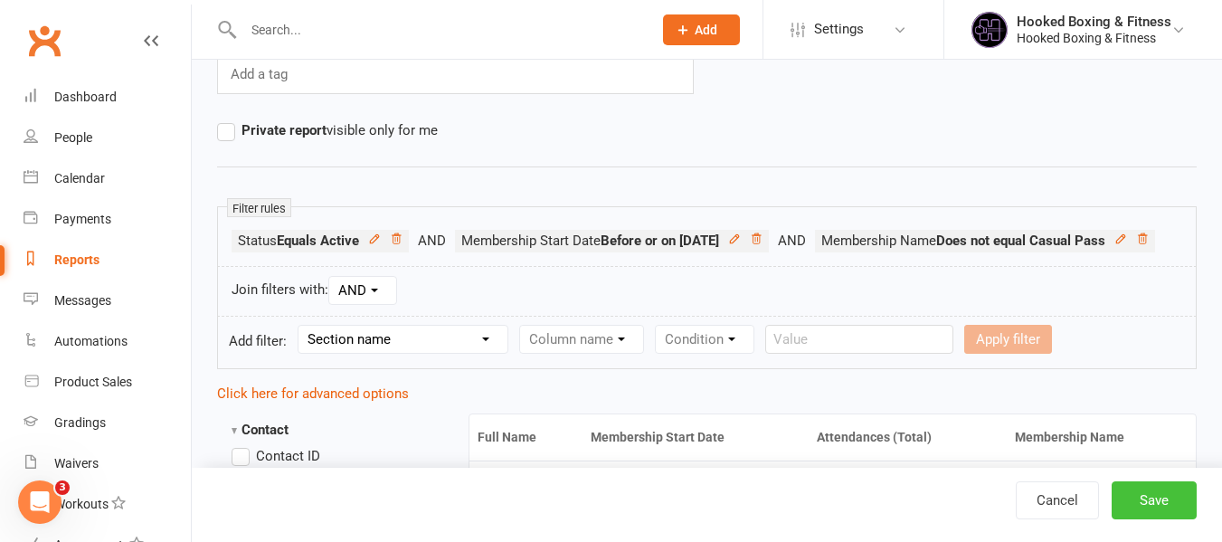
click at [1161, 515] on button "Save" at bounding box center [1153, 500] width 85 height 38
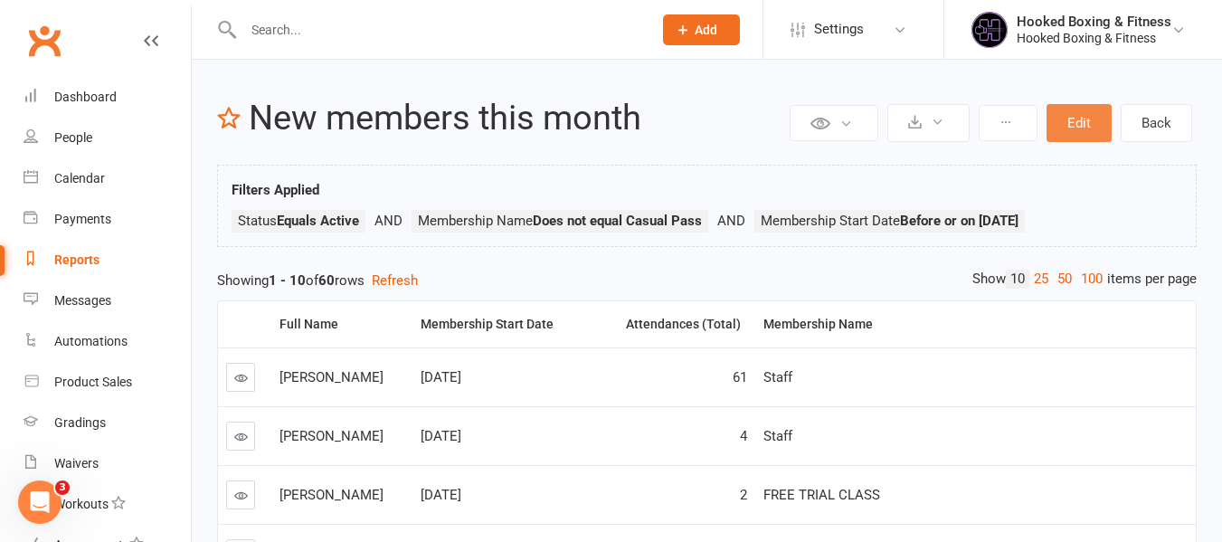
click at [1077, 123] on button "Edit" at bounding box center [1078, 123] width 65 height 38
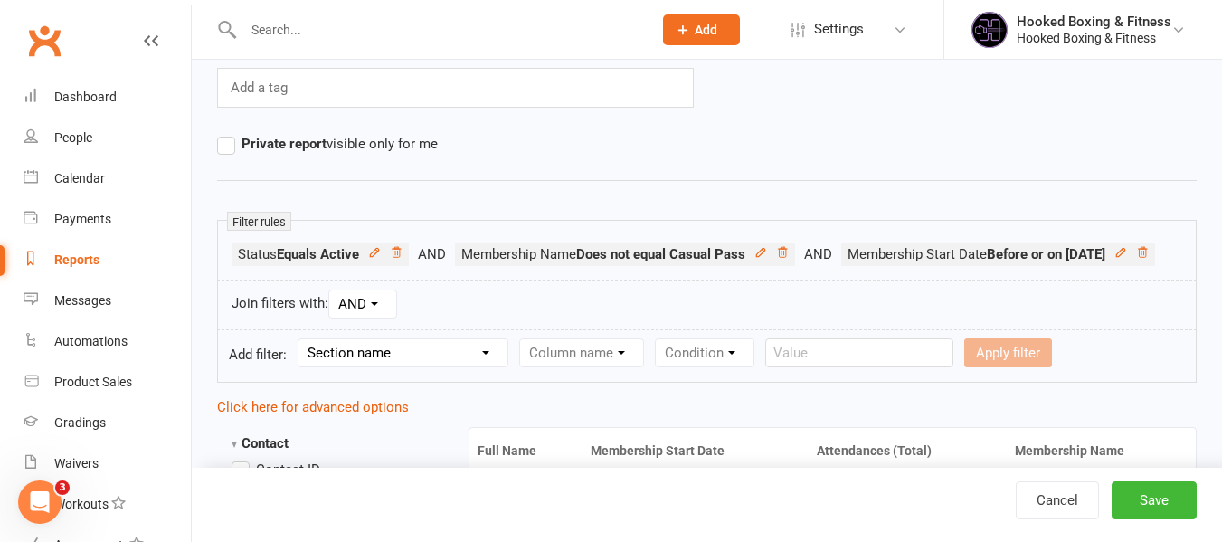
scroll to position [181, 0]
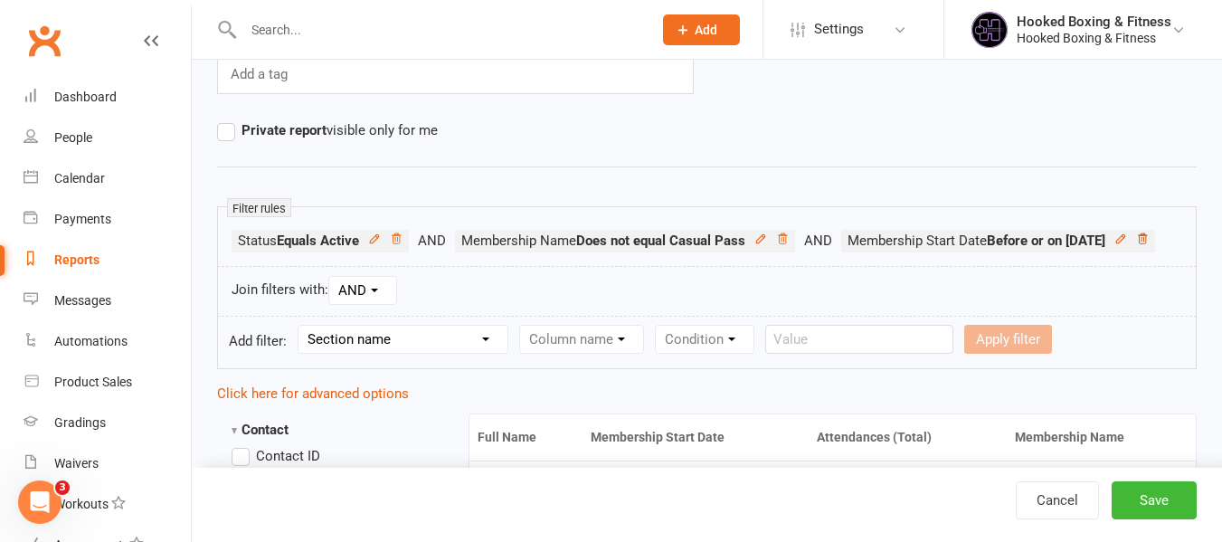
click at [1136, 245] on icon at bounding box center [1142, 238] width 13 height 13
click at [417, 339] on select "Section name Contact Attendance Aggregate Payment Booking Waitlist Attendees Ca…" at bounding box center [402, 339] width 209 height 27
select select "11"
click at [301, 326] on select "Section name Contact Attendance Aggregate Payment Booking Waitlist Attendees Ca…" at bounding box center [402, 339] width 209 height 27
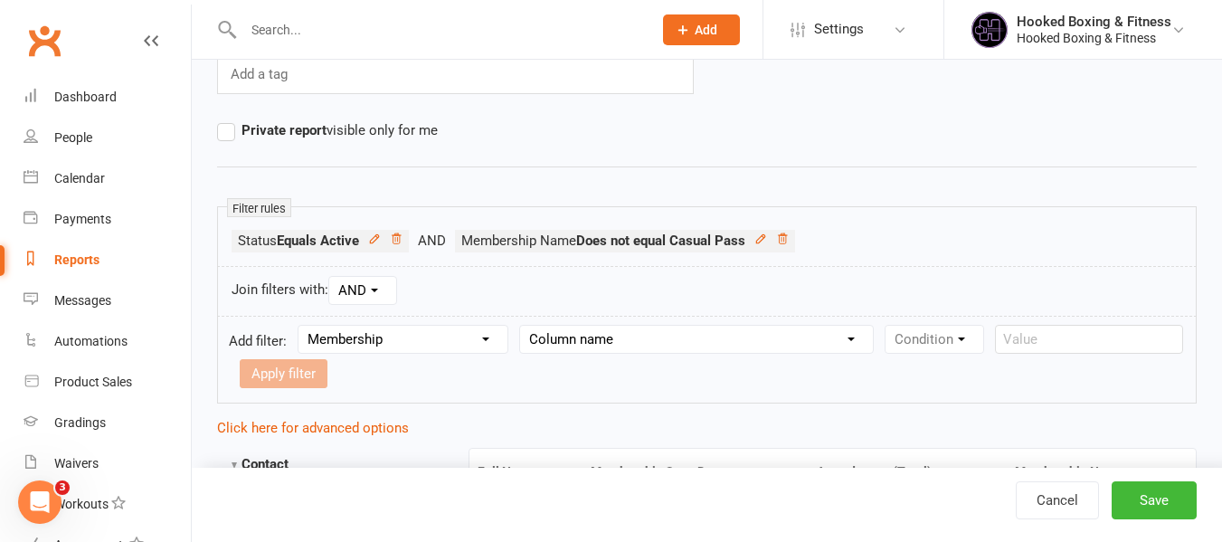
click at [612, 345] on select "Column name Membership ID Membership Name Membership Category Membership Start …" at bounding box center [696, 339] width 353 height 27
select select "3"
click at [523, 326] on select "Column name Membership ID Membership Name Membership Category Membership Start …" at bounding box center [696, 339] width 353 height 27
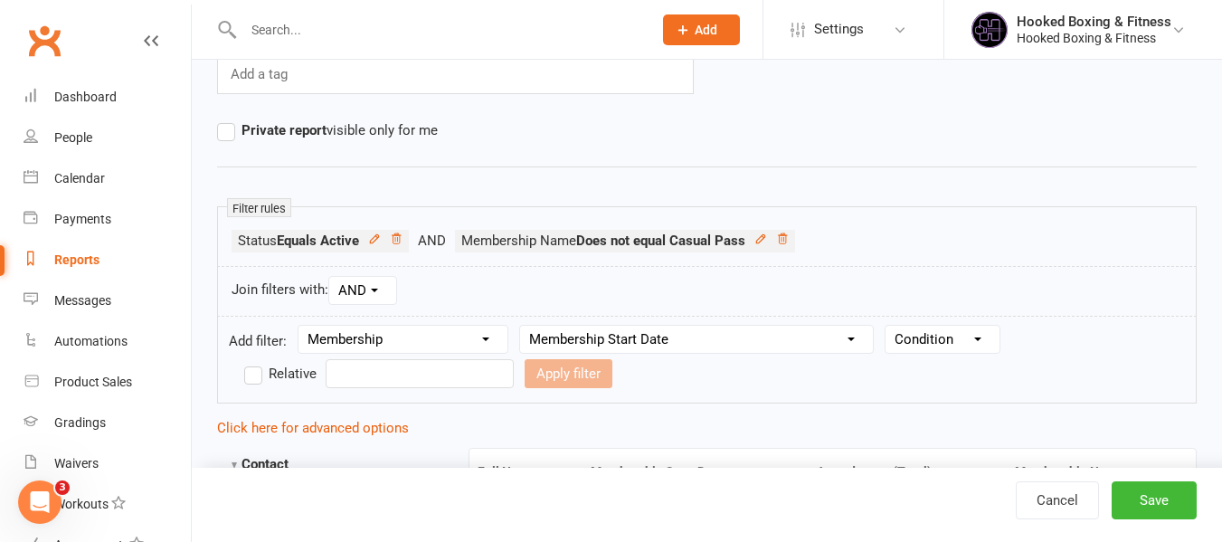
click at [940, 348] on select "Condition Is Is not Before After Before or on After or on Is blank Is not blank" at bounding box center [942, 339] width 114 height 27
select select "5"
click at [889, 326] on select "Condition Is Is not Before After Before or on After or on Is blank Is not blank" at bounding box center [942, 339] width 114 height 27
click at [449, 379] on input "text" at bounding box center [420, 373] width 188 height 29
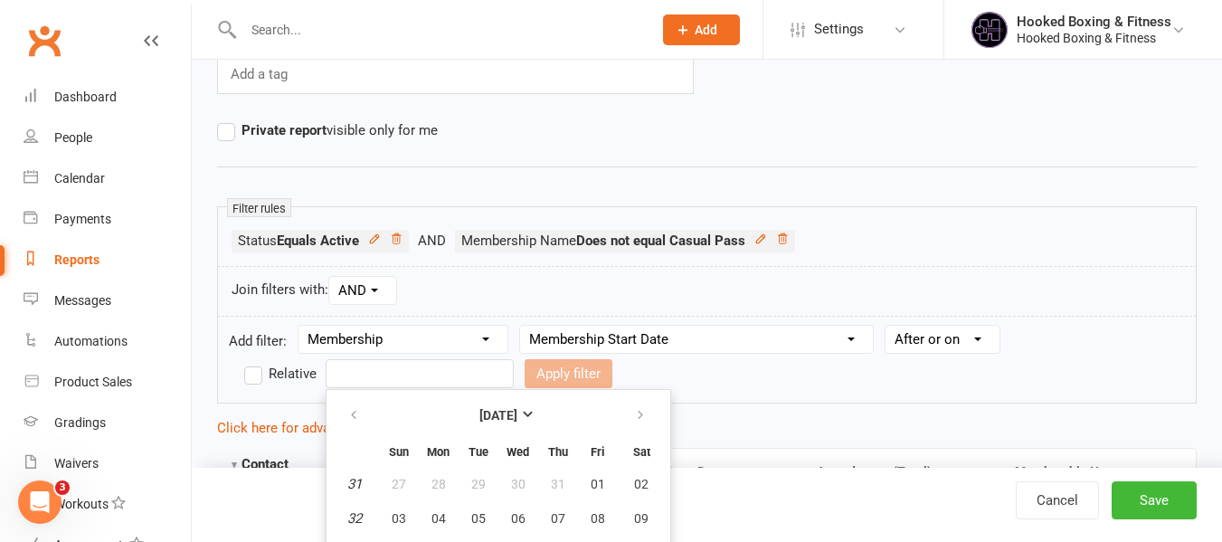
scroll to position [313, 0]
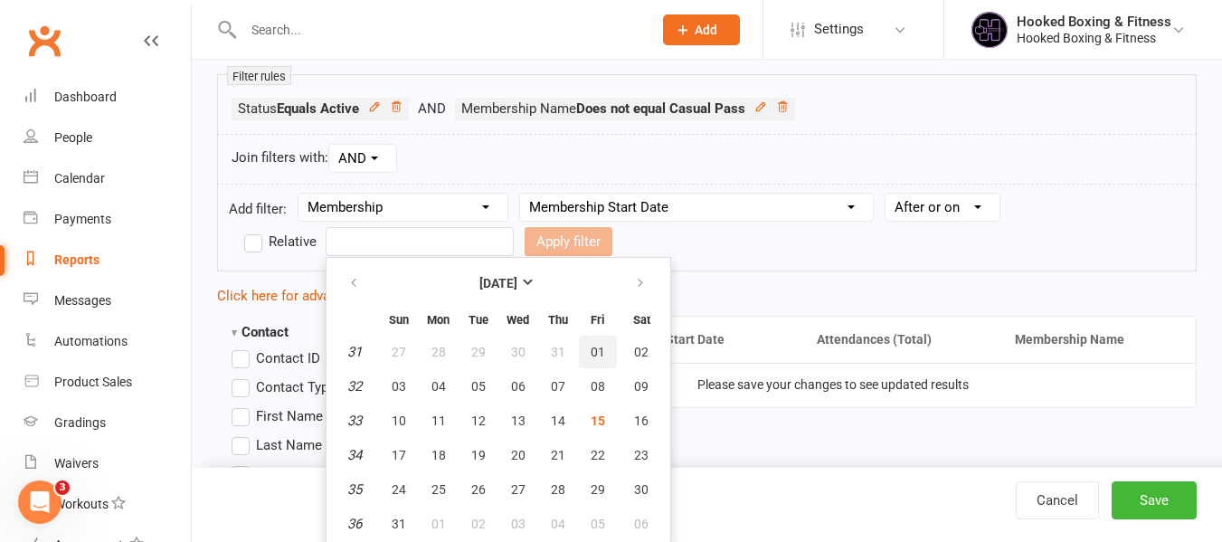
click at [607, 348] on button "01" at bounding box center [598, 352] width 38 height 33
type input "[DATE]"
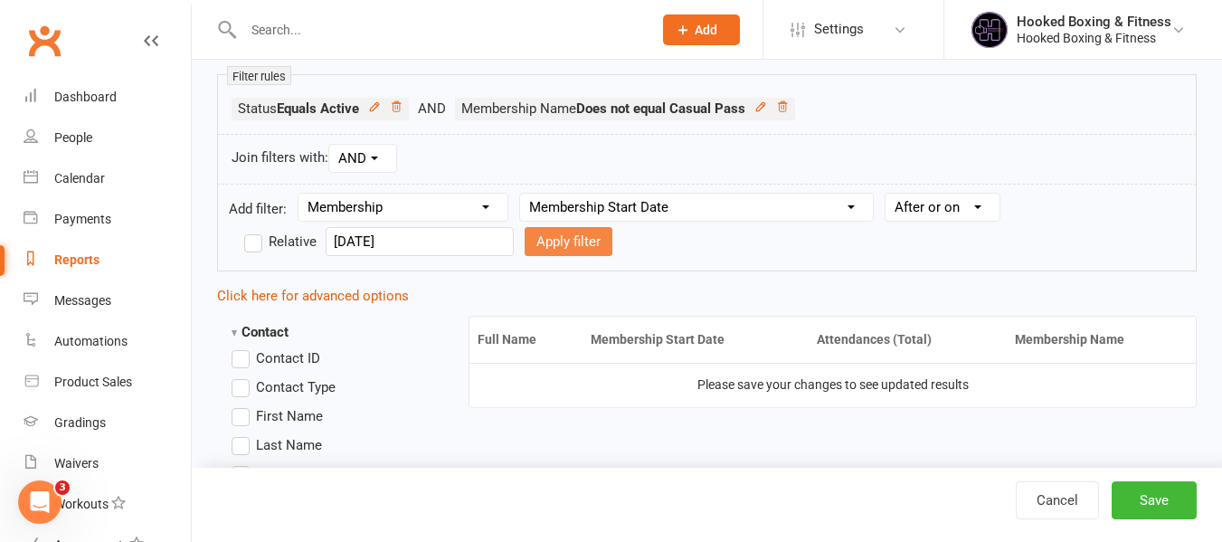
click at [562, 241] on button "Apply filter" at bounding box center [569, 241] width 88 height 29
select select
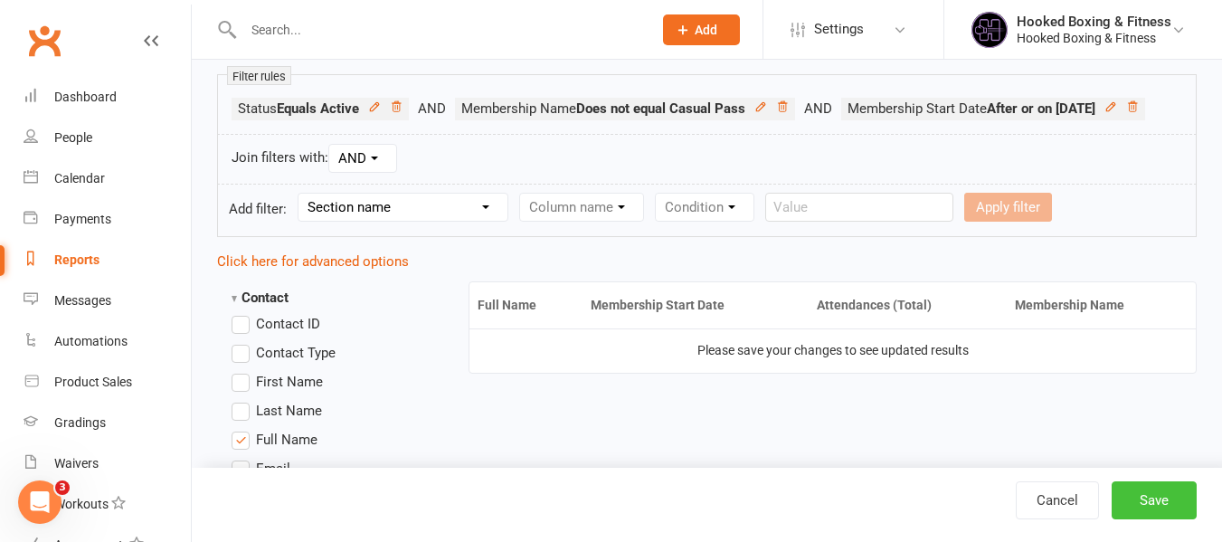
click at [1146, 501] on button "Save" at bounding box center [1153, 500] width 85 height 38
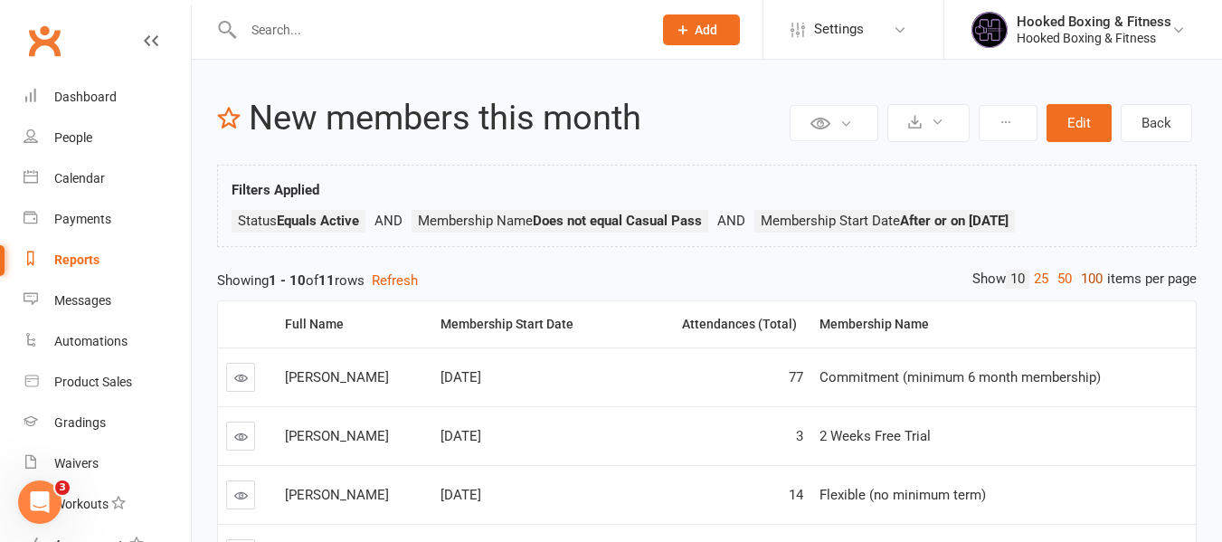
click at [1087, 274] on link "100" at bounding box center [1091, 278] width 31 height 19
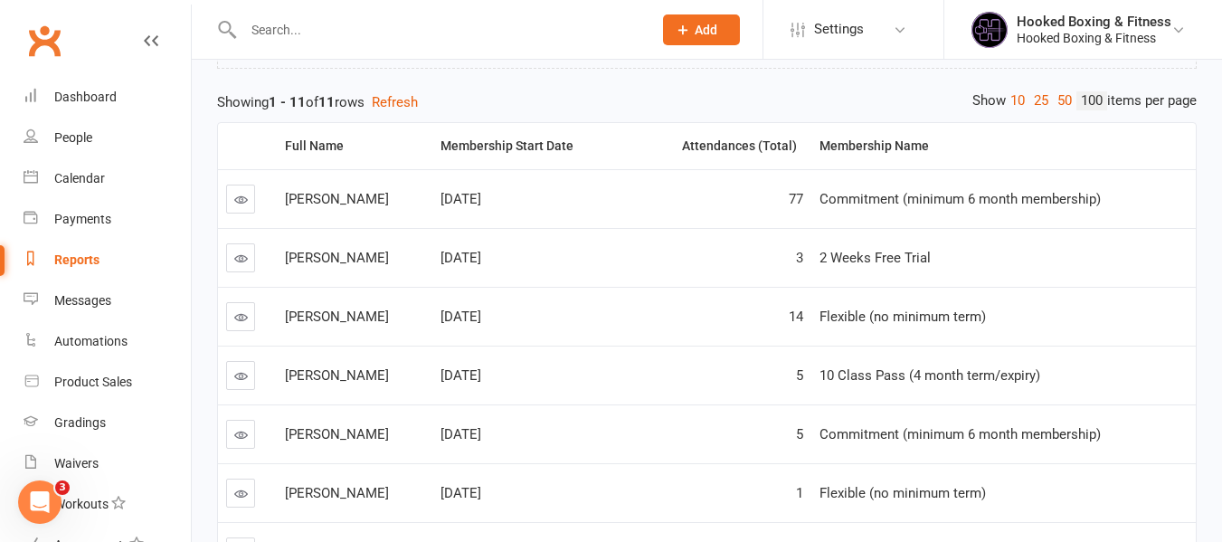
scroll to position [181, 0]
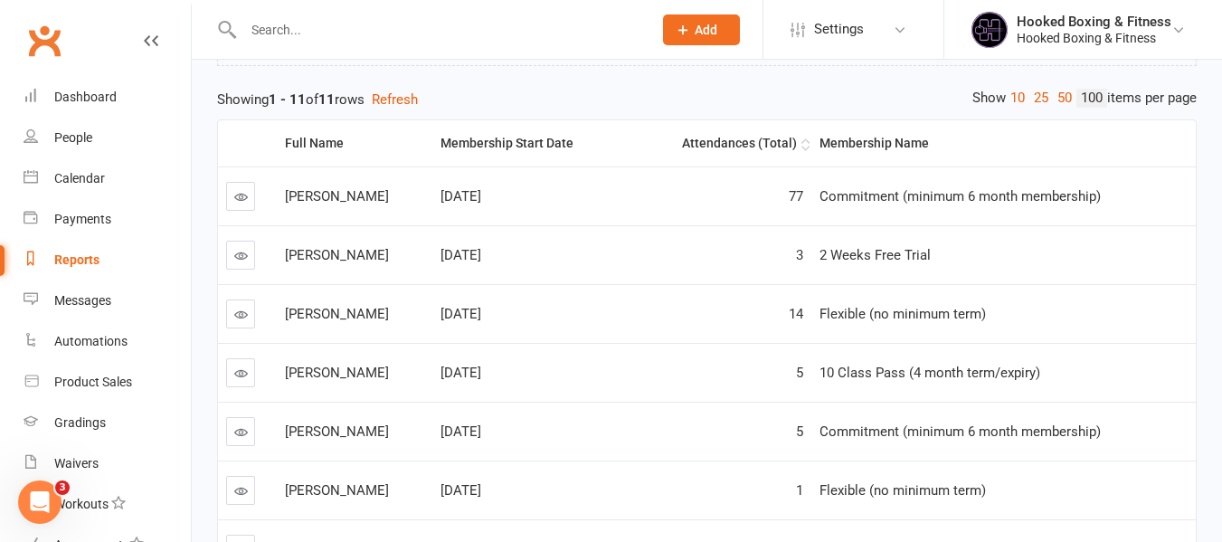
click at [754, 150] on div "Attendances (Total)" at bounding box center [719, 144] width 156 height 14
click at [941, 147] on div "Membership Name" at bounding box center [1000, 144] width 362 height 14
click at [302, 140] on div "Full Name" at bounding box center [351, 144] width 133 height 14
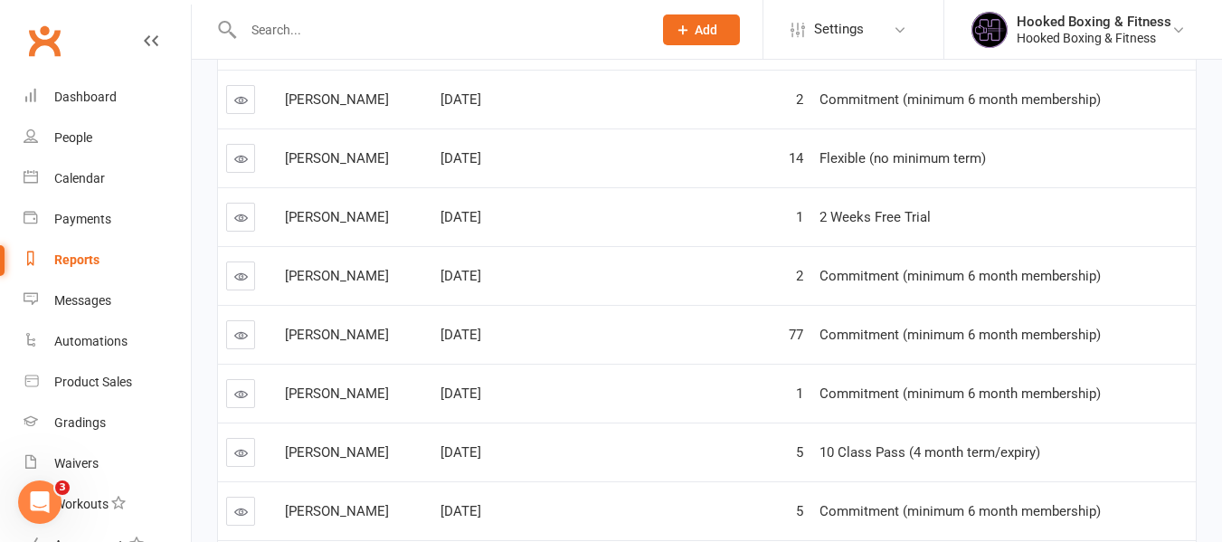
scroll to position [117, 0]
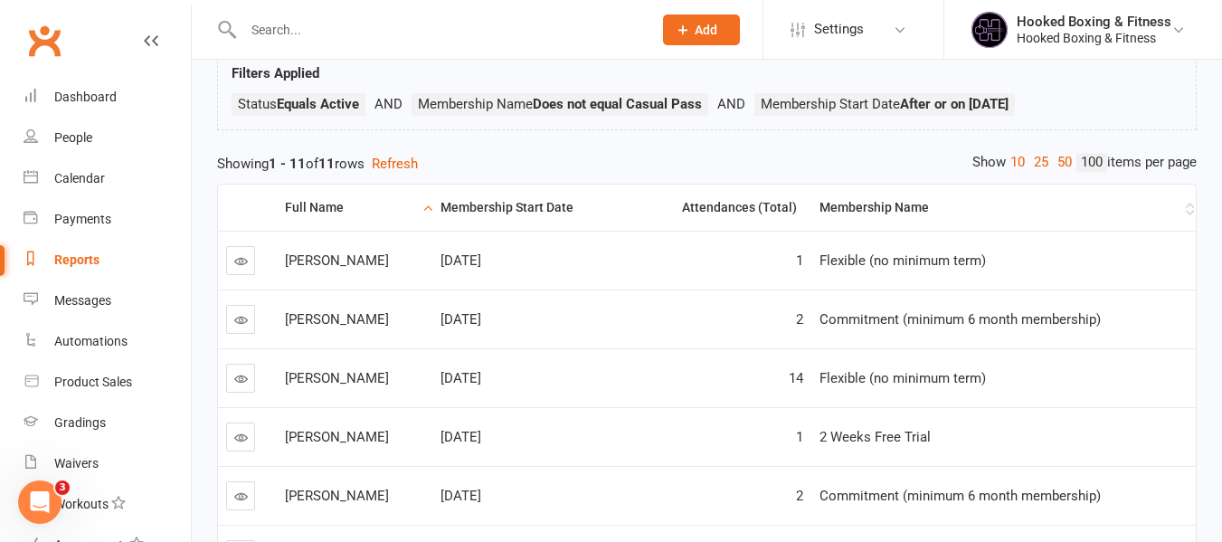
click at [891, 188] on th "Membership Name" at bounding box center [1003, 207] width 384 height 46
click at [890, 193] on th "Membership Name" at bounding box center [1003, 207] width 384 height 46
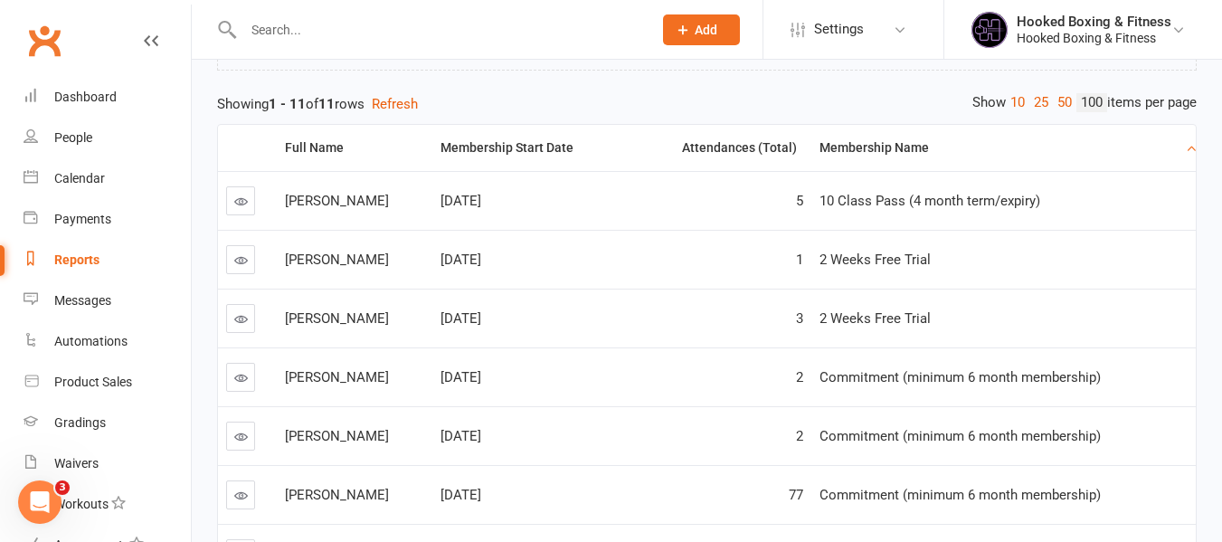
scroll to position [207, 0]
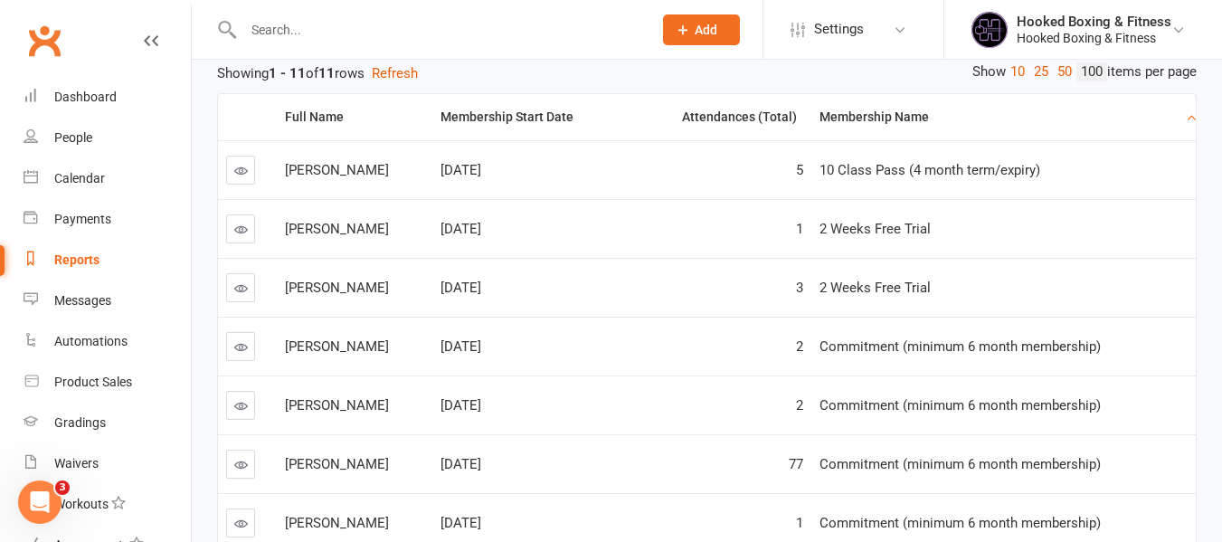
click at [867, 210] on td "2 Weeks Free Trial" at bounding box center [1003, 228] width 384 height 59
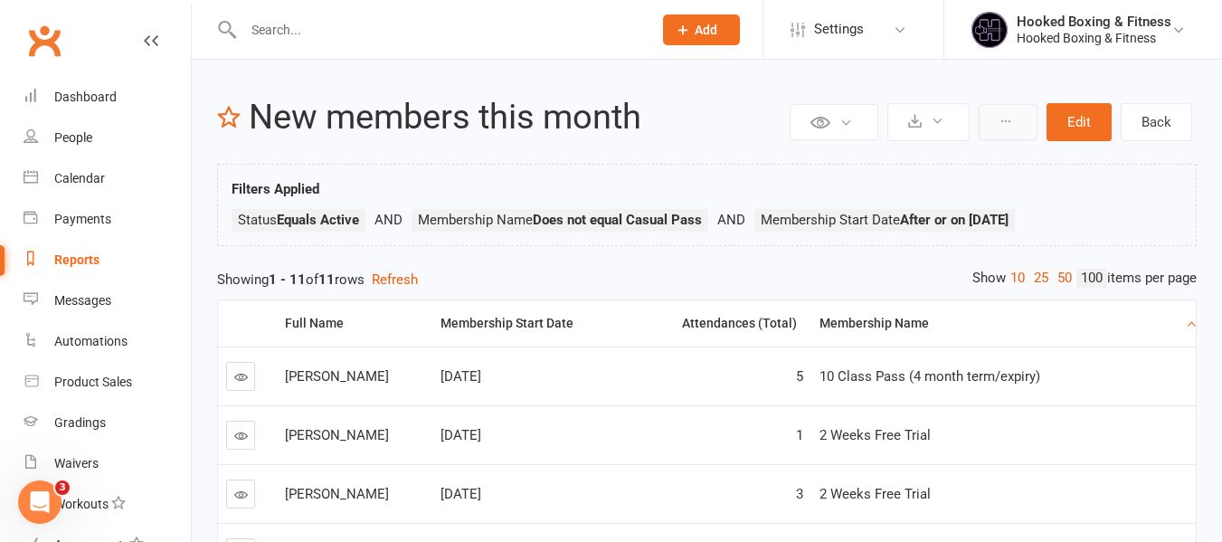
scroll to position [0, 0]
click at [1073, 128] on button "Edit" at bounding box center [1078, 123] width 65 height 38
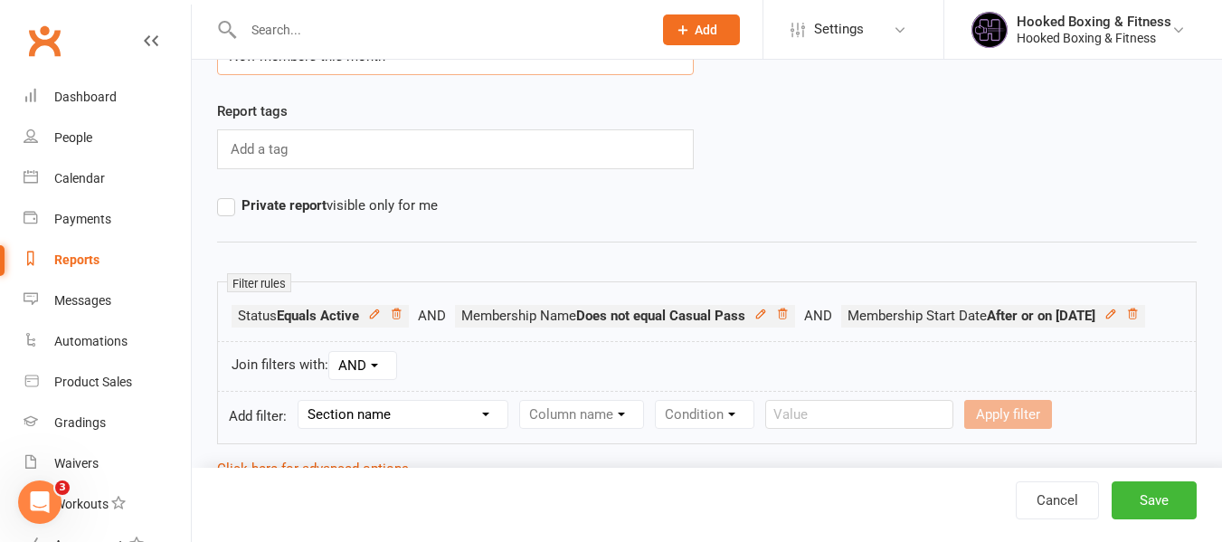
scroll to position [271, 0]
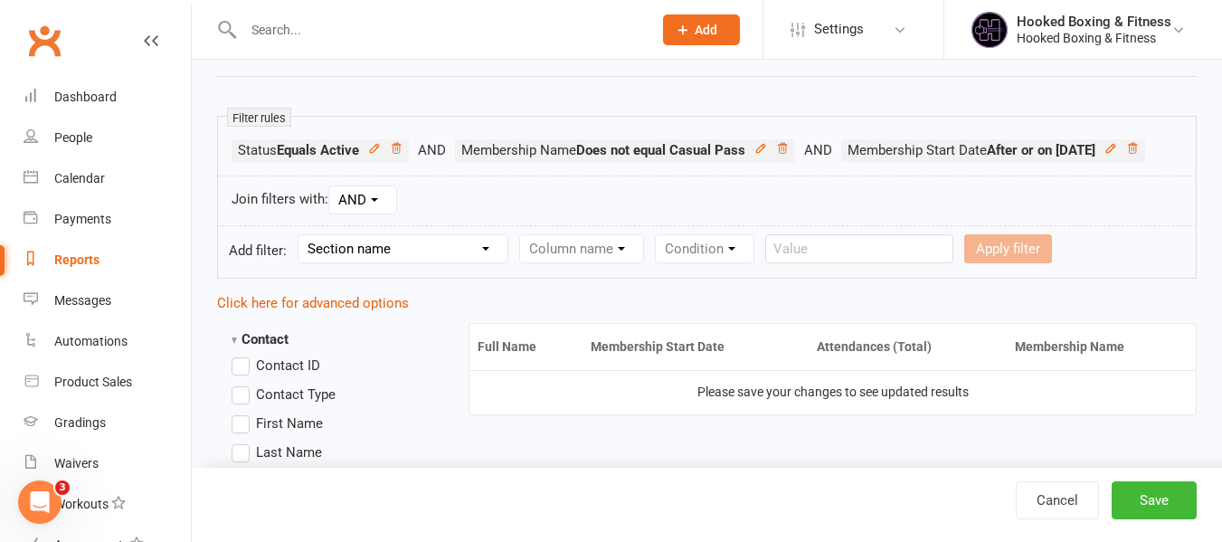
drag, startPoint x: 351, startPoint y: 289, endPoint x: 372, endPoint y: 300, distance: 23.5
click at [352, 262] on select "Section name Contact Attendance Aggregate Payment Booking Waitlist Attendees Ca…" at bounding box center [402, 248] width 209 height 27
select select "11"
click at [301, 262] on select "Section name Contact Attendance Aggregate Payment Booking Waitlist Attendees Ca…" at bounding box center [402, 248] width 209 height 27
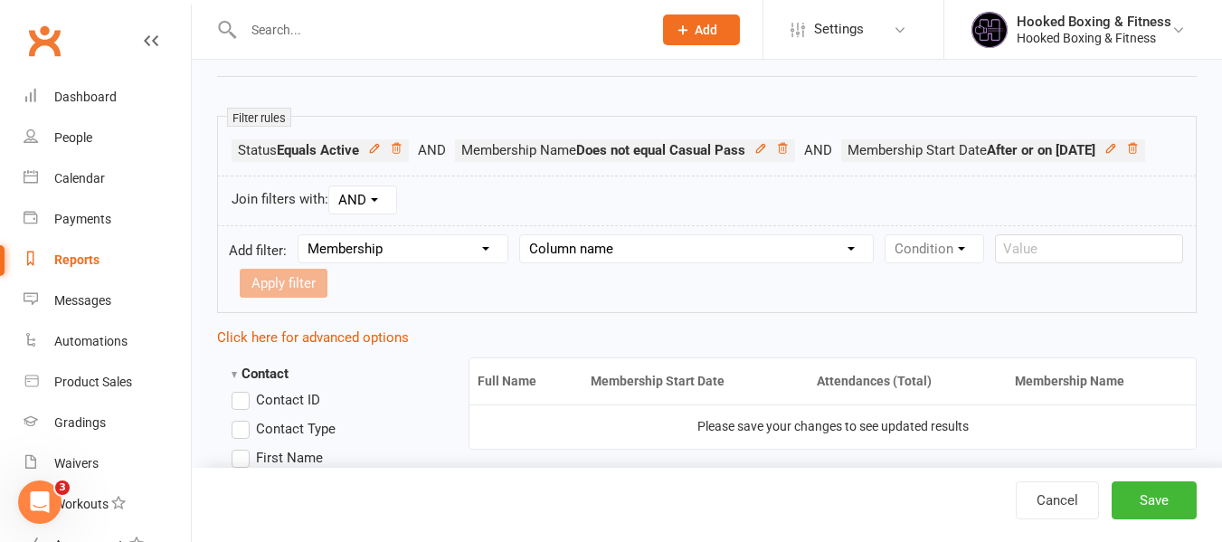
click at [632, 262] on select "Column name Membership ID Membership Name Membership Category Membership Start …" at bounding box center [696, 248] width 353 height 27
select select "1"
click at [523, 262] on select "Column name Membership ID Membership Name Membership Category Membership Start …" at bounding box center [696, 248] width 353 height 27
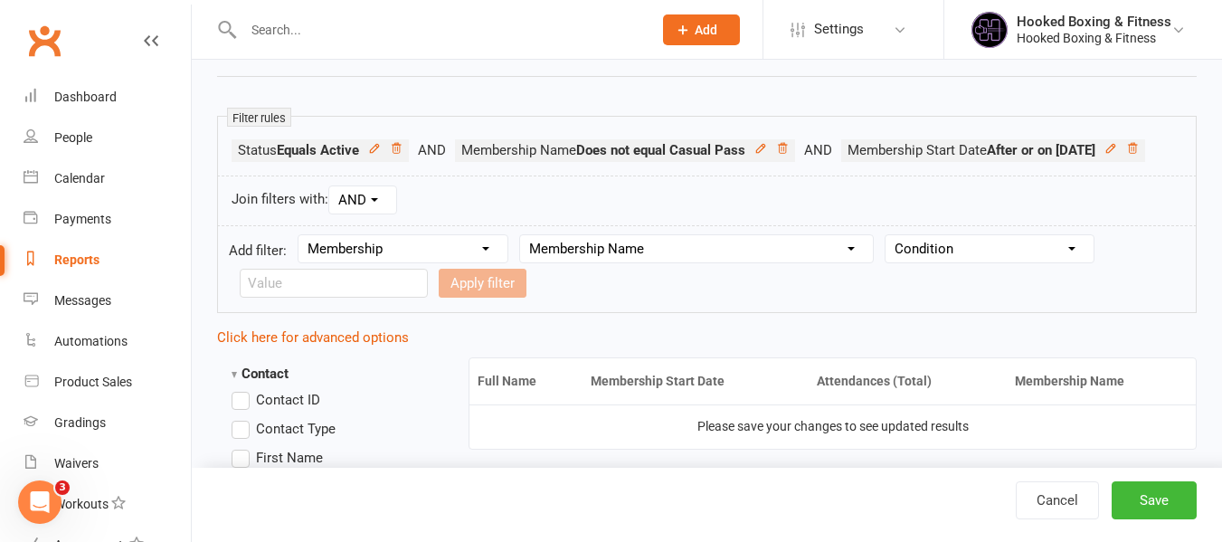
click at [981, 262] on select "Condition Equals Does not equal Contains Does not contain Is blank or does not …" at bounding box center [989, 248] width 208 height 27
select select "3"
click at [889, 262] on select "Condition Equals Does not equal Contains Does not contain Is blank or does not …" at bounding box center [989, 248] width 208 height 27
click at [397, 298] on input "text" at bounding box center [334, 283] width 188 height 29
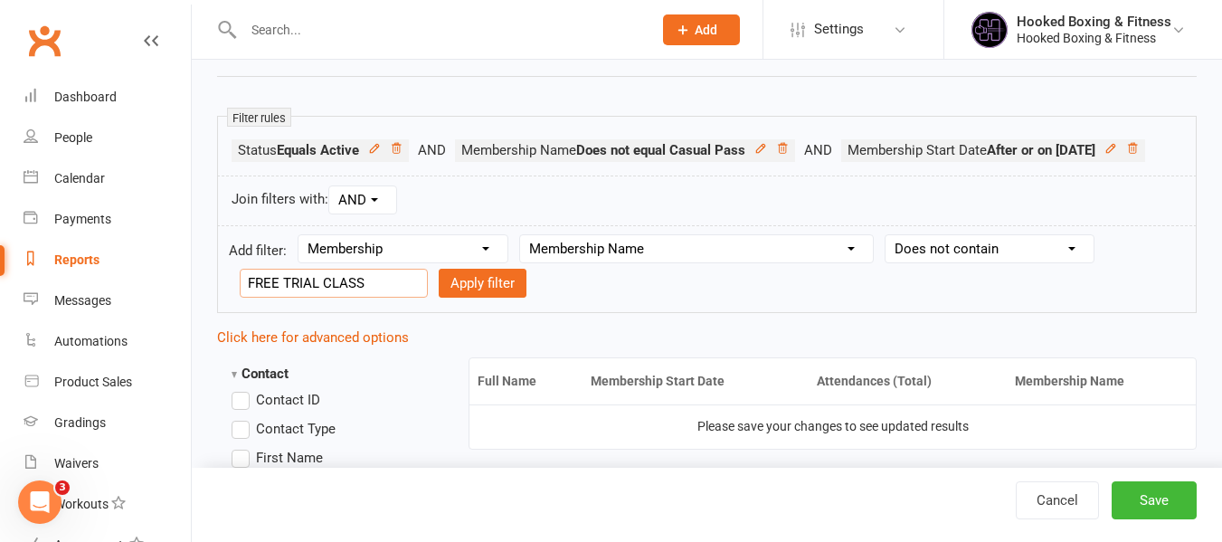
click at [362, 298] on input "FREE TRIAL CLASS" at bounding box center [334, 283] width 188 height 29
type input "FREE TRIAL"
click at [439, 269] on button "Apply filter" at bounding box center [483, 283] width 88 height 29
select select
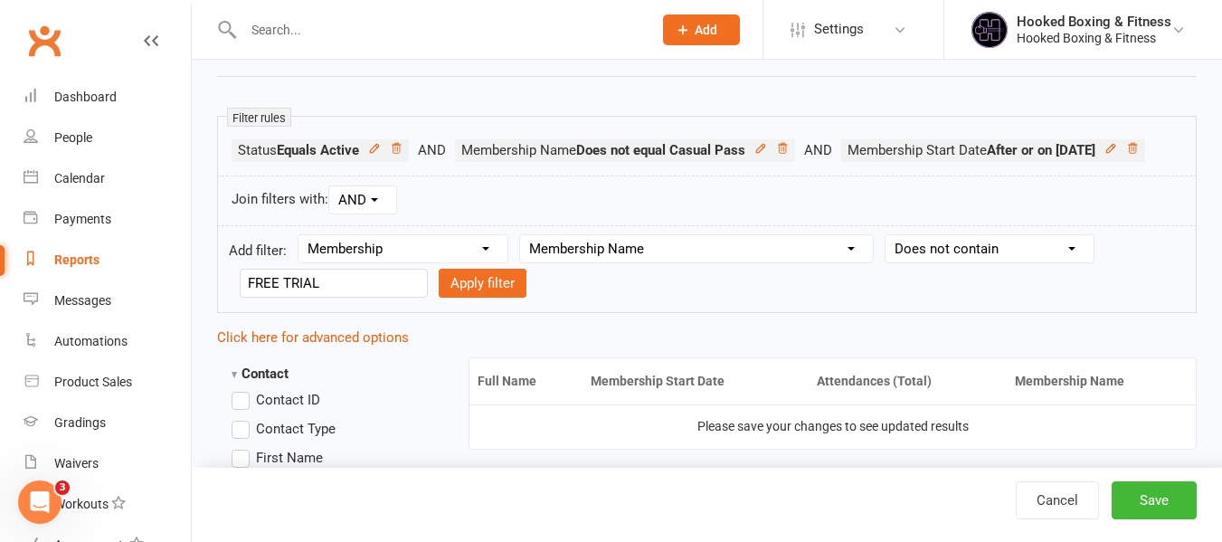
select select
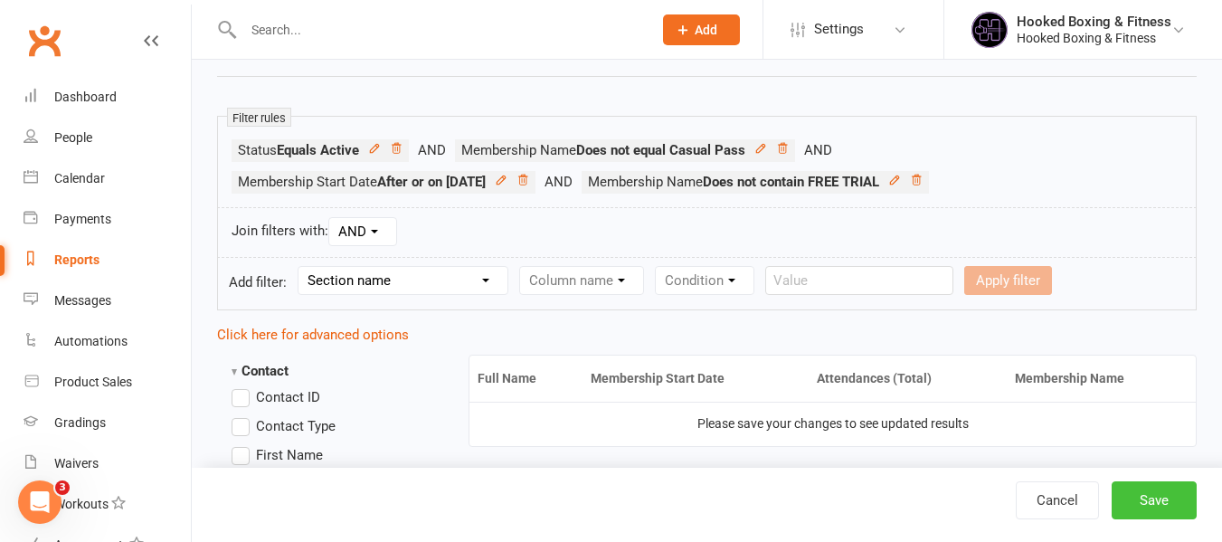
click at [1152, 506] on button "Save" at bounding box center [1153, 500] width 85 height 38
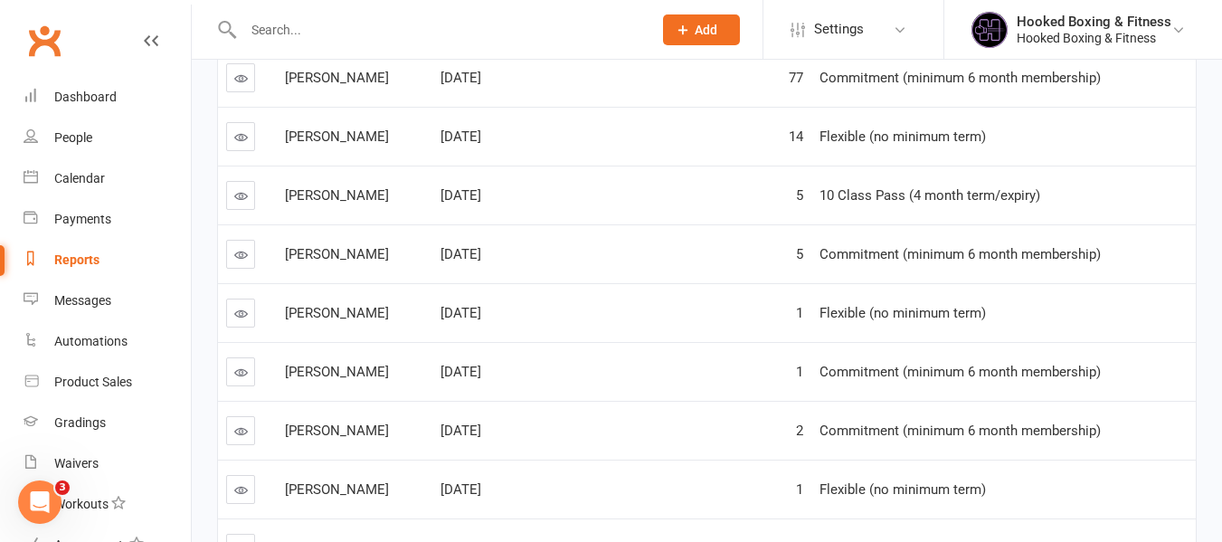
scroll to position [362, 0]
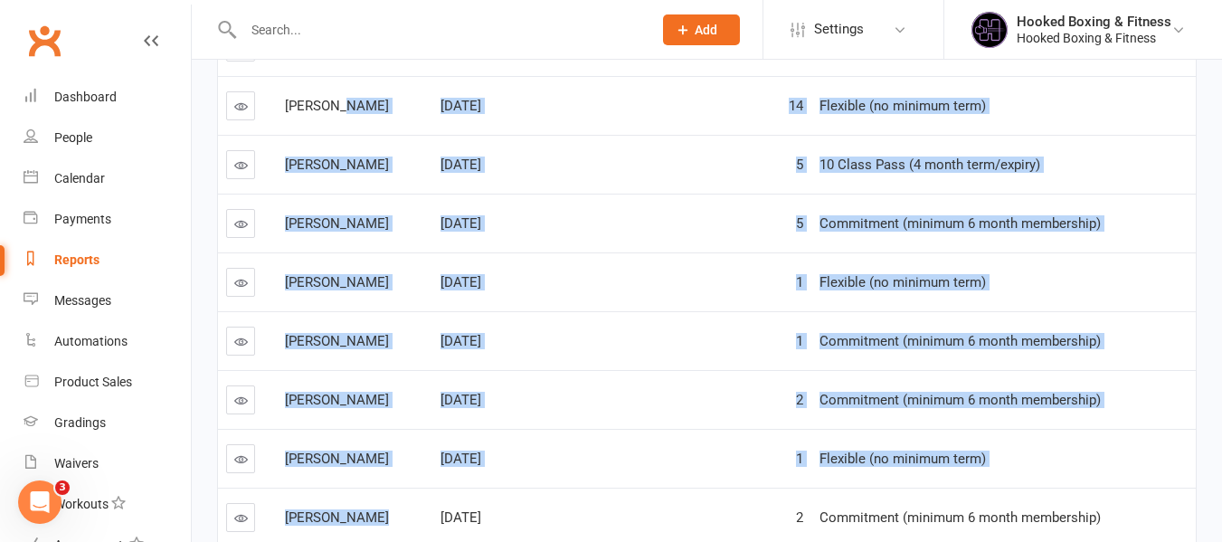
drag, startPoint x: 339, startPoint y: 97, endPoint x: 433, endPoint y: 451, distance: 366.8
click at [415, 487] on tbody "[PERSON_NAME] [DATE] 77 Commitment (minimum 6 month membership) [PERSON_NAME] […" at bounding box center [707, 281] width 978 height 529
click at [440, 439] on td "[DATE]" at bounding box center [532, 458] width 201 height 59
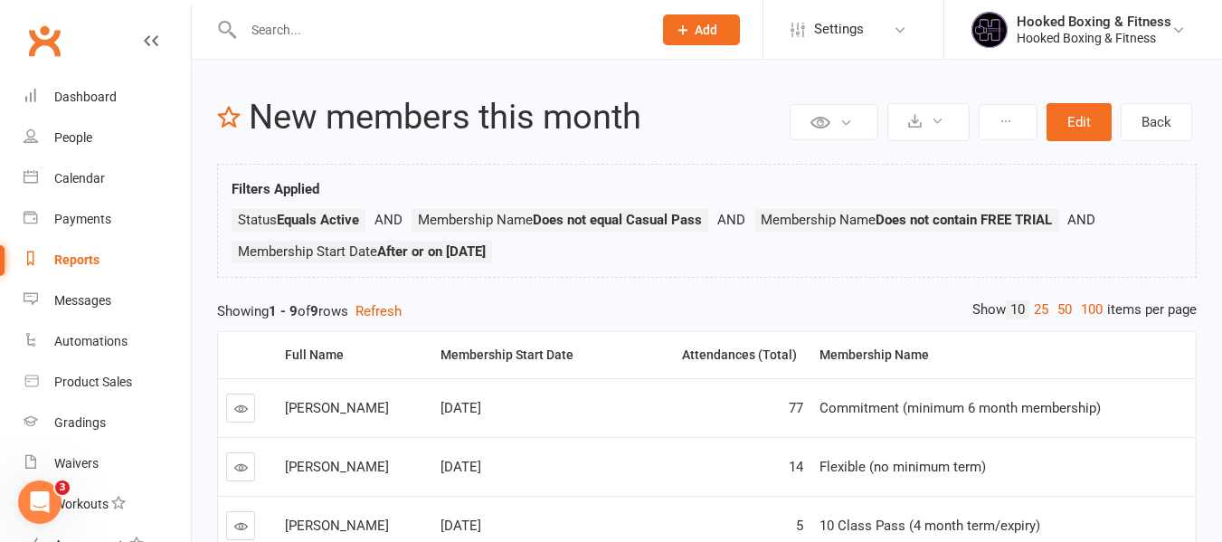
scroll to position [0, 0]
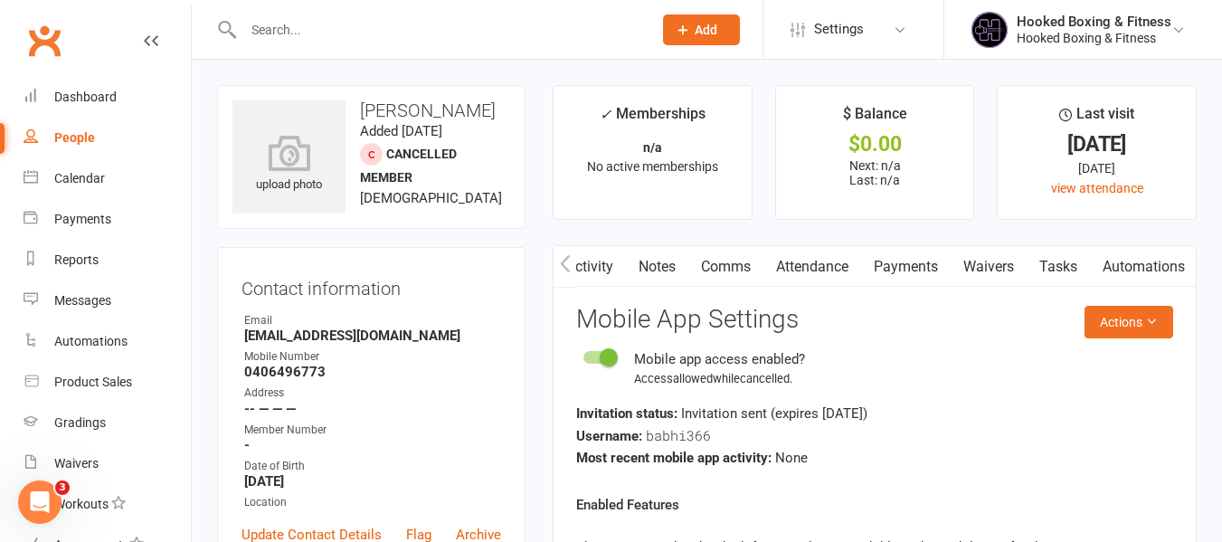
scroll to position [0, 384]
click at [377, 33] on input "text" at bounding box center [439, 29] width 402 height 25
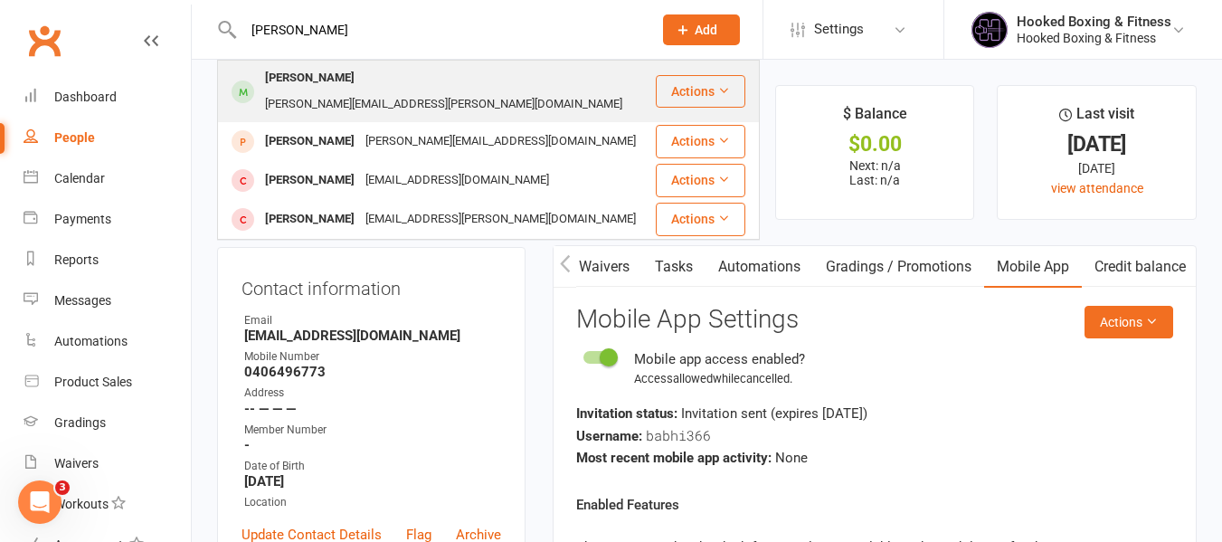
type input "branko"
click at [430, 91] on div "Branko.b.banda@gmail.com" at bounding box center [444, 104] width 368 height 26
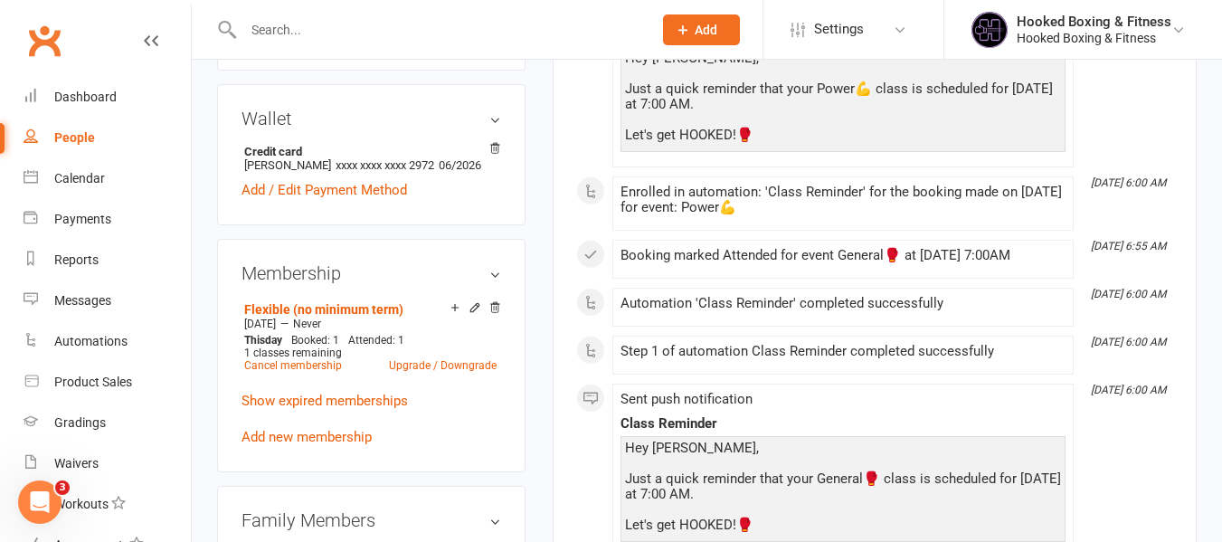
scroll to position [90, 0]
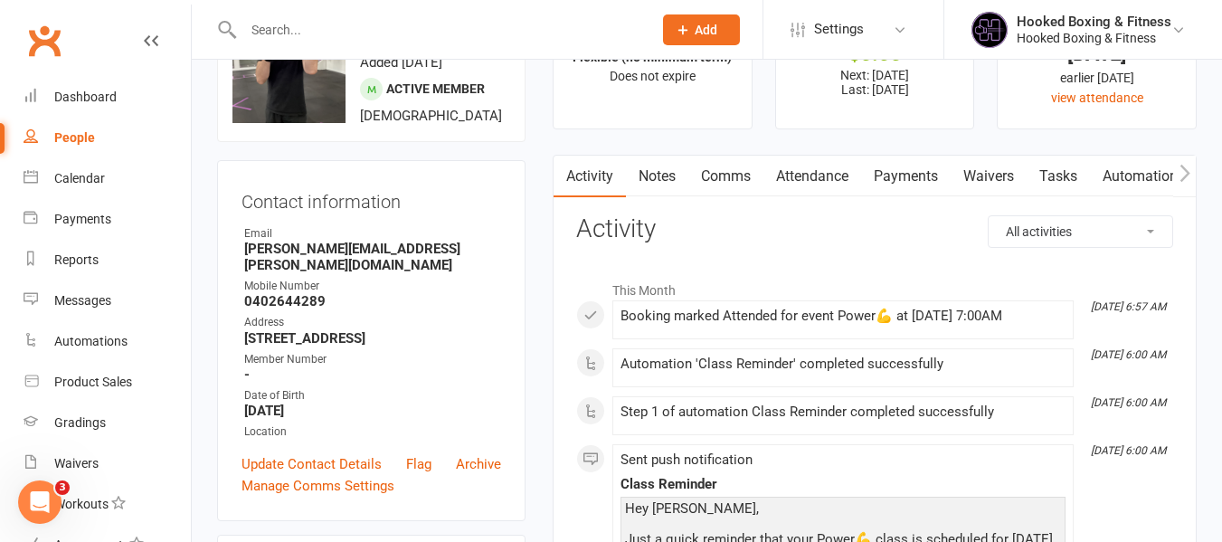
drag, startPoint x: 914, startPoint y: 180, endPoint x: 1020, endPoint y: 250, distance: 126.7
click at [914, 180] on link "Payments" at bounding box center [906, 177] width 90 height 42
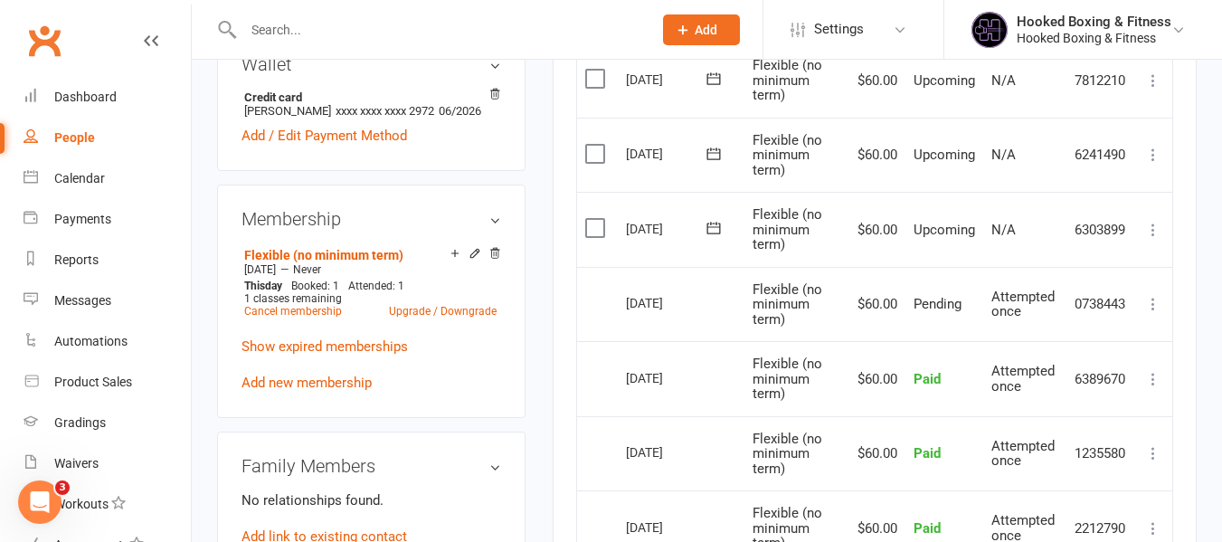
scroll to position [633, 0]
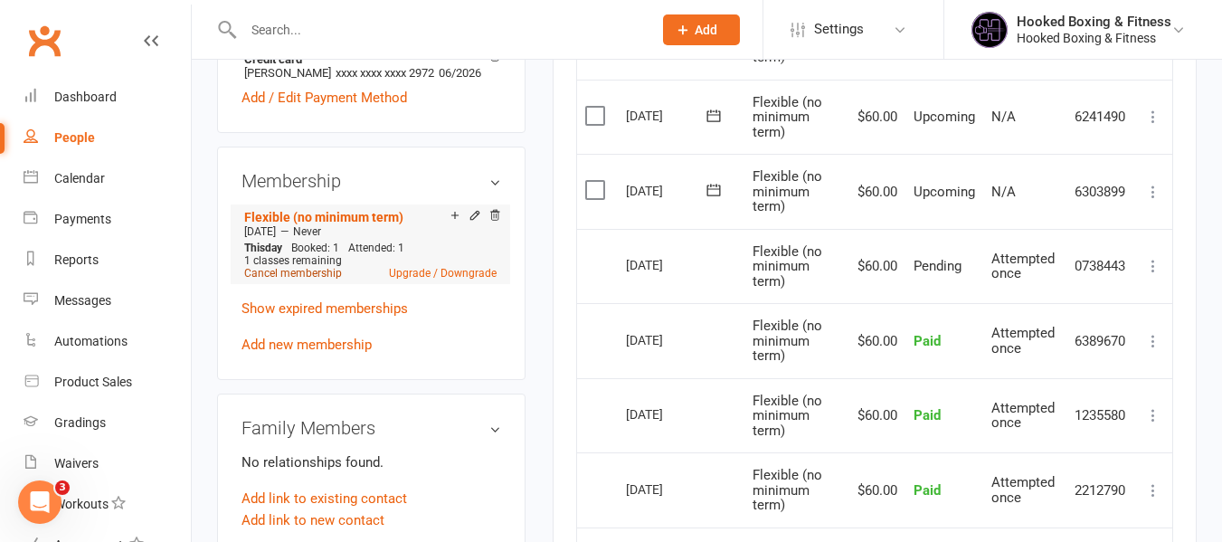
click at [307, 279] on link "Cancel membership" at bounding box center [293, 273] width 98 height 13
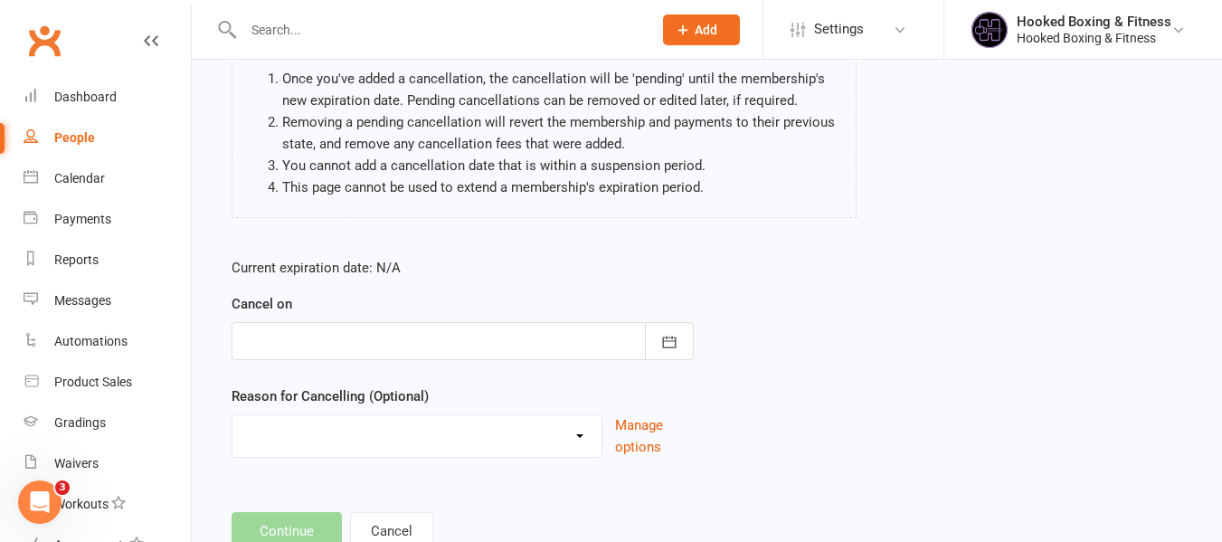
scroll to position [181, 0]
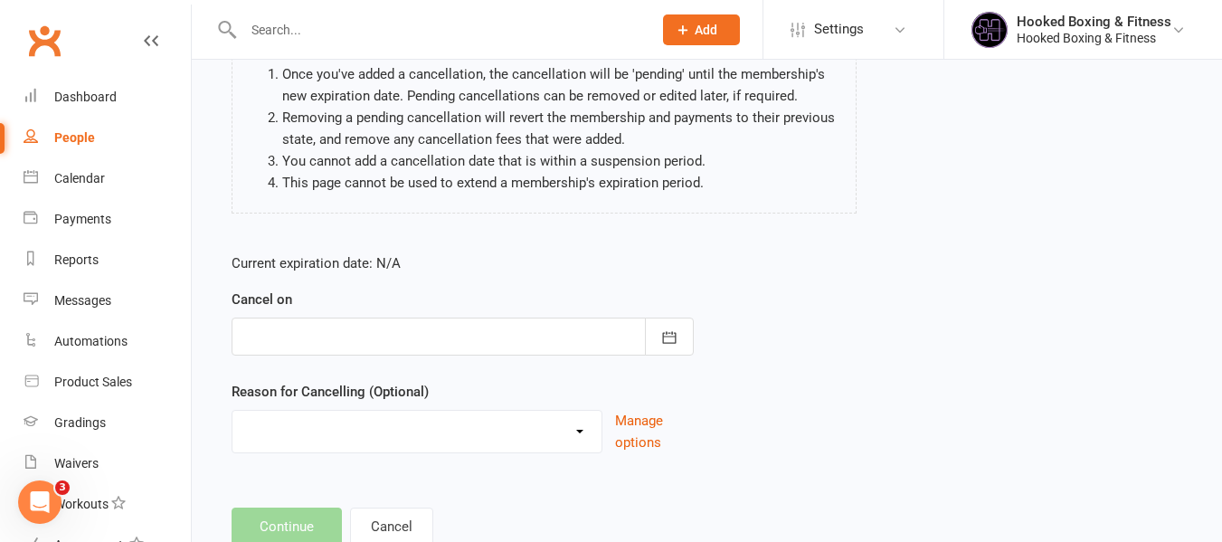
click at [394, 337] on div at bounding box center [463, 336] width 462 height 38
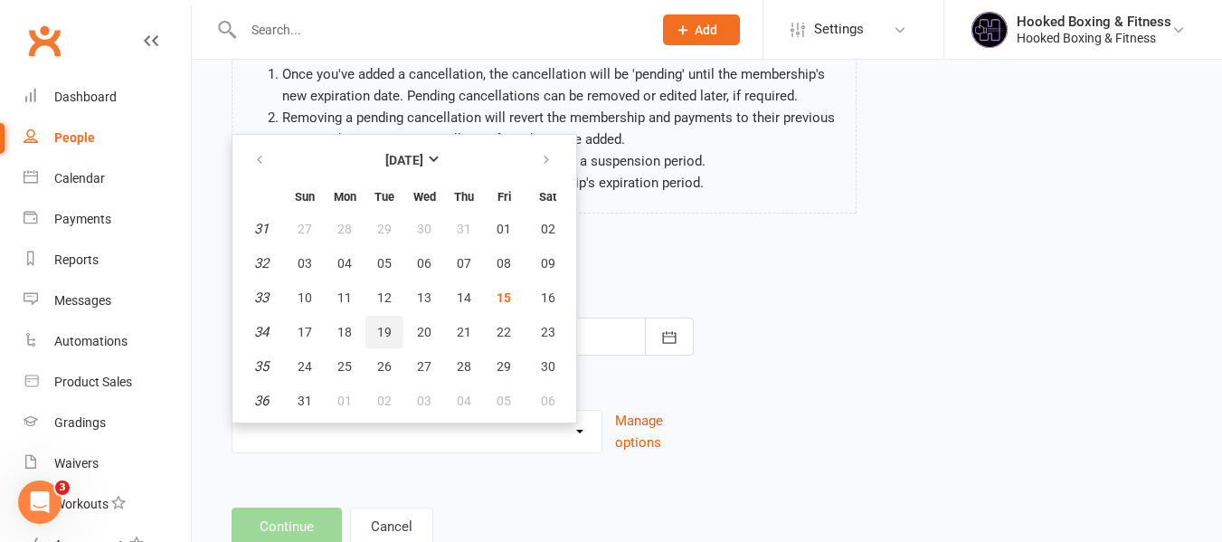
click at [378, 331] on span "19" at bounding box center [384, 332] width 14 height 14
type input "19 Aug 2025"
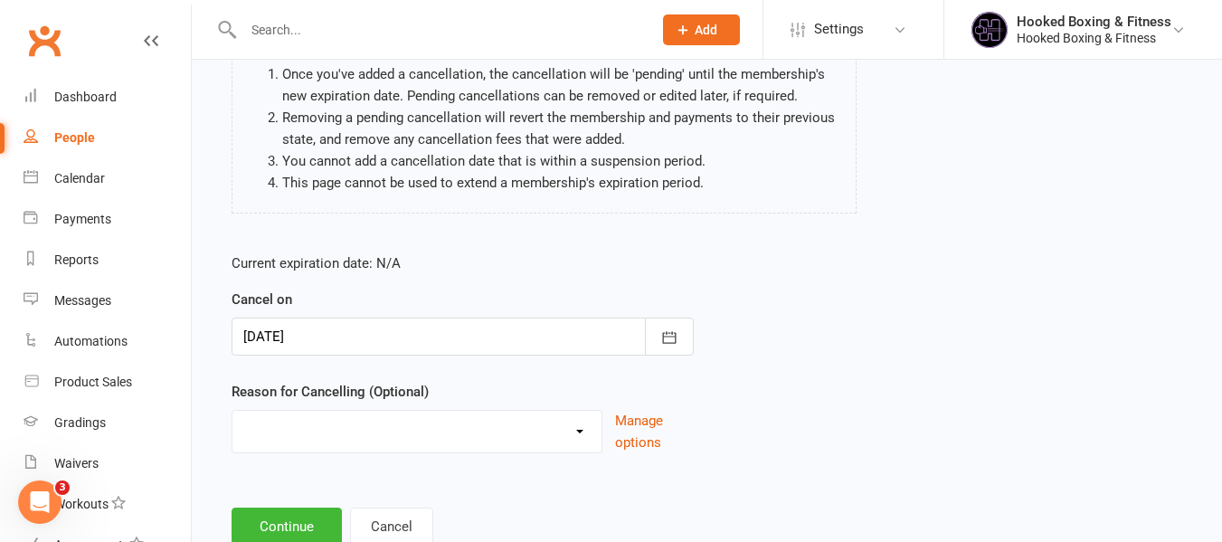
click at [294, 423] on select "Free Trial Holiday Injury Moving Away Other reason" at bounding box center [416, 429] width 369 height 36
select select "4"
click at [232, 411] on select "Free Trial Holiday Injury Moving Away Other reason" at bounding box center [416, 429] width 369 height 36
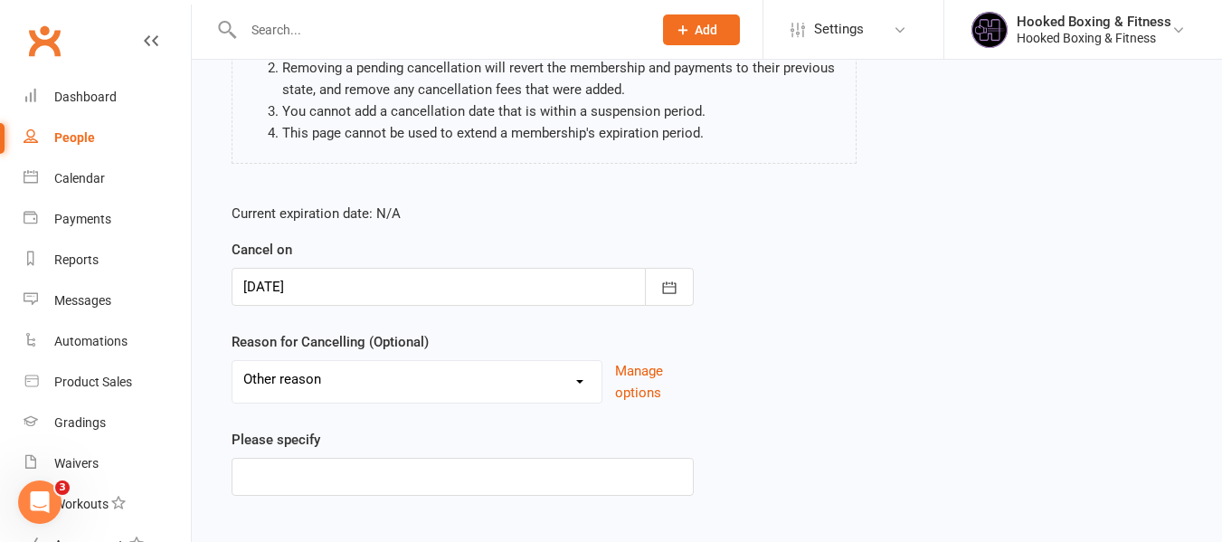
scroll to position [271, 0]
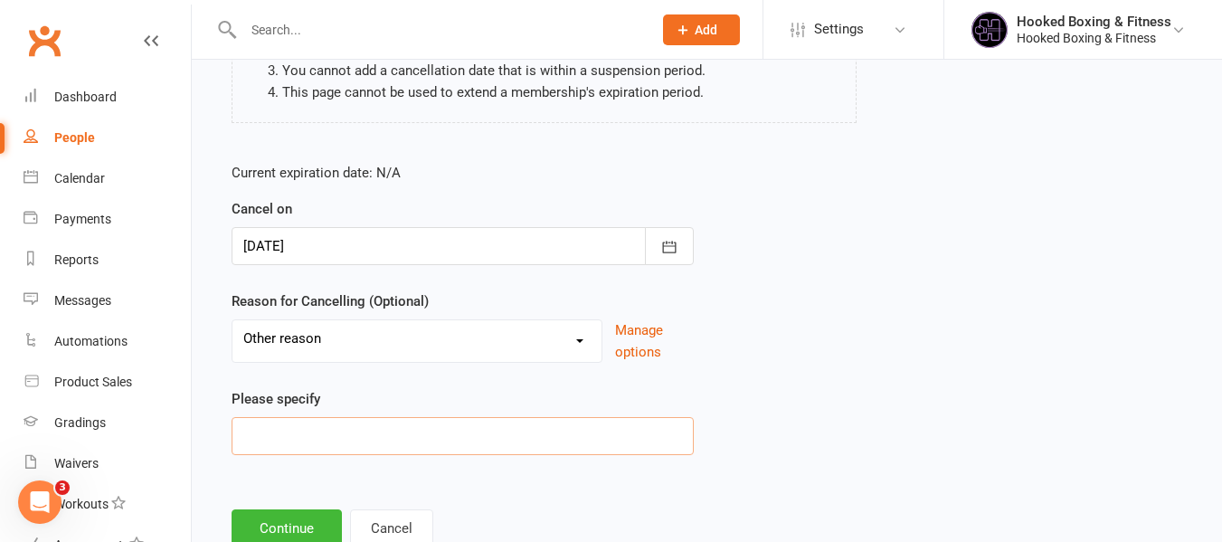
click at [430, 437] on input at bounding box center [463, 436] width 462 height 38
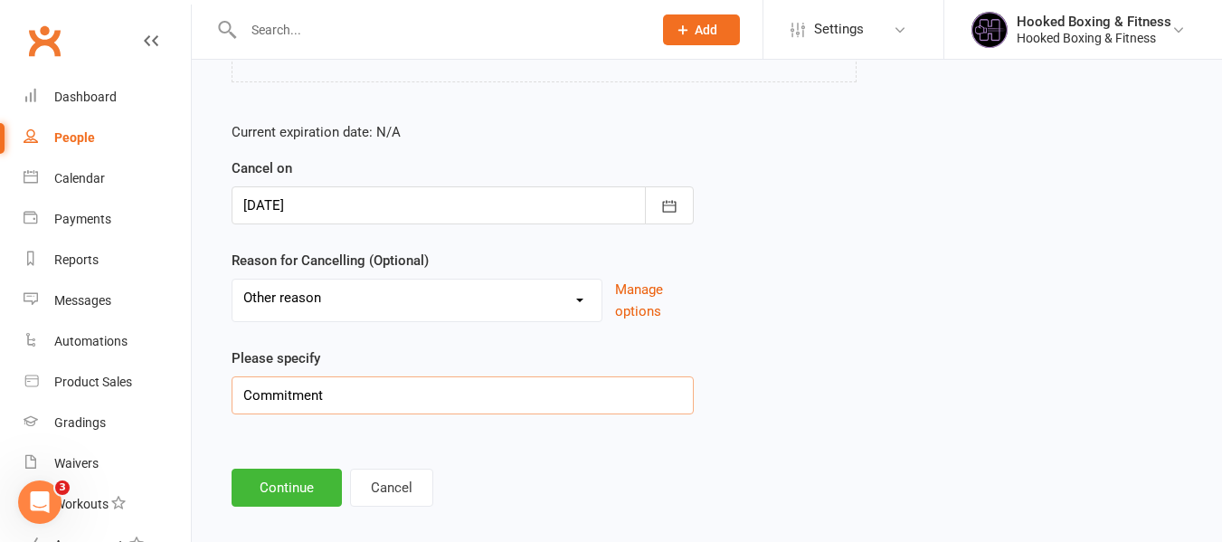
scroll to position [332, 0]
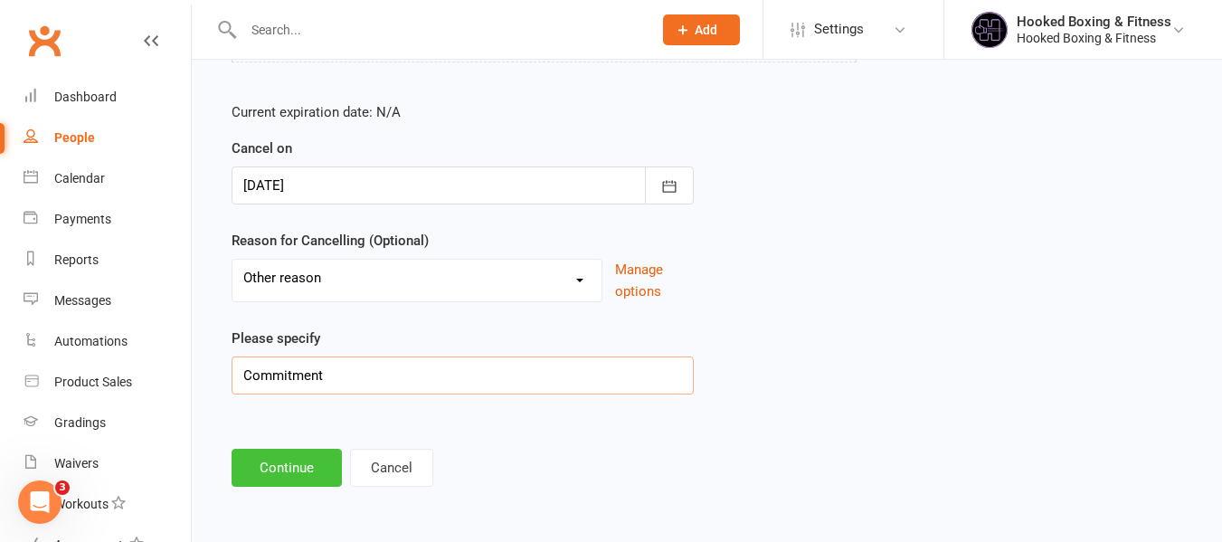
type input "Commitment"
click at [256, 474] on button "Continue" at bounding box center [287, 468] width 110 height 38
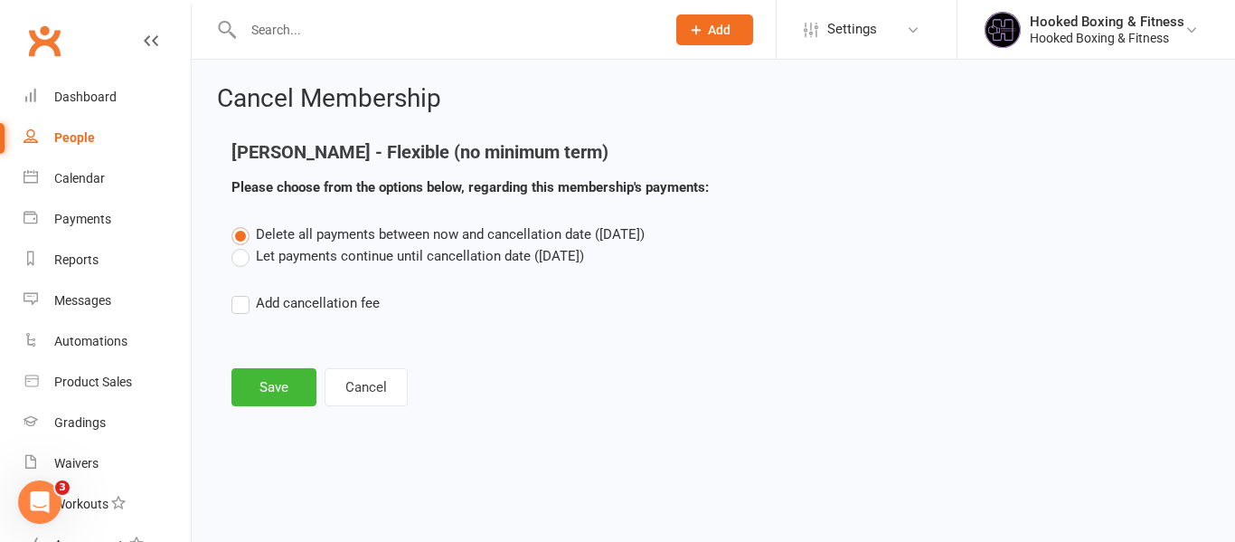
click at [411, 264] on label "Let payments continue until cancellation date (Aug 19, 2025)" at bounding box center [408, 256] width 353 height 22
click at [243, 245] on input "Let payments continue until cancellation date (Aug 19, 2025)" at bounding box center [238, 245] width 12 height 0
click at [275, 382] on button "Save" at bounding box center [274, 387] width 85 height 38
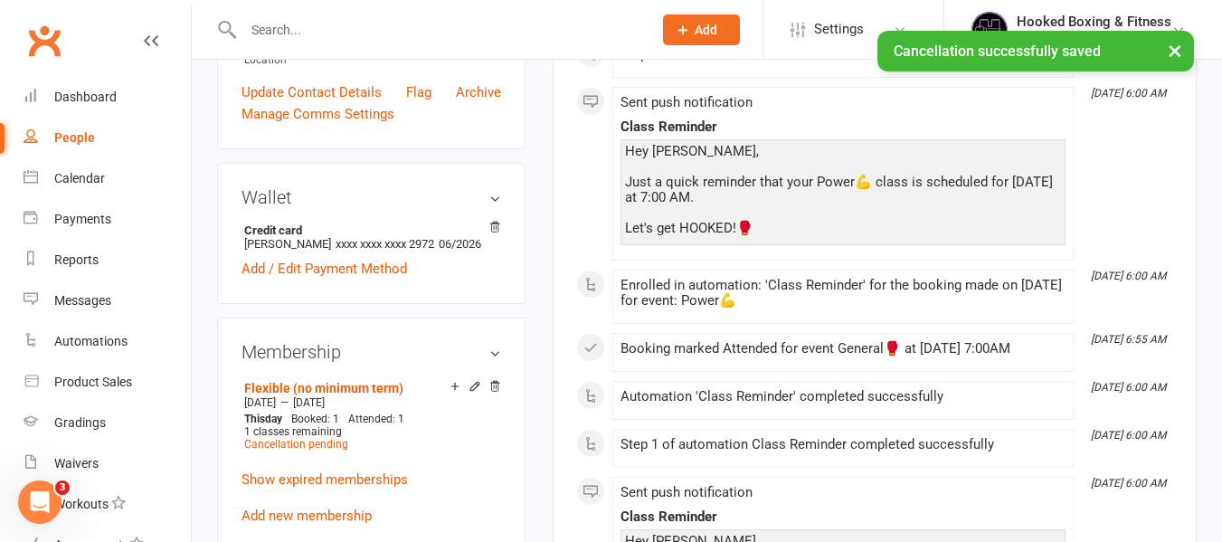
scroll to position [543, 0]
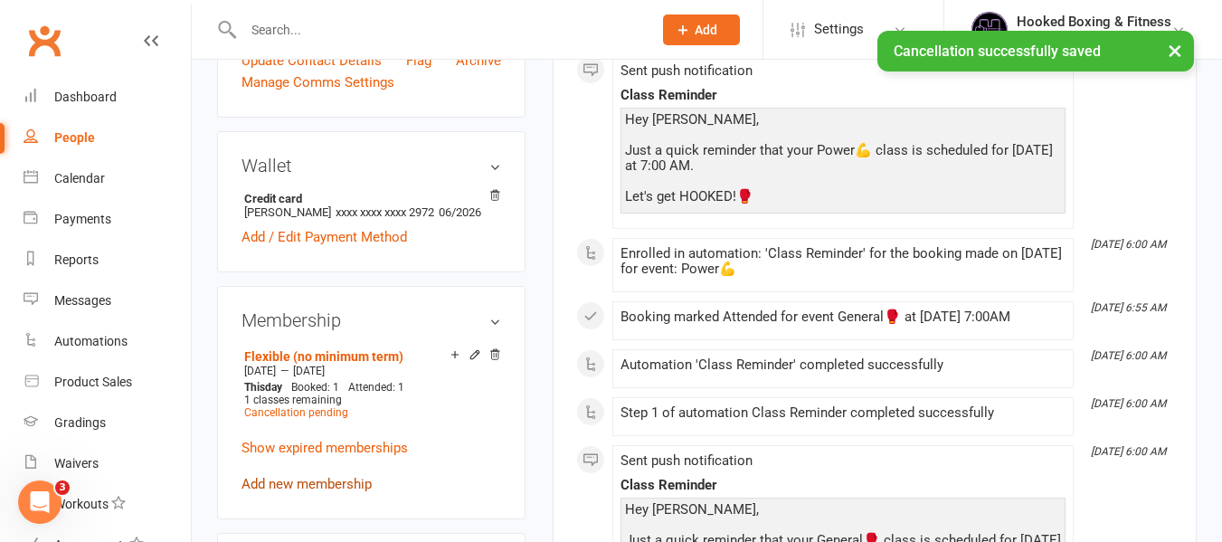
click at [326, 489] on link "Add new membership" at bounding box center [306, 484] width 130 height 16
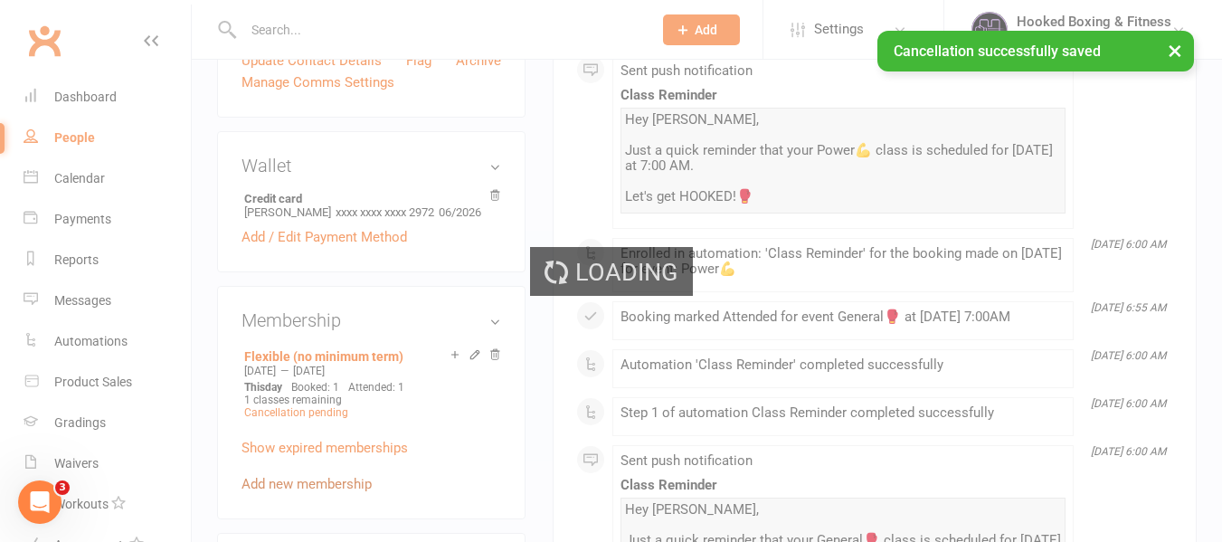
scroll to position [633, 0]
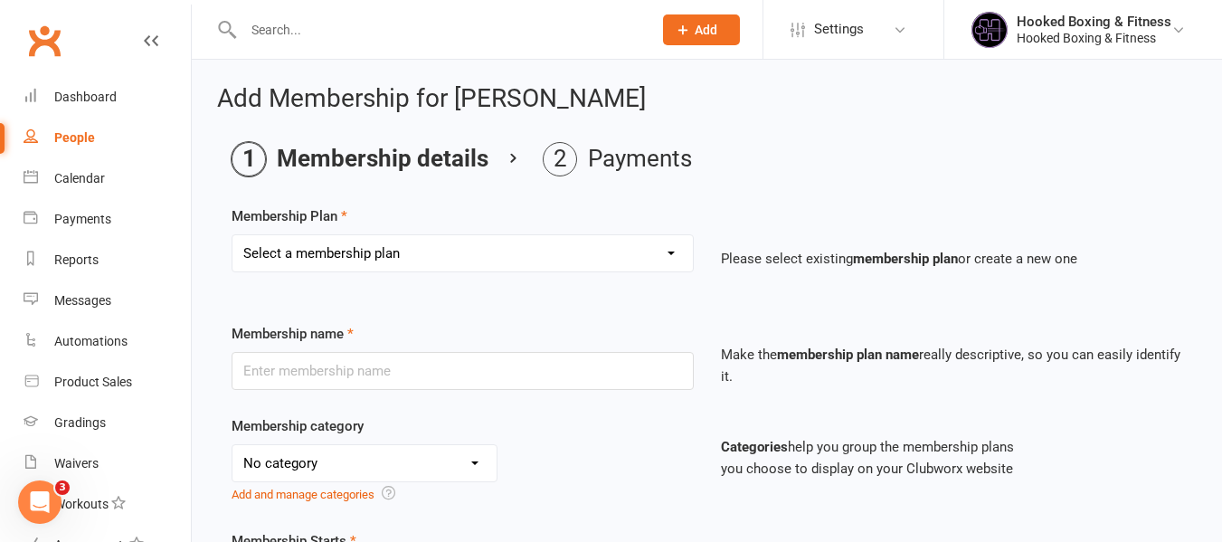
click at [424, 264] on select "Select a membership plan Create new Membership Plan Staff Prepaid (yearly membe…" at bounding box center [462, 253] width 460 height 36
select select "3"
click at [232, 235] on select "Select a membership plan Create new Membership Plan Staff Prepaid (yearly membe…" at bounding box center [462, 253] width 460 height 36
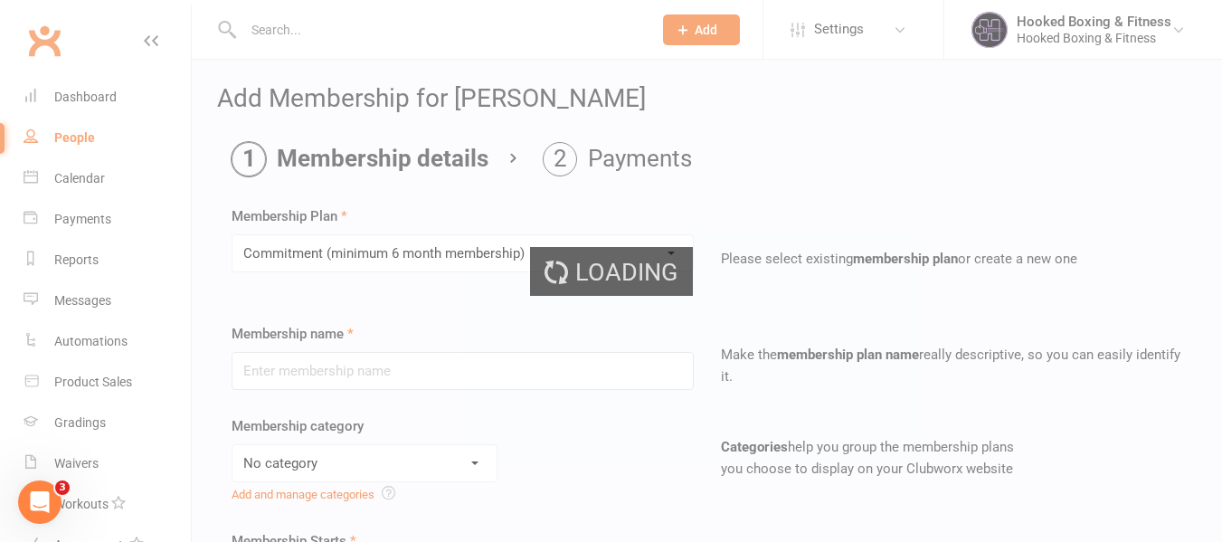
type input "Commitment (minimum 6 month membership)"
type input "0"
type input "2"
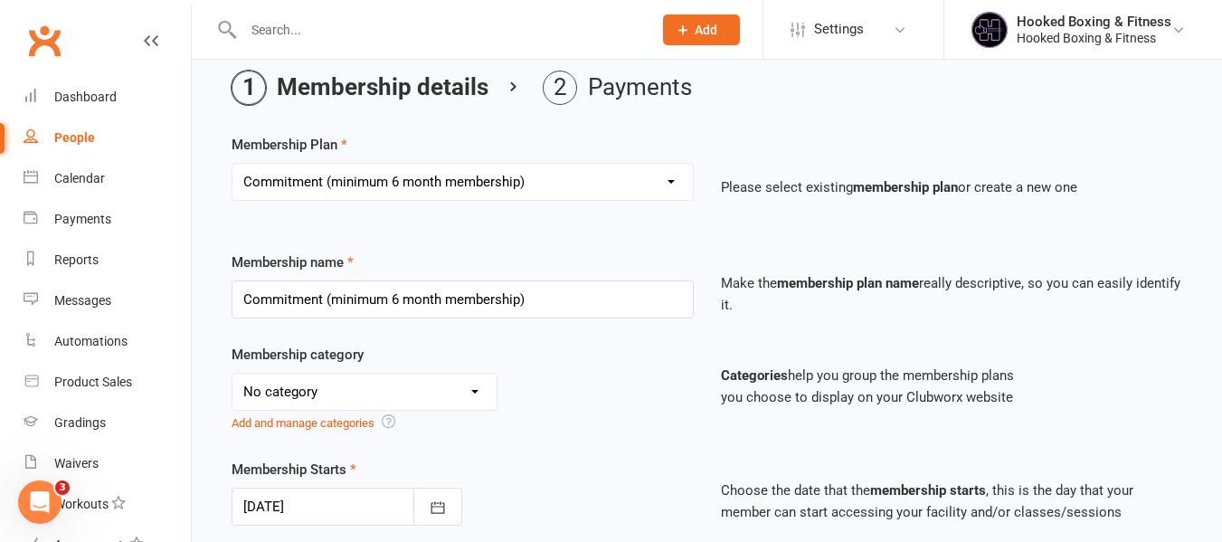
scroll to position [271, 0]
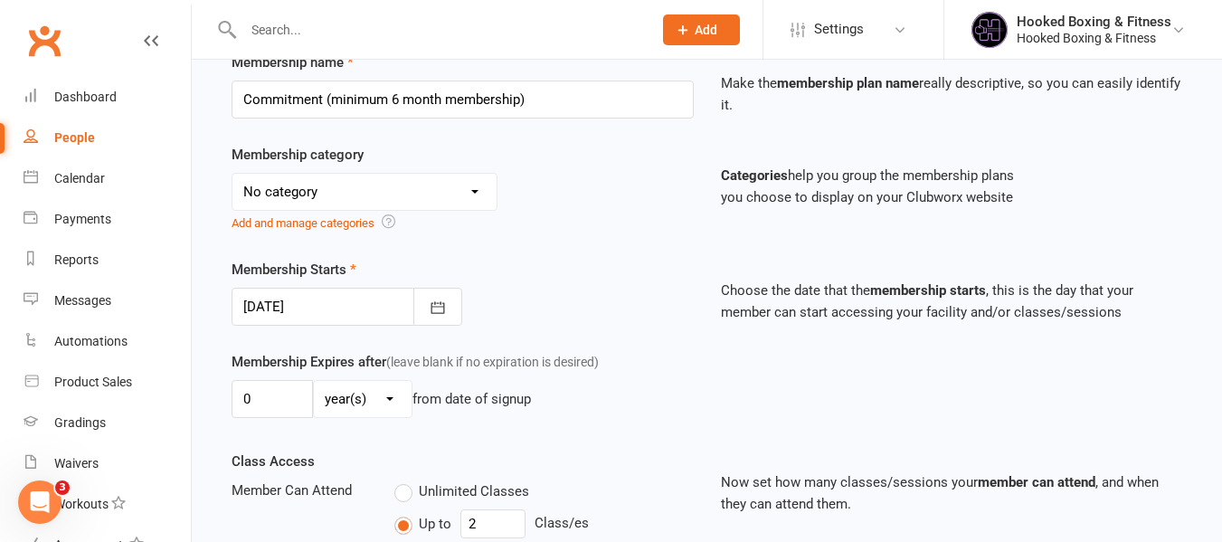
click at [339, 175] on select "No category Adults Children General Intro Offer PRE-LAUNCH Discount memberships…" at bounding box center [364, 192] width 264 height 36
click at [601, 276] on div "Membership Starts 15 Aug 2025 August 2025 Sun Mon Tue Wed Thu Fri Sat 31 27 28 …" at bounding box center [462, 292] width 489 height 67
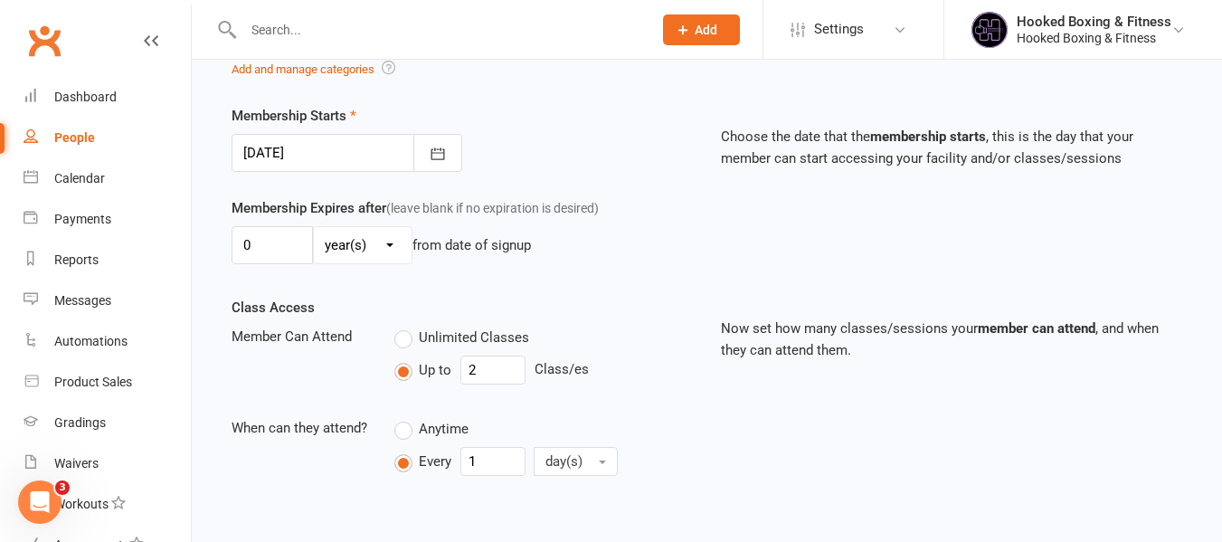
scroll to position [452, 0]
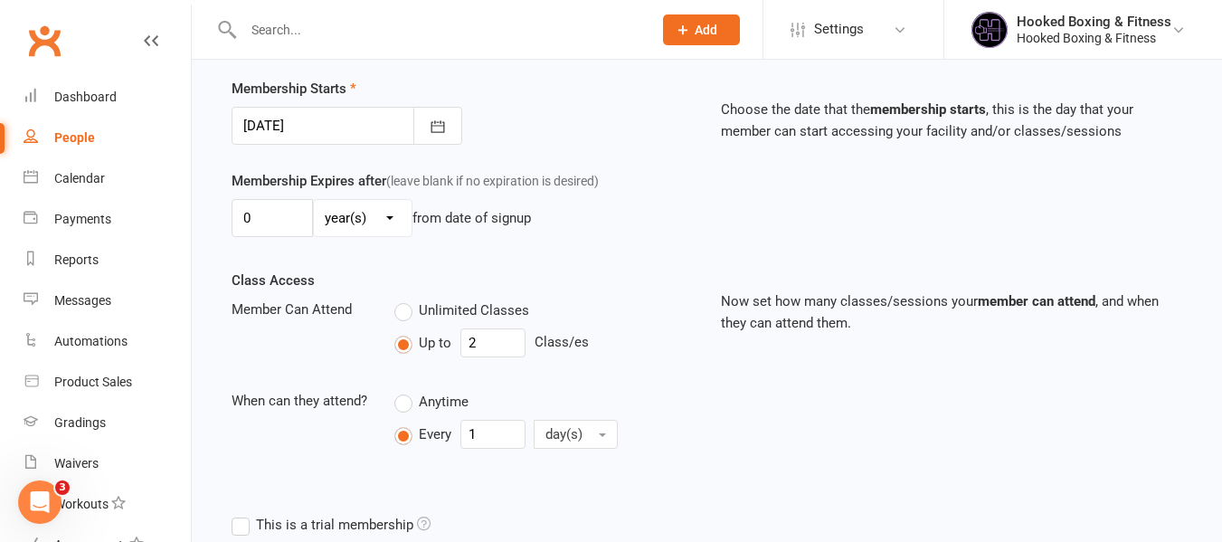
click at [358, 126] on div at bounding box center [347, 126] width 231 height 38
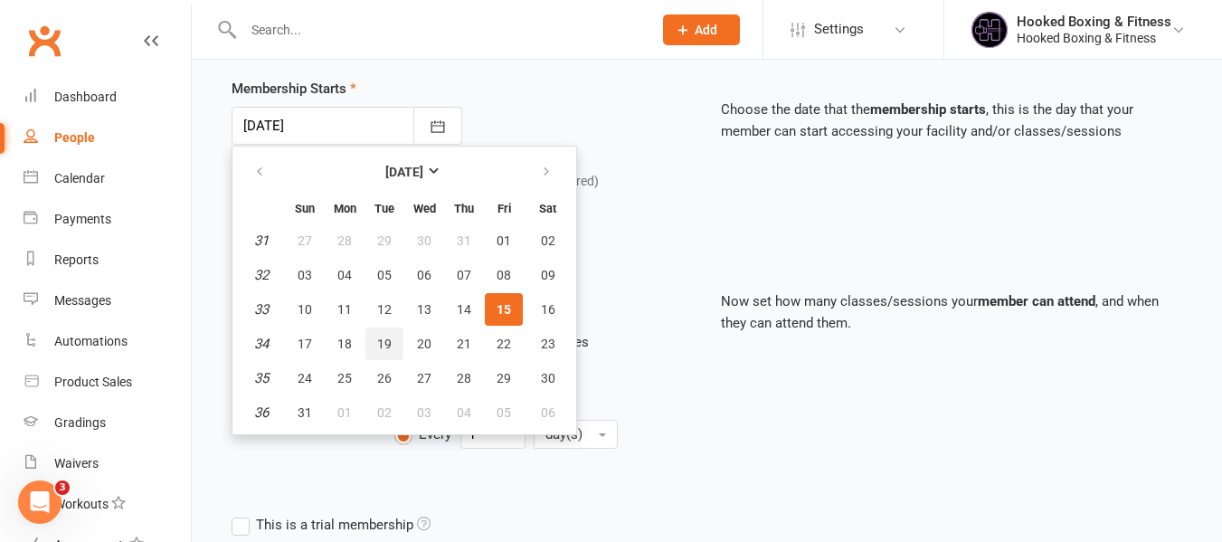
click at [388, 349] on span "19" at bounding box center [384, 343] width 14 height 14
type input "19 Aug 2025"
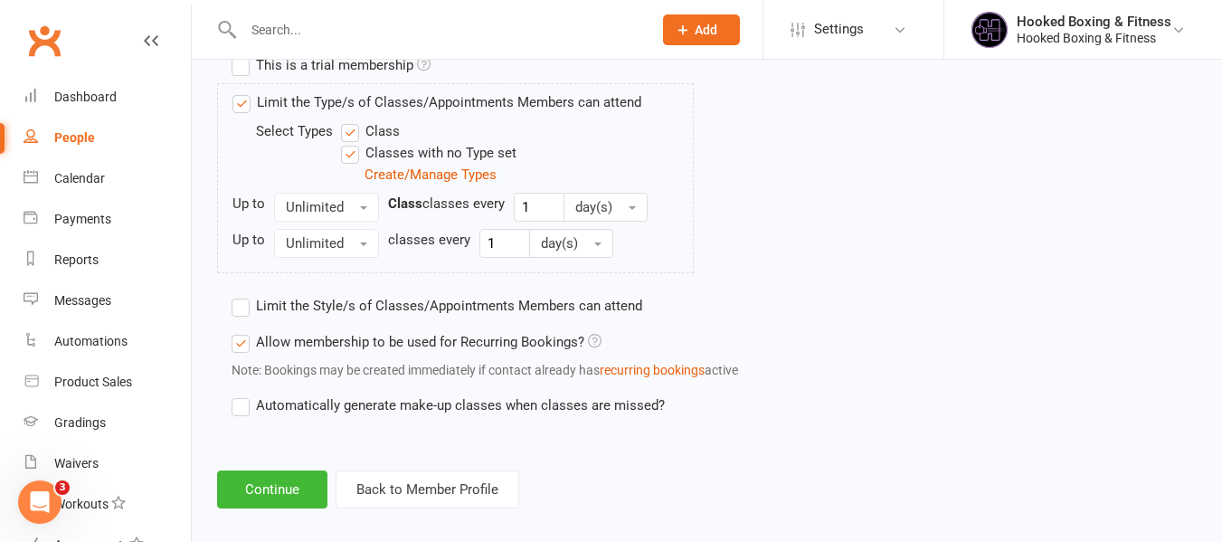
scroll to position [931, 0]
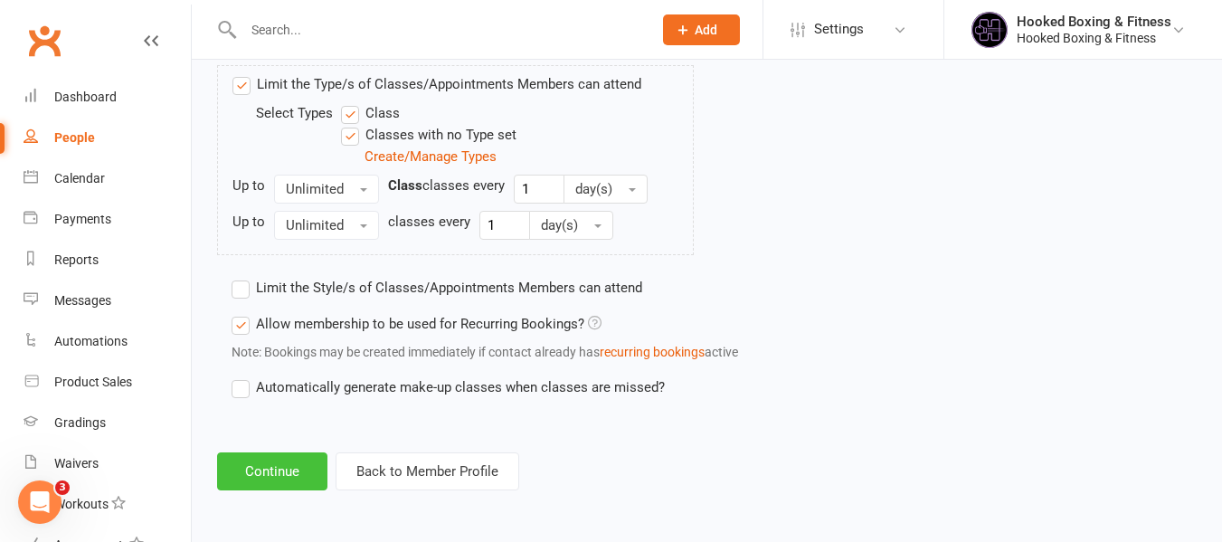
click at [299, 487] on button "Continue" at bounding box center [272, 471] width 110 height 38
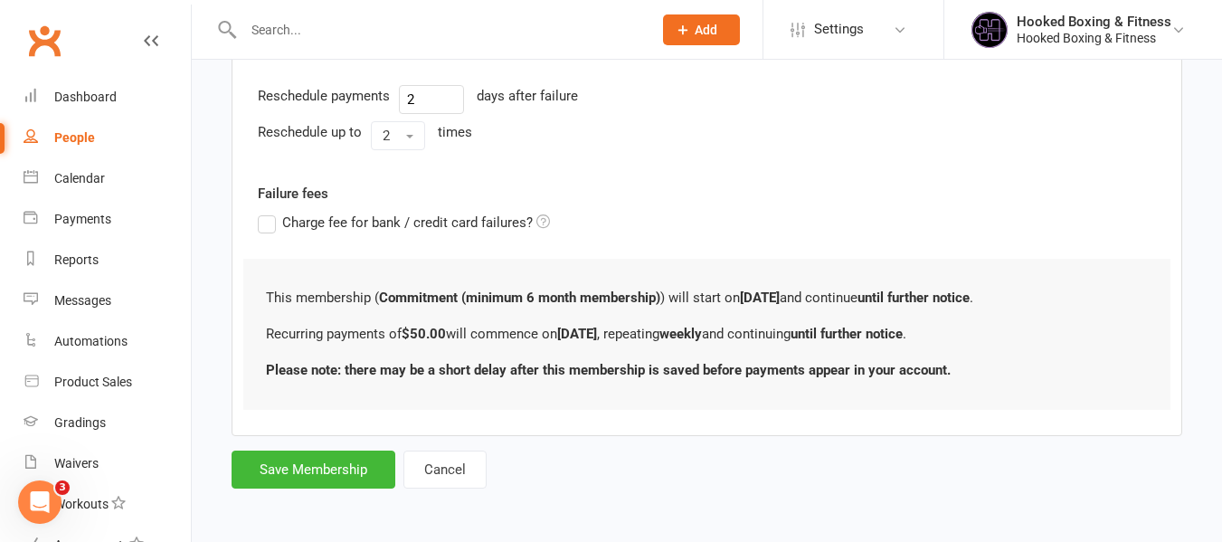
scroll to position [701, 0]
click at [308, 461] on button "Save Membership" at bounding box center [314, 468] width 164 height 38
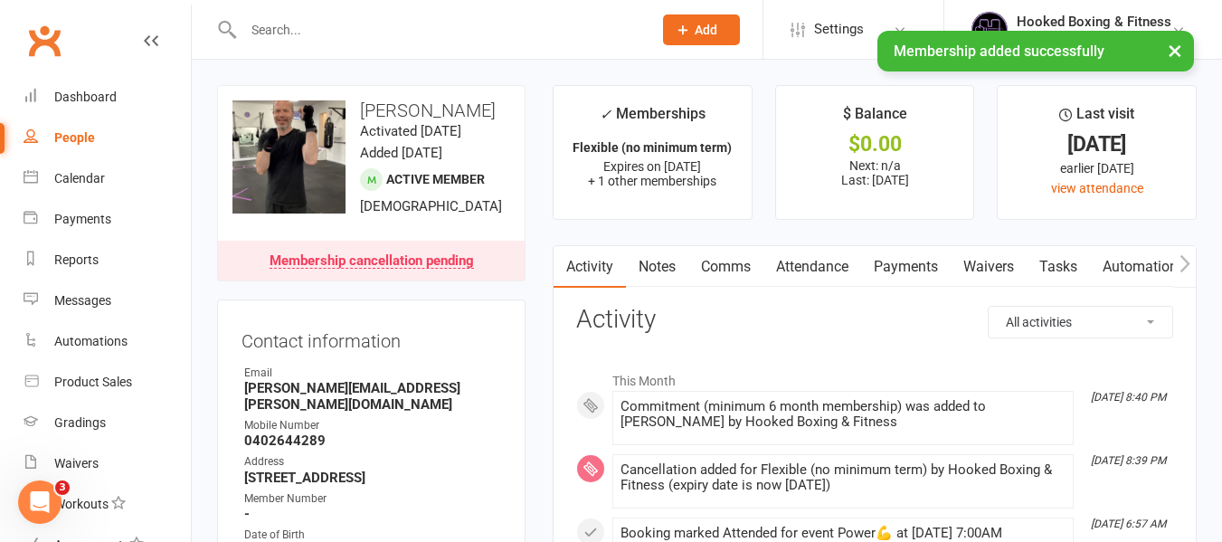
click at [909, 247] on link "Payments" at bounding box center [906, 267] width 90 height 42
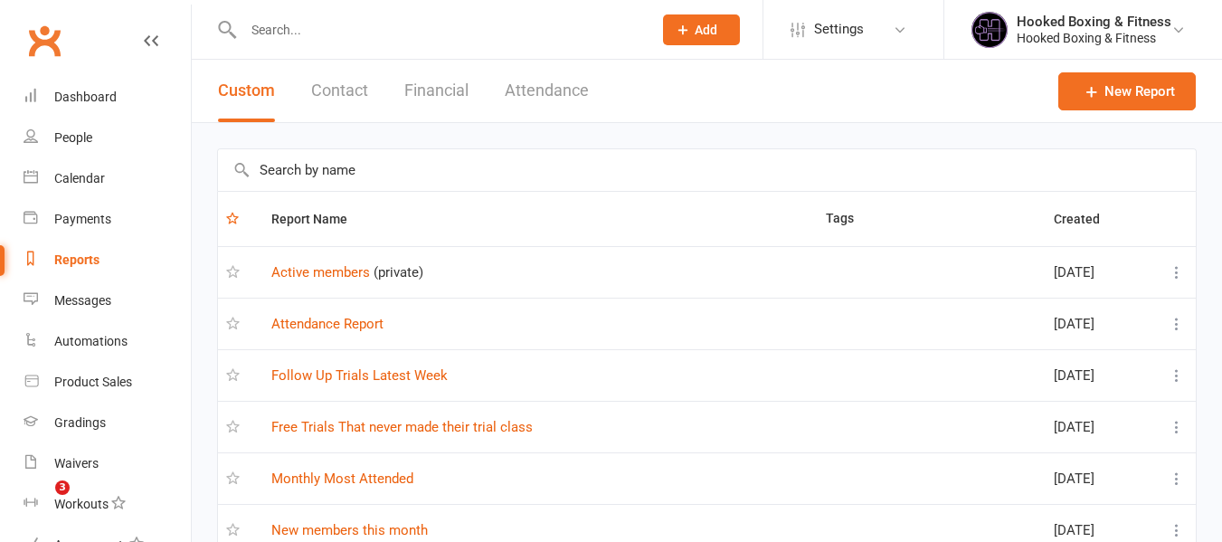
select select "50"
click at [521, 168] on input "text" at bounding box center [707, 170] width 978 height 42
type input "week"
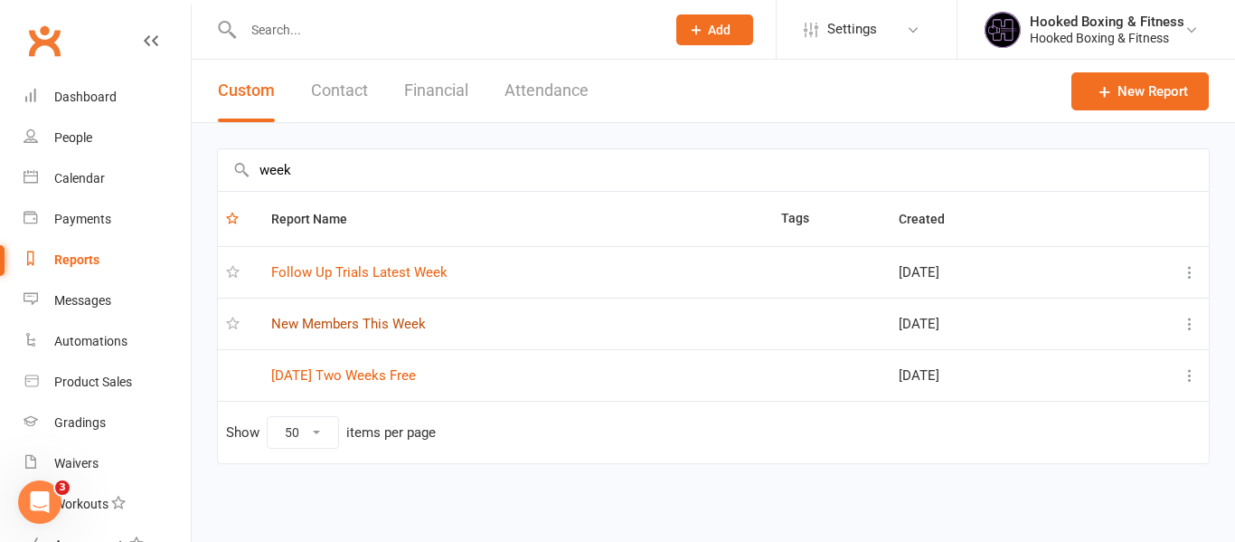
click at [410, 327] on link "New Members This Week" at bounding box center [348, 324] width 155 height 16
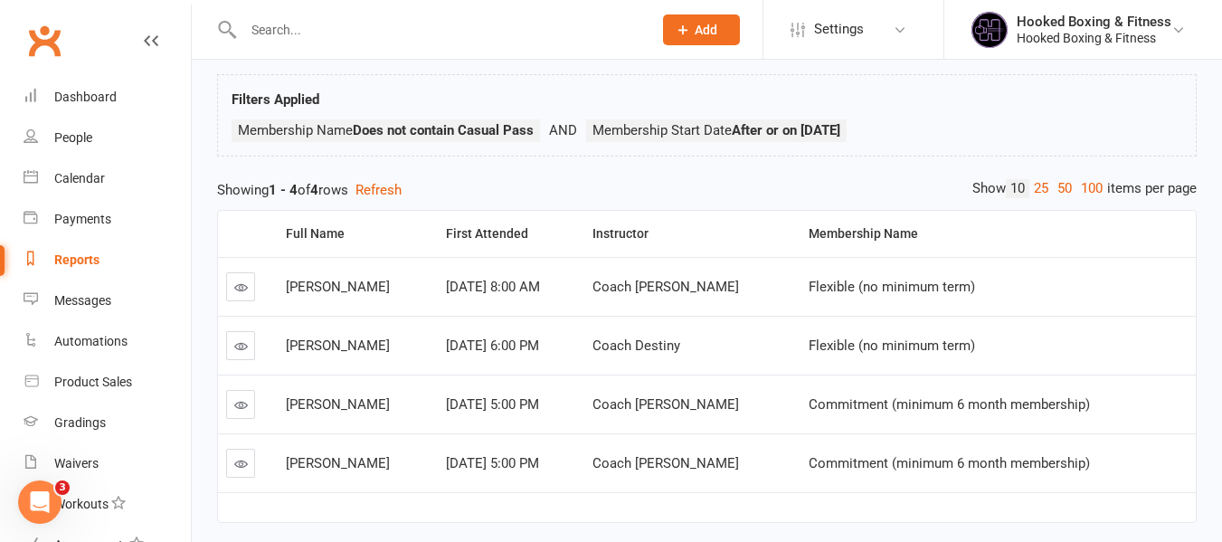
scroll to position [157, 0]
